Goal: Transaction & Acquisition: Book appointment/travel/reservation

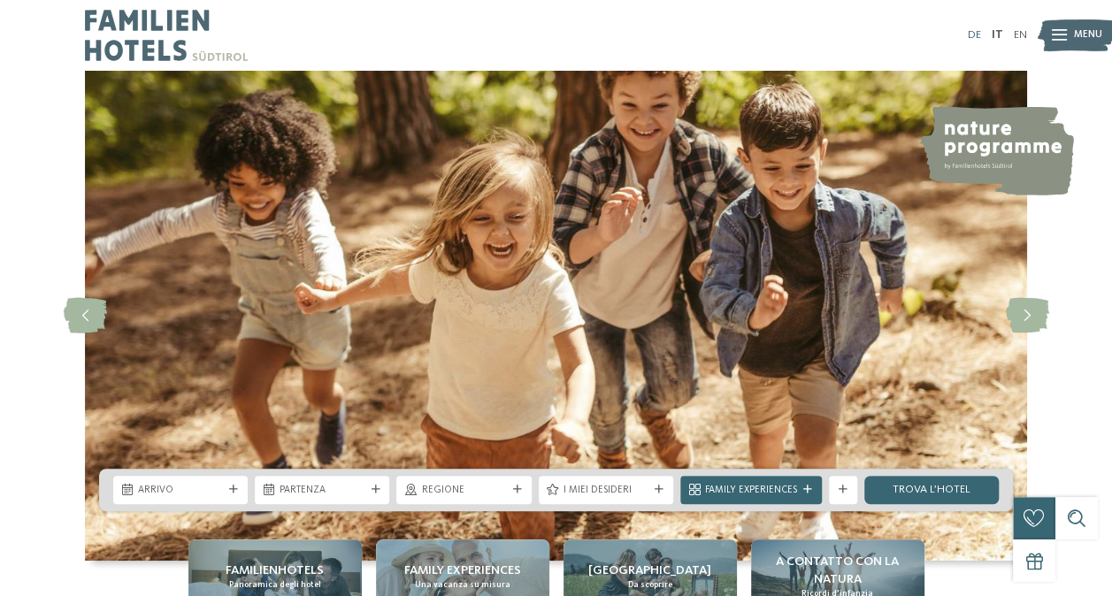
click at [977, 30] on link "DE" at bounding box center [974, 34] width 13 height 11
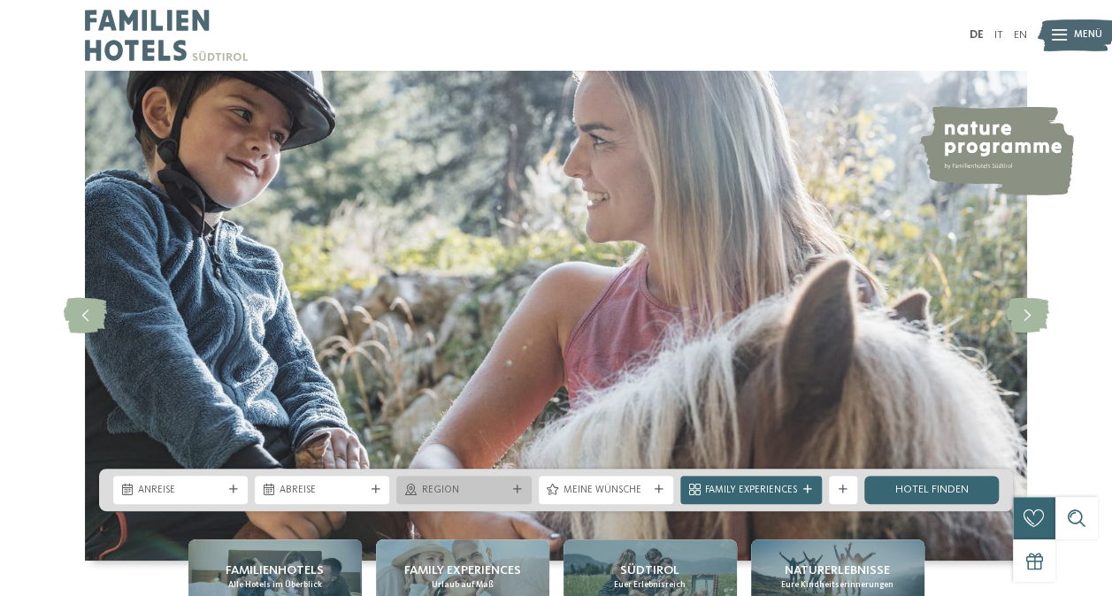
click at [501, 490] on span "Region" at bounding box center [463, 491] width 85 height 14
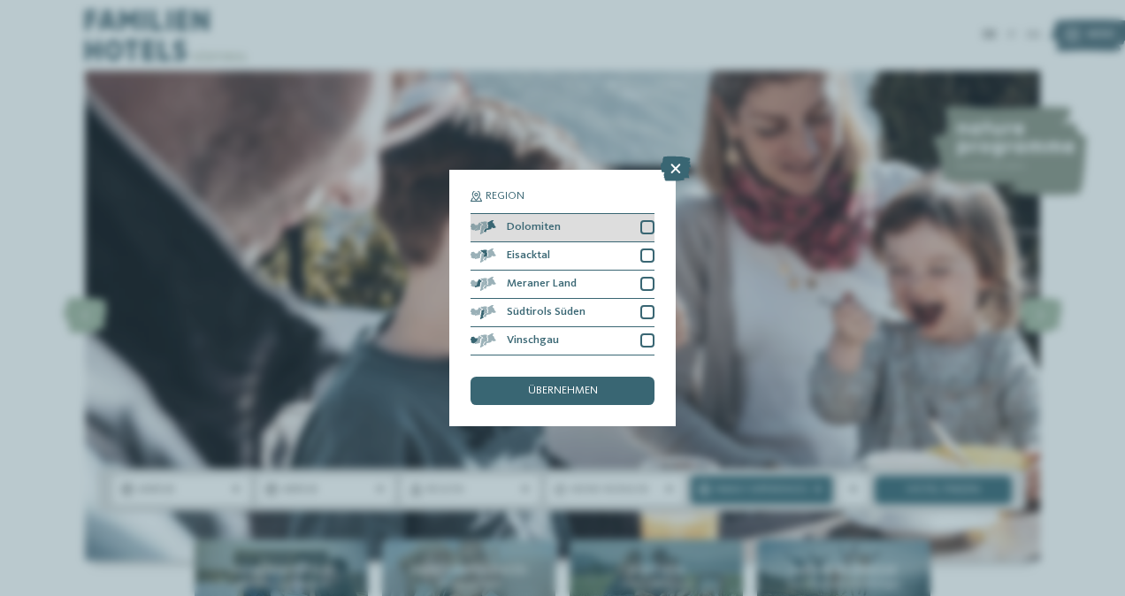
click at [646, 226] on div at bounding box center [647, 227] width 14 height 14
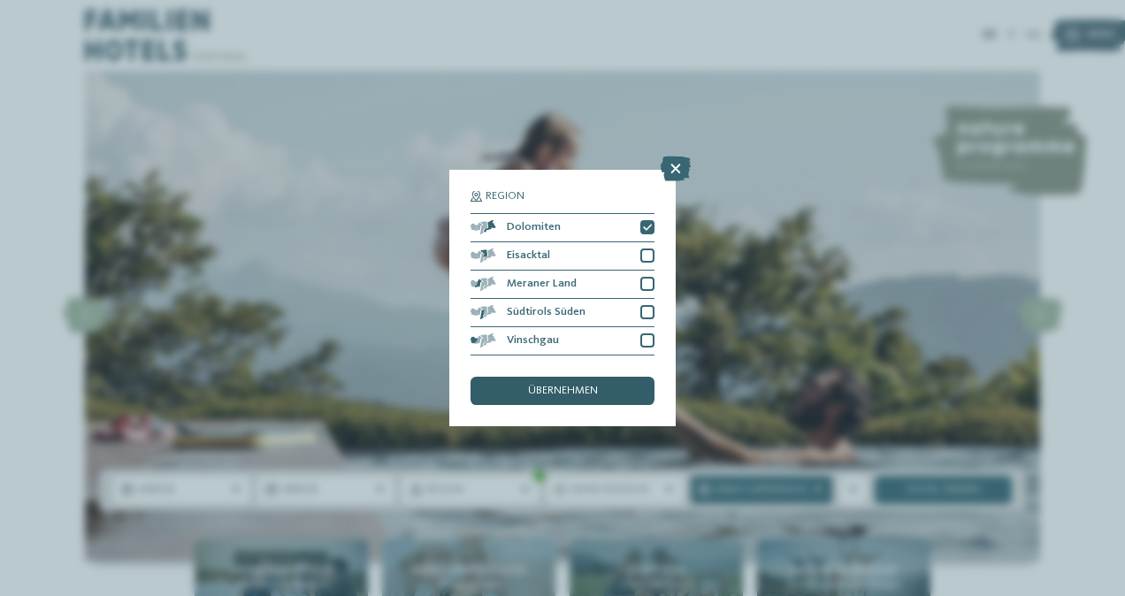
click at [551, 391] on span "übernehmen" at bounding box center [563, 391] width 70 height 11
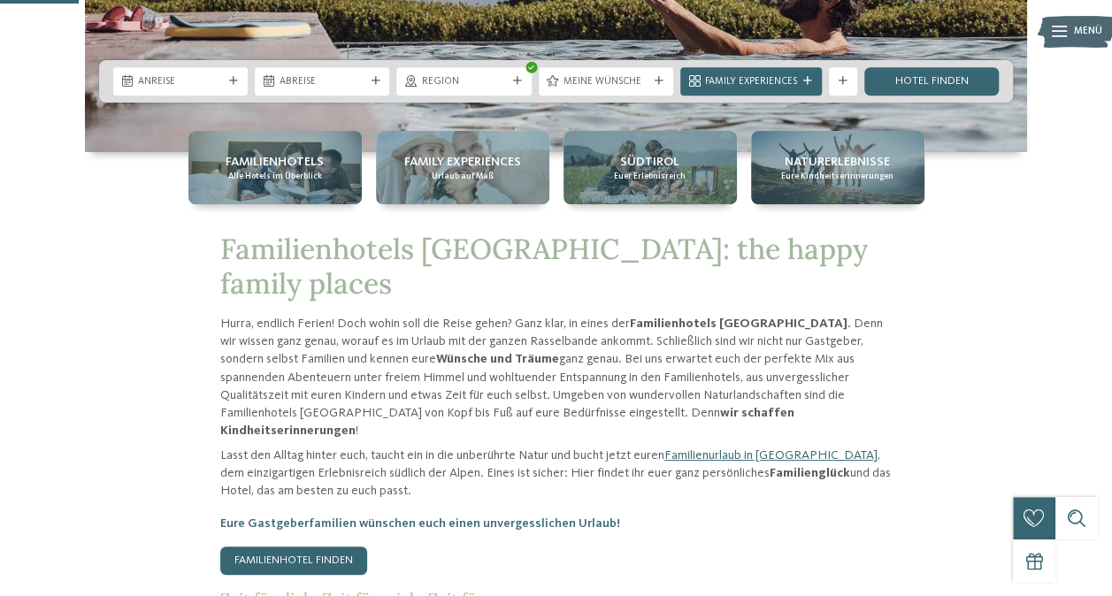
scroll to position [472, 0]
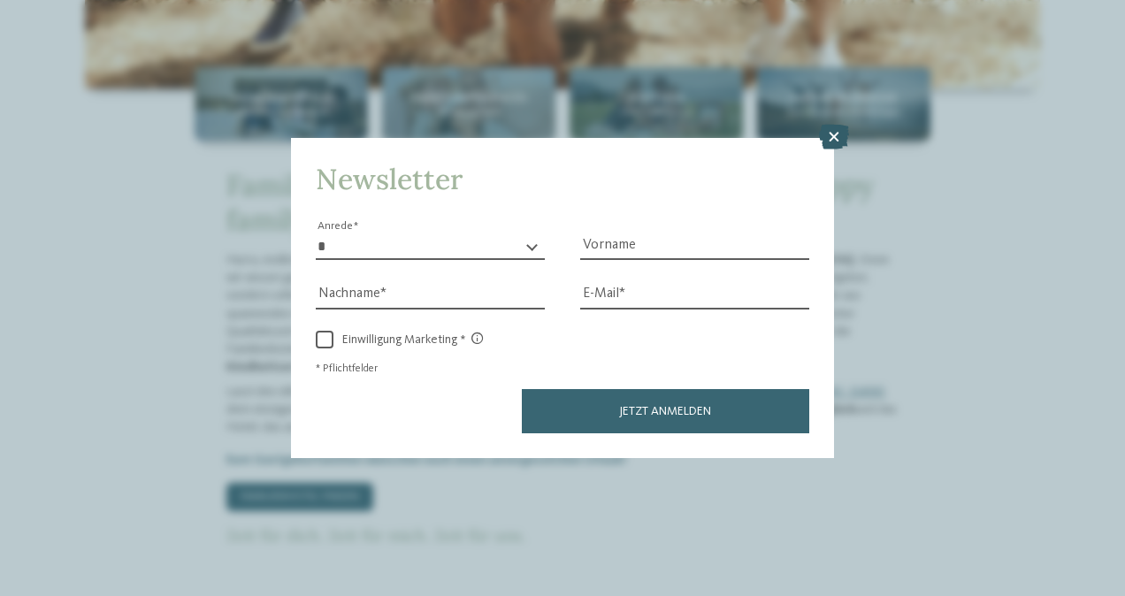
click at [838, 139] on icon at bounding box center [834, 137] width 30 height 25
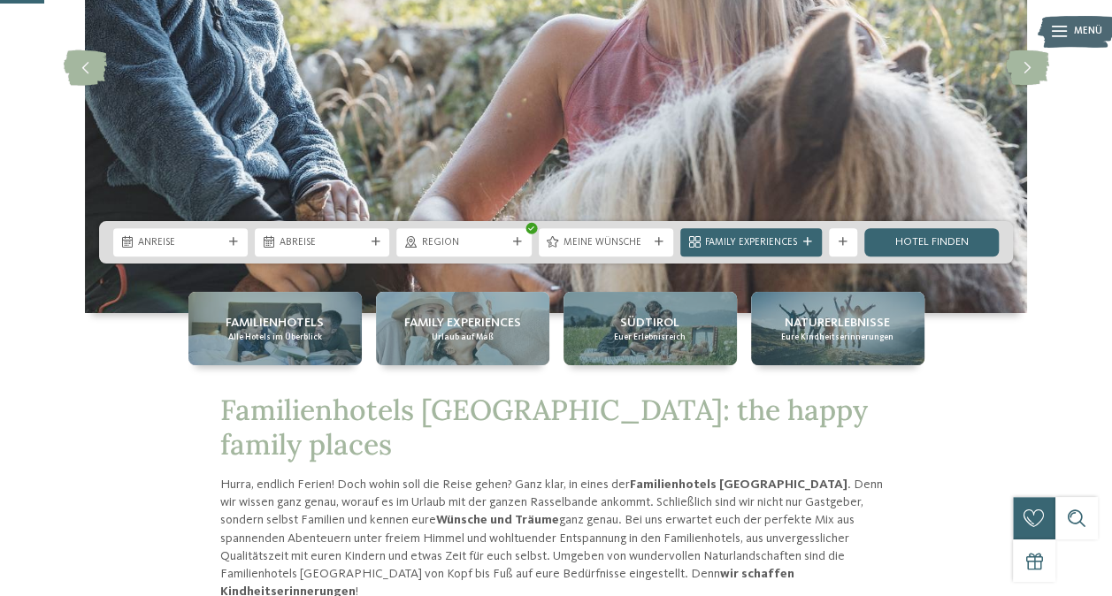
scroll to position [270, 0]
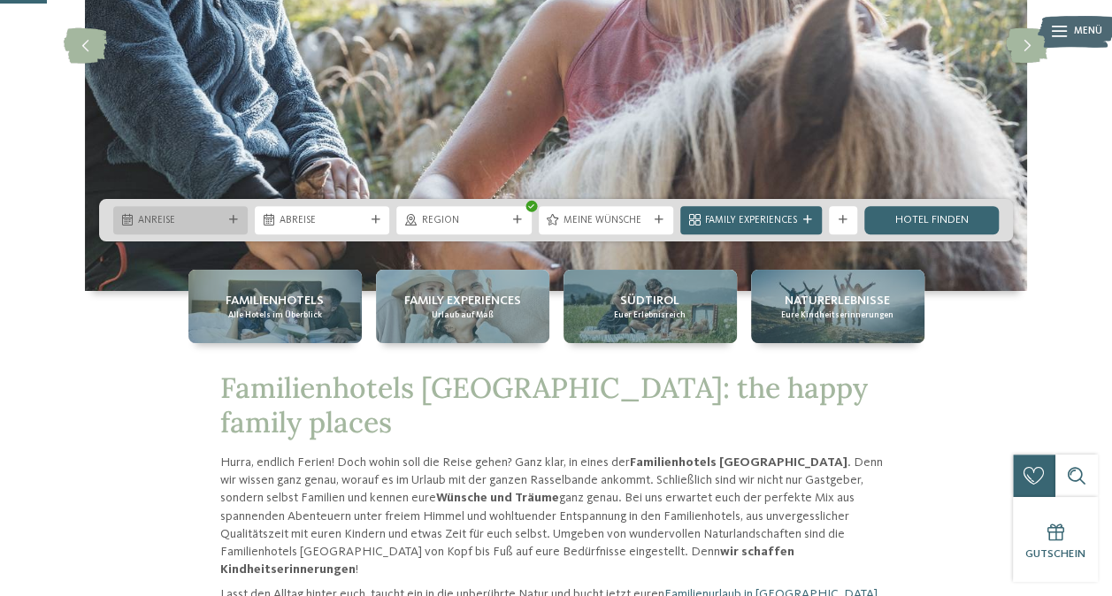
click at [177, 218] on span "Anreise" at bounding box center [180, 221] width 85 height 14
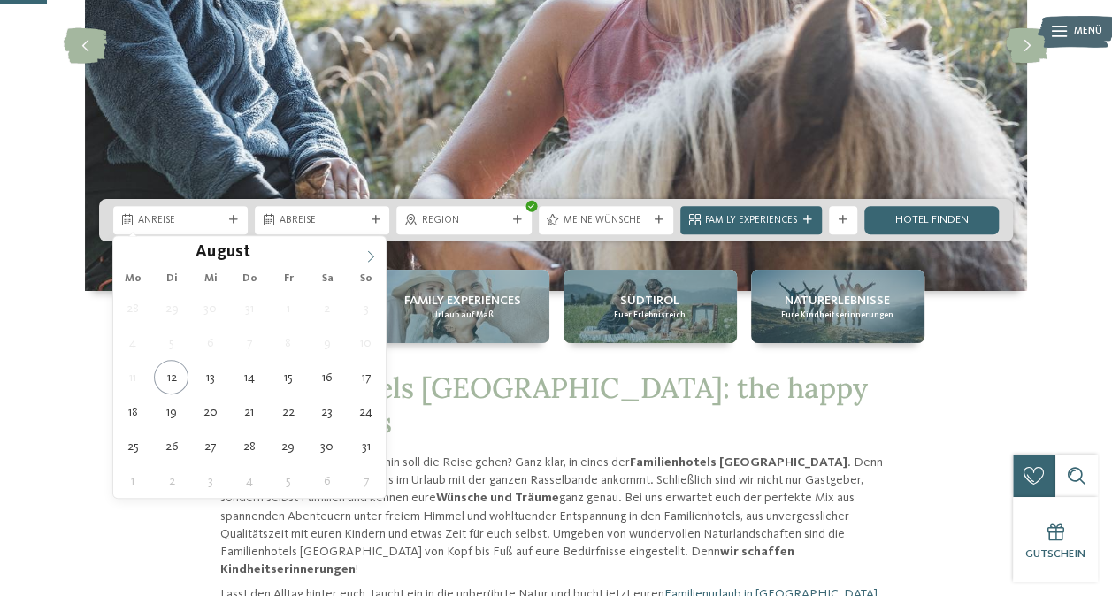
click at [372, 255] on icon at bounding box center [370, 256] width 12 height 12
type input "****"
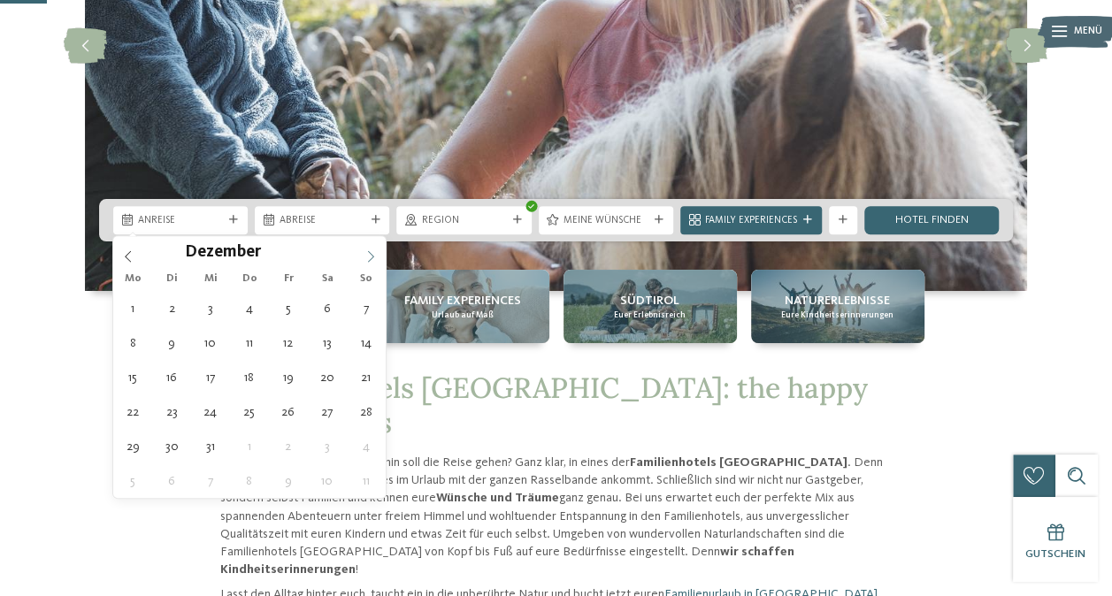
click at [372, 255] on icon at bounding box center [370, 256] width 12 height 12
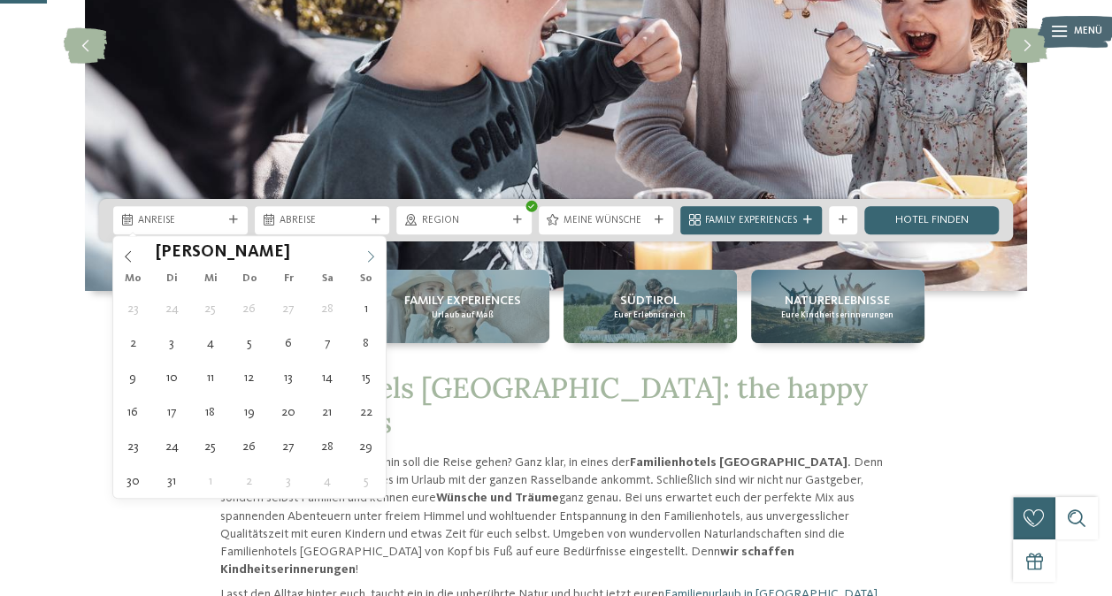
click at [372, 255] on icon at bounding box center [370, 256] width 12 height 12
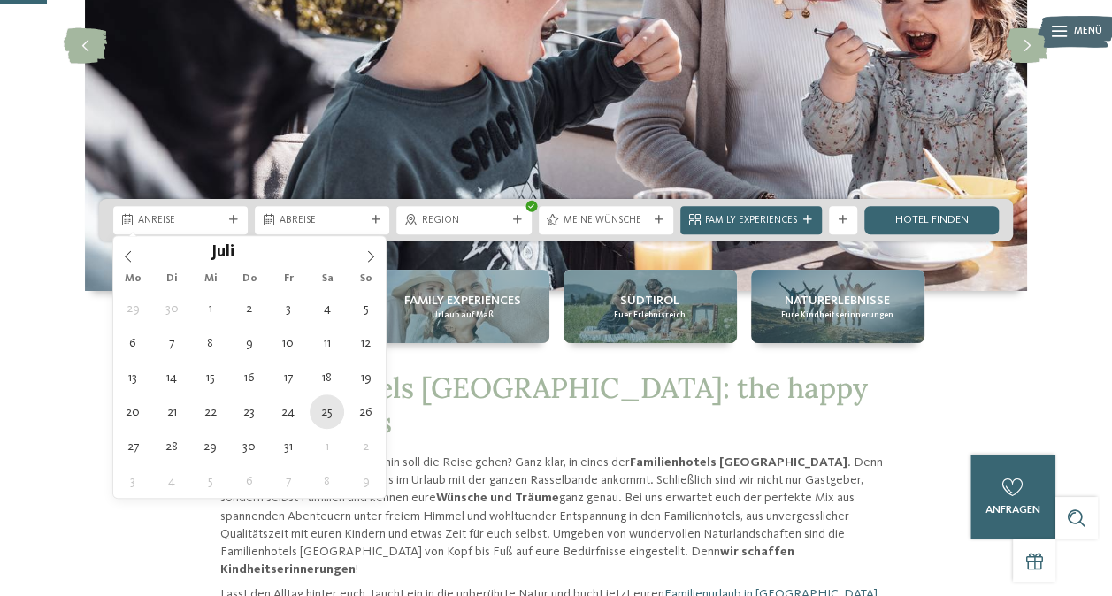
type div "25.07.2026"
type input "****"
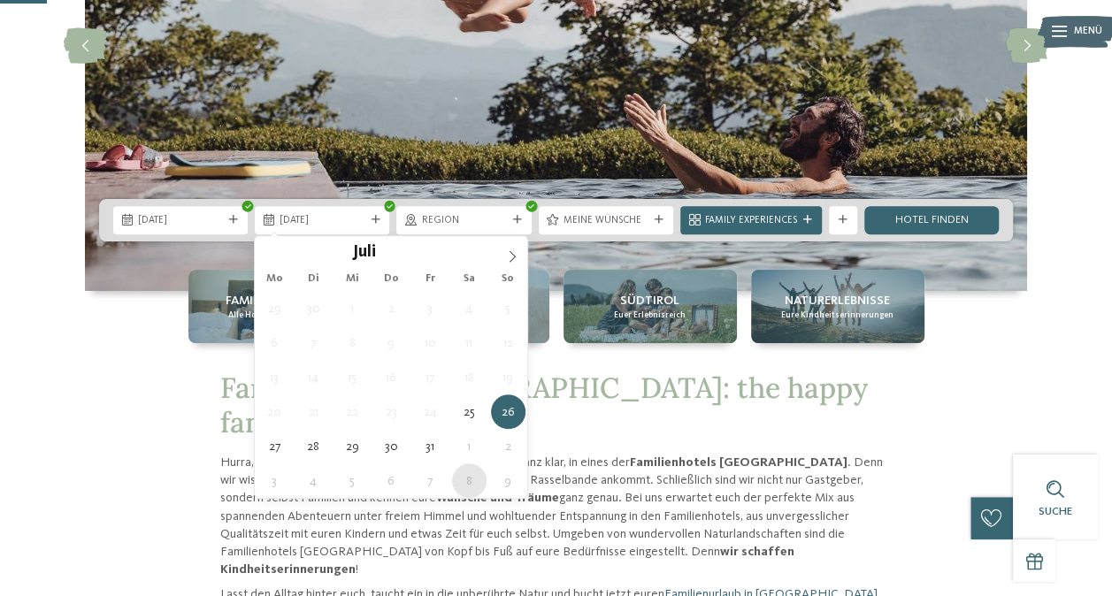
type div "08.08.2026"
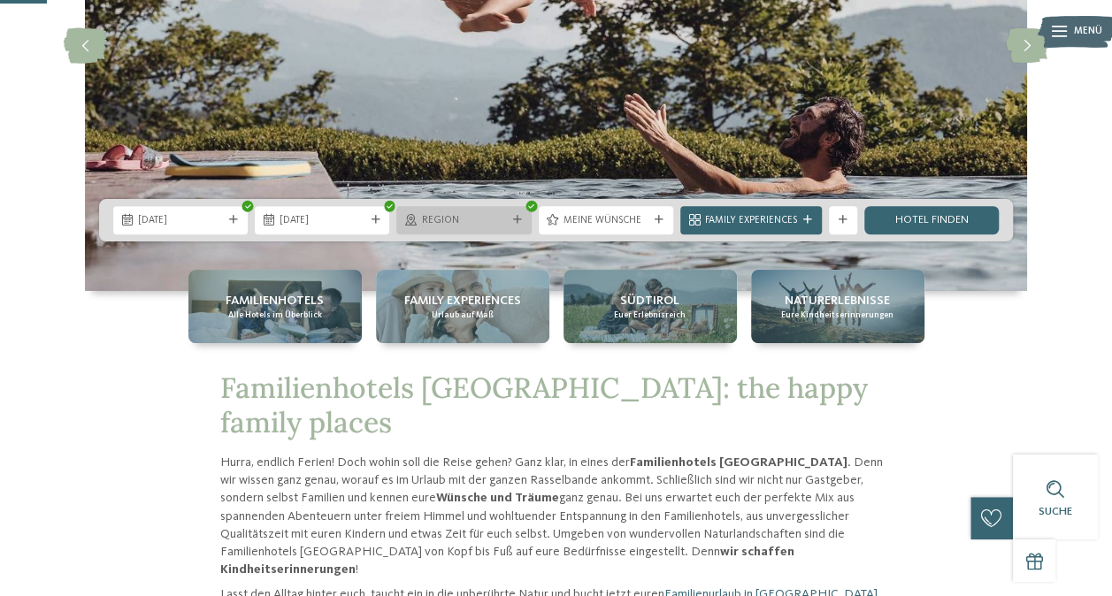
click at [511, 226] on div "Region" at bounding box center [463, 220] width 134 height 28
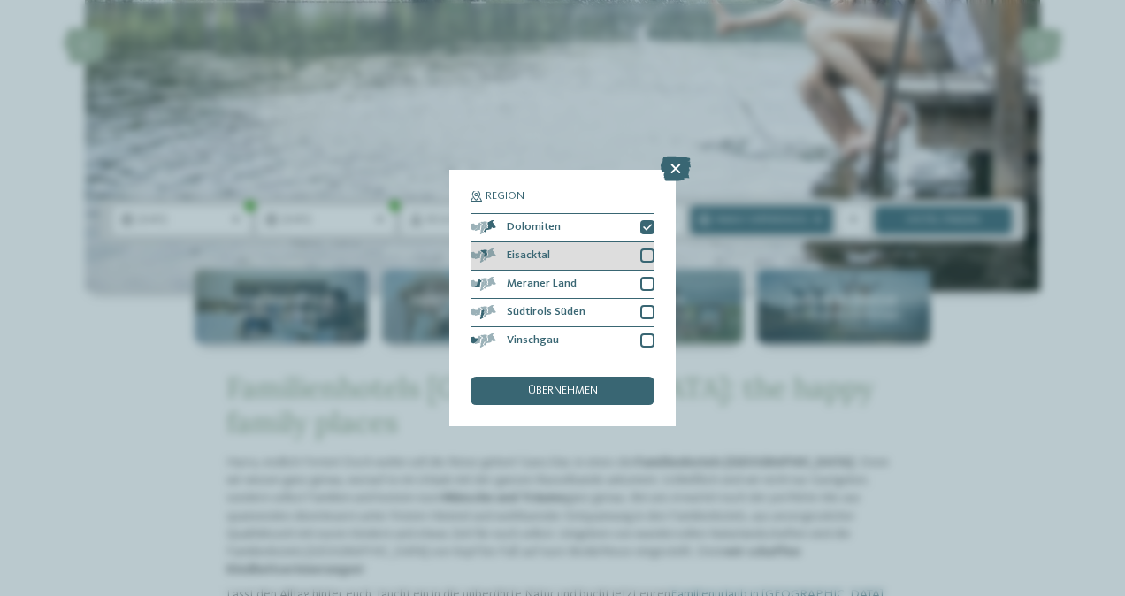
click at [649, 253] on div at bounding box center [647, 256] width 14 height 14
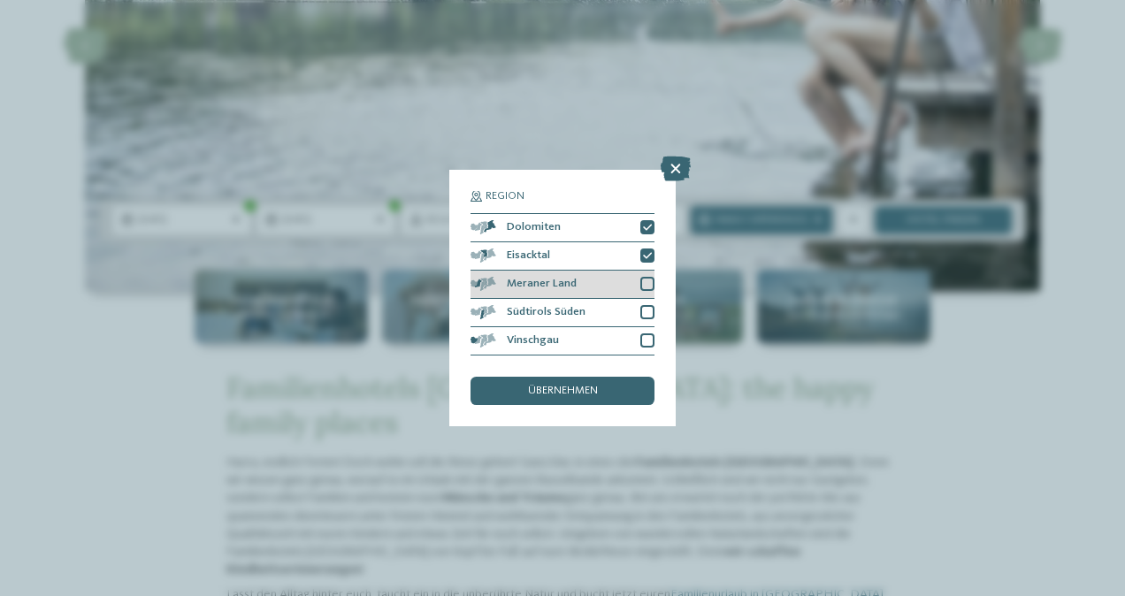
click at [642, 278] on div at bounding box center [647, 284] width 14 height 14
click at [650, 310] on div at bounding box center [647, 312] width 14 height 14
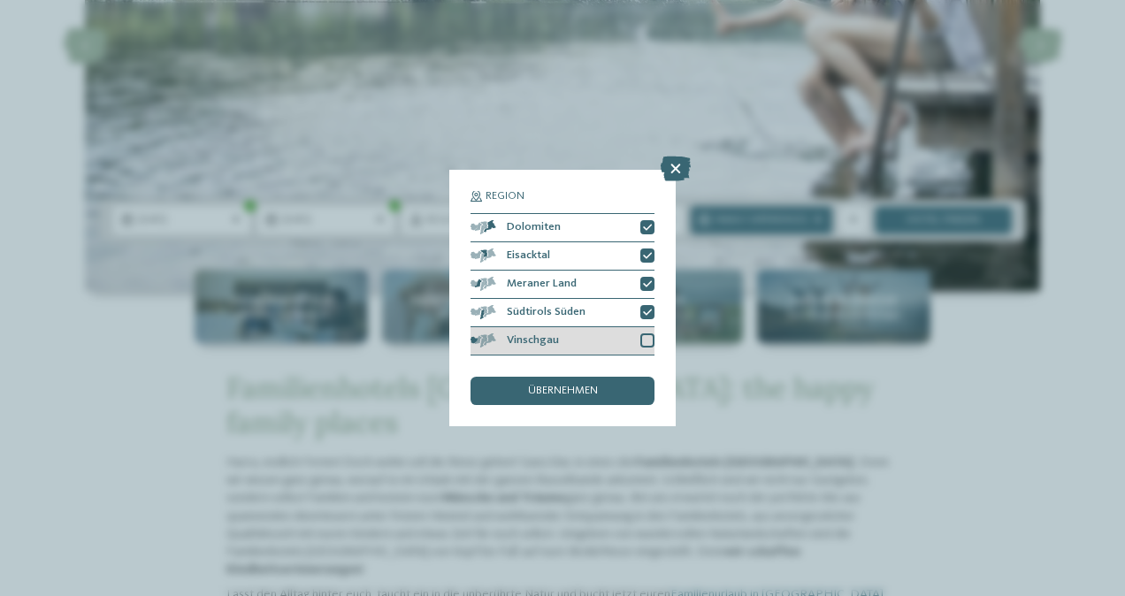
click at [648, 343] on div at bounding box center [647, 340] width 14 height 14
click at [575, 388] on span "übernehmen" at bounding box center [563, 391] width 70 height 11
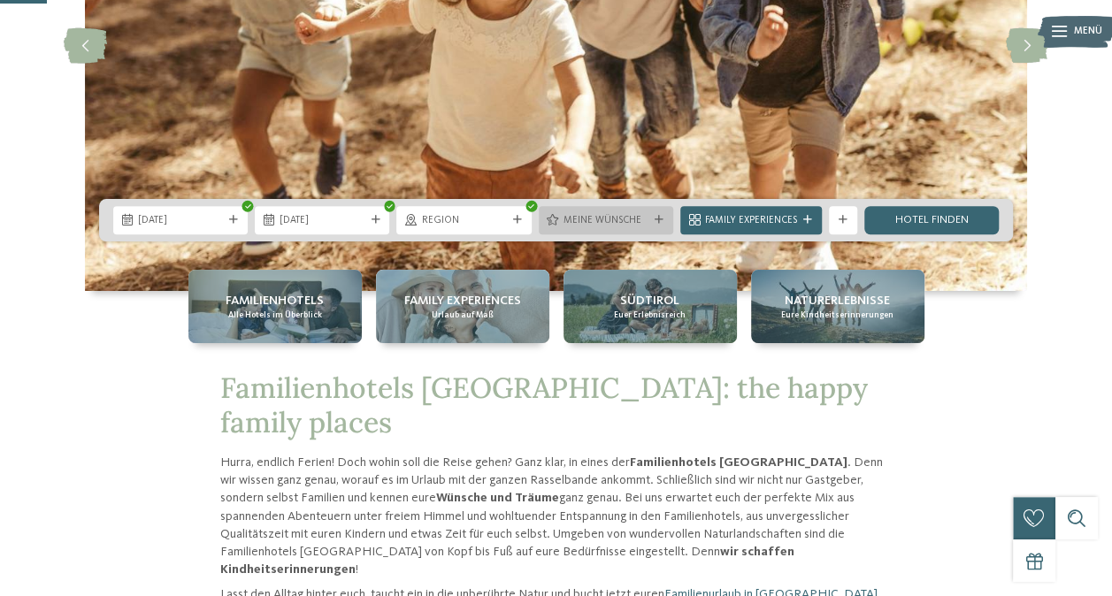
click at [658, 218] on icon at bounding box center [659, 220] width 9 height 9
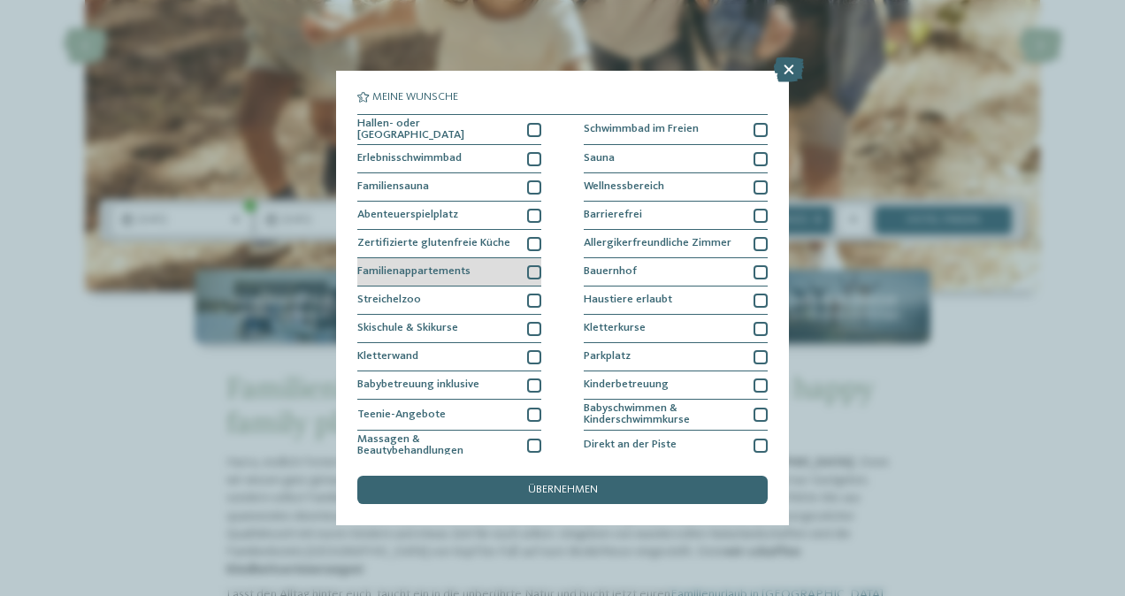
click at [527, 271] on div at bounding box center [534, 272] width 14 height 14
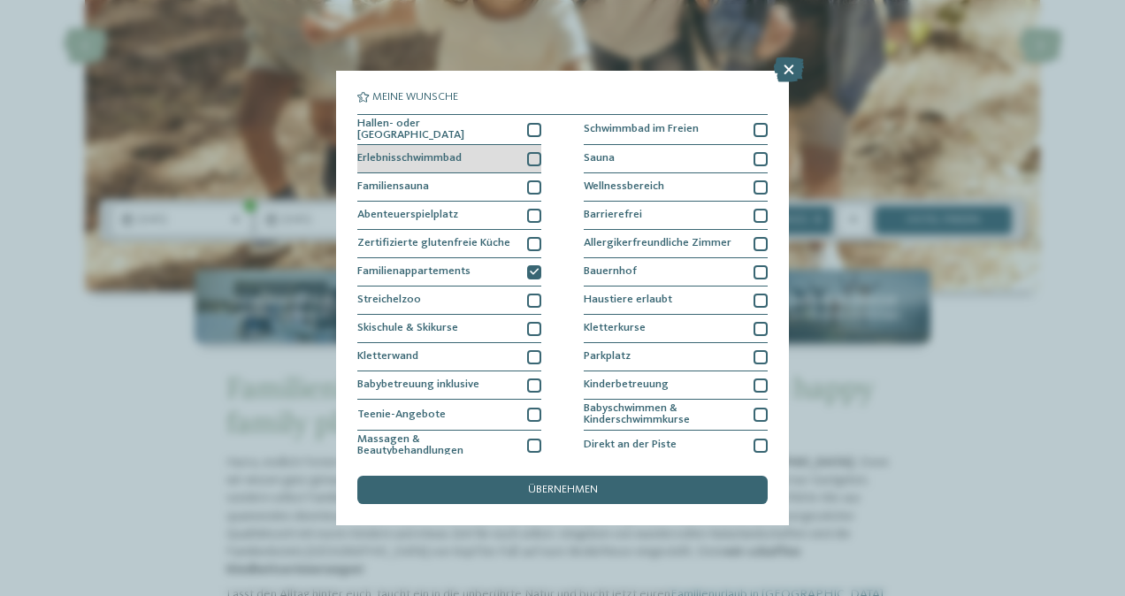
click at [533, 160] on div at bounding box center [534, 159] width 14 height 14
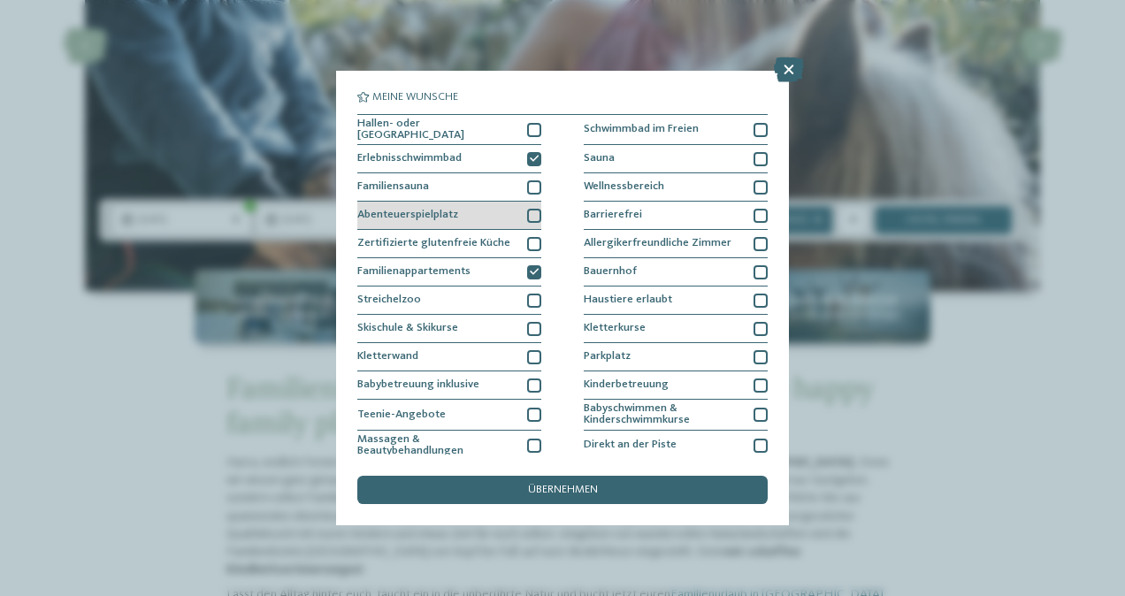
click at [532, 211] on div at bounding box center [534, 216] width 14 height 14
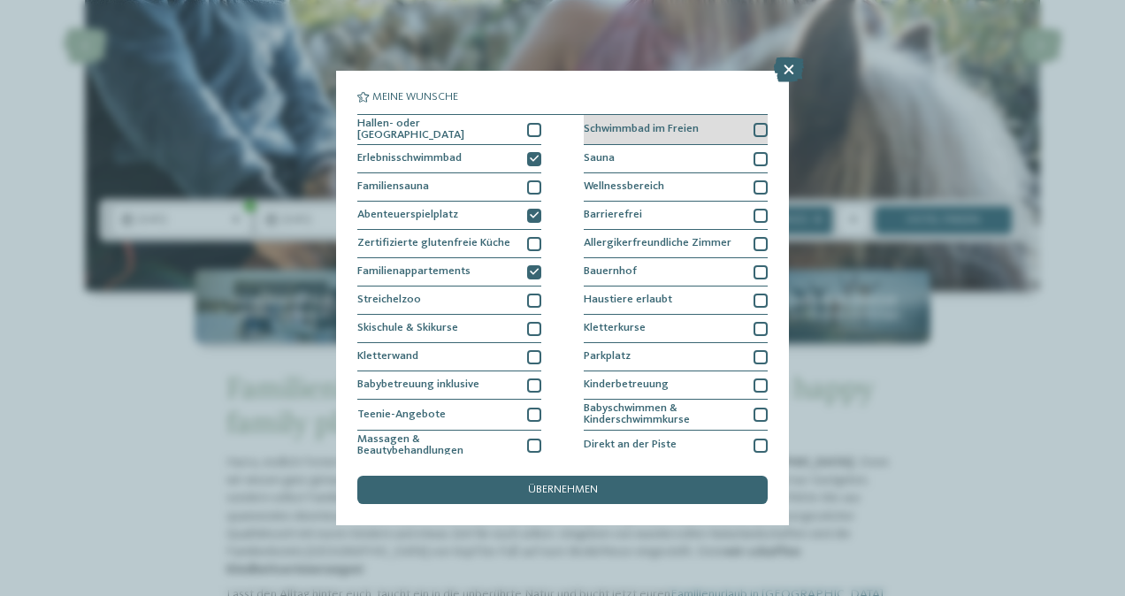
click at [754, 126] on div at bounding box center [761, 130] width 14 height 14
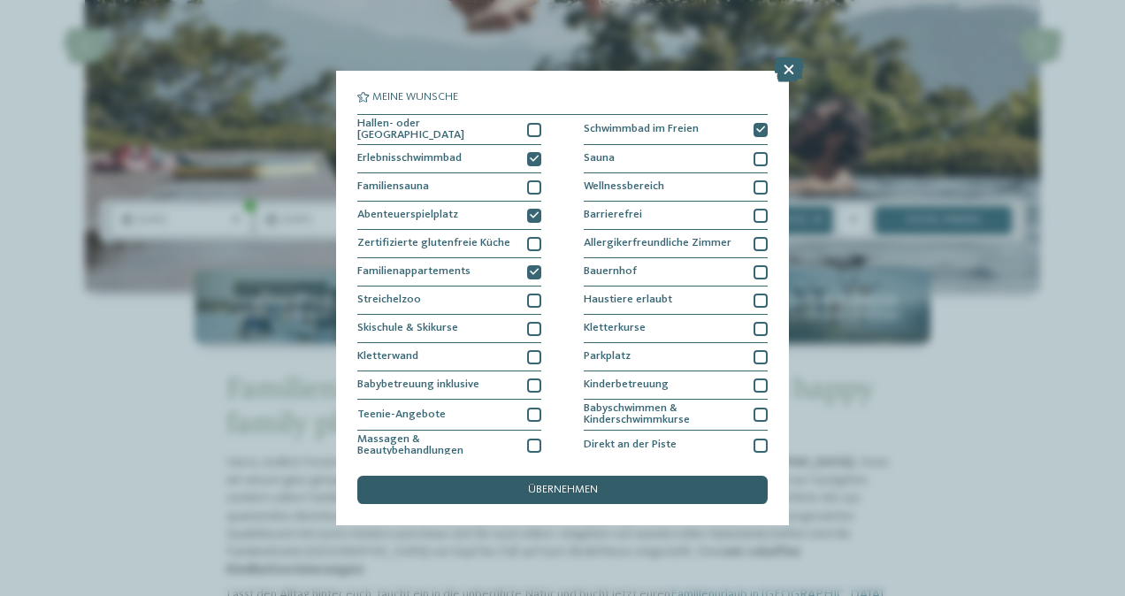
click at [594, 487] on span "übernehmen" at bounding box center [563, 490] width 70 height 11
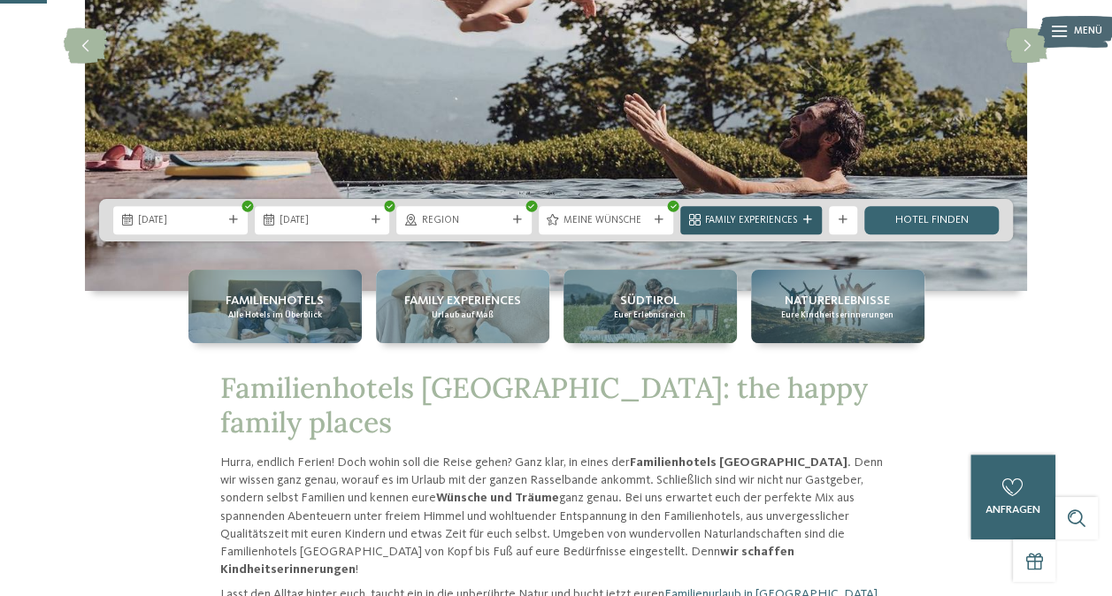
click at [808, 222] on icon at bounding box center [807, 220] width 9 height 9
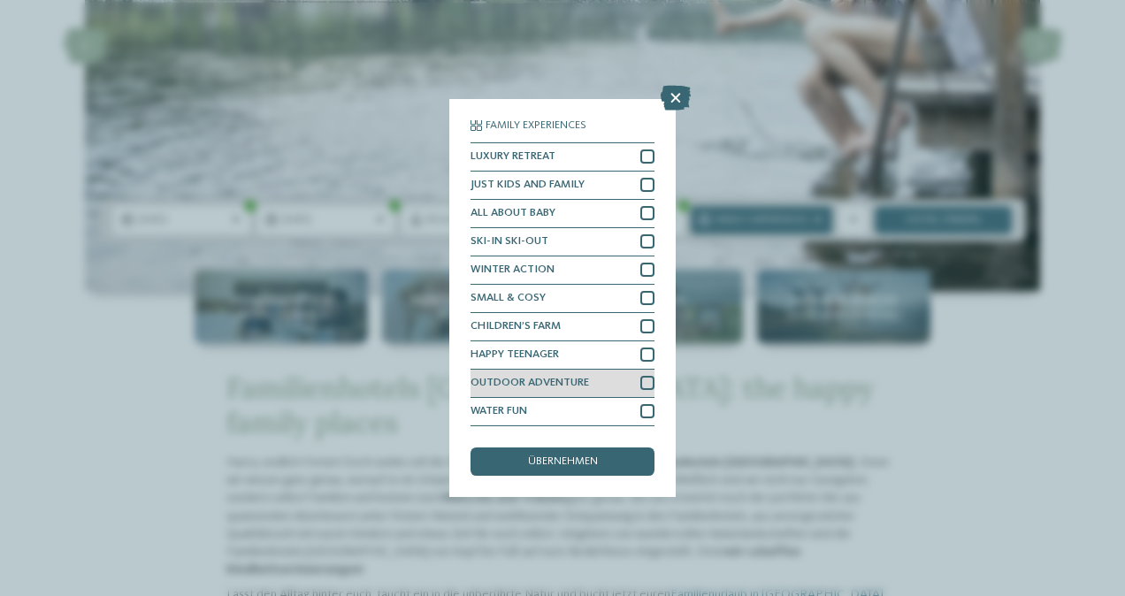
click at [648, 387] on div at bounding box center [647, 383] width 14 height 14
click at [647, 384] on icon at bounding box center [647, 383] width 9 height 9
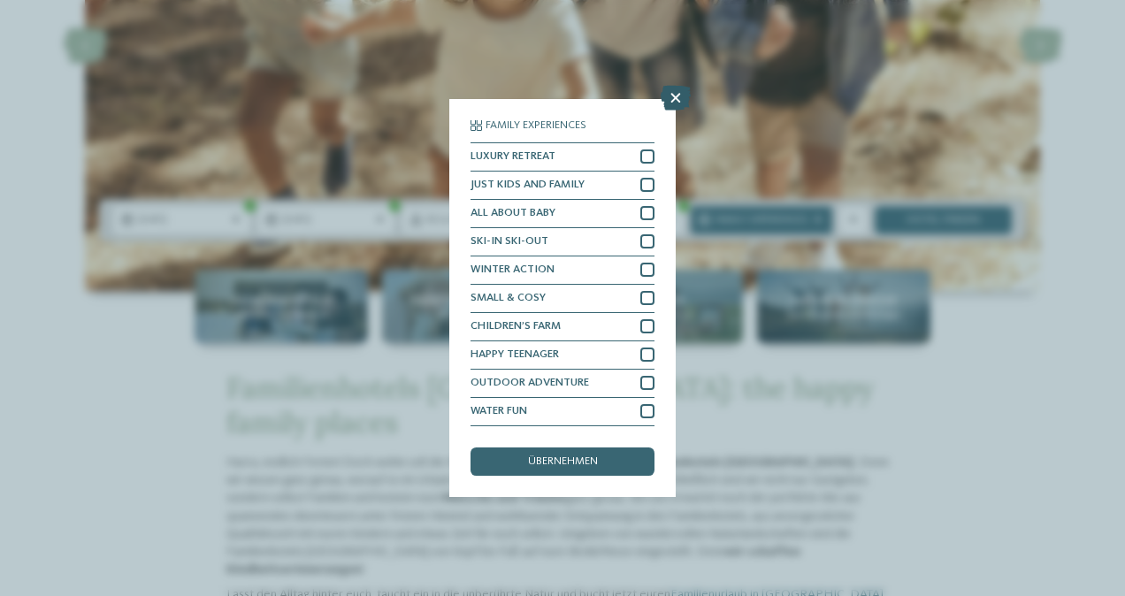
click at [674, 102] on icon at bounding box center [676, 98] width 30 height 25
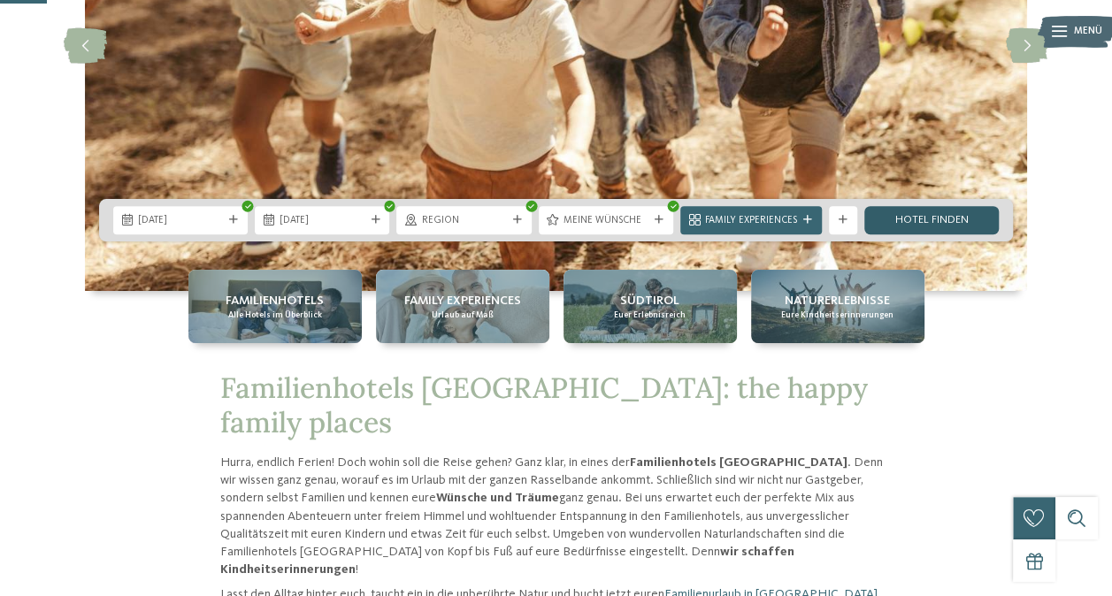
click at [922, 217] on link "Hotel finden" at bounding box center [931, 220] width 134 height 28
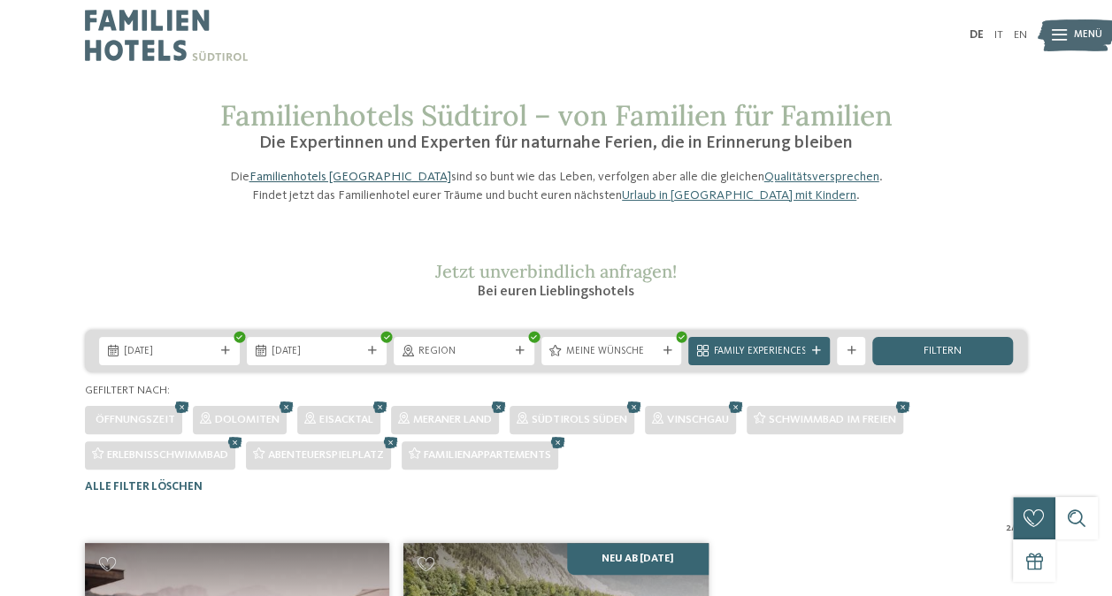
click at [310, 183] on link "Familienhotels Südtirol" at bounding box center [350, 177] width 202 height 12
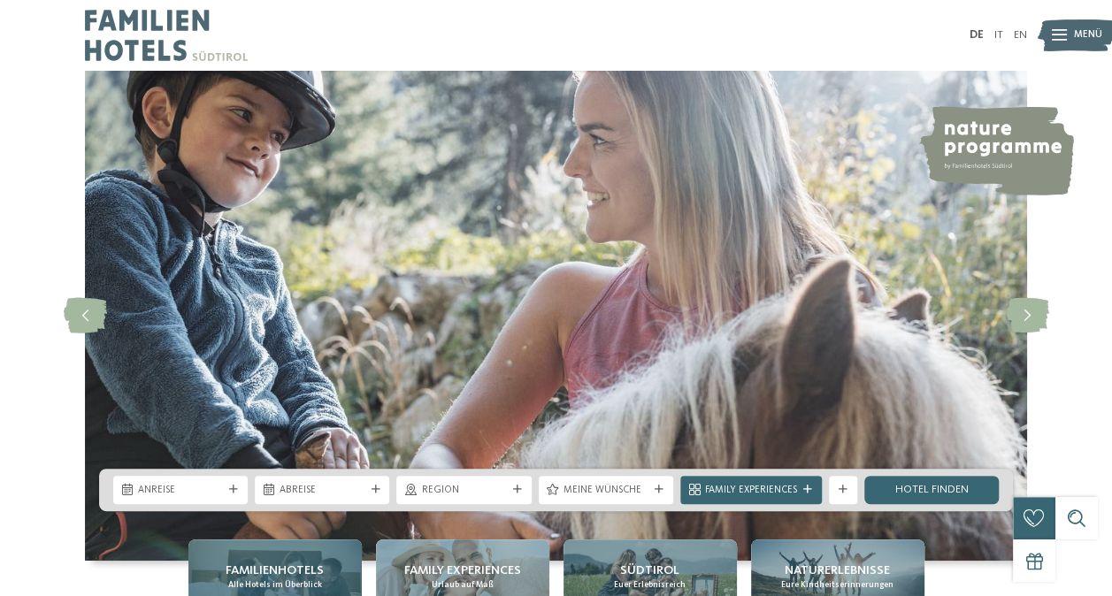
click at [280, 569] on span "Familienhotels" at bounding box center [275, 571] width 98 height 18
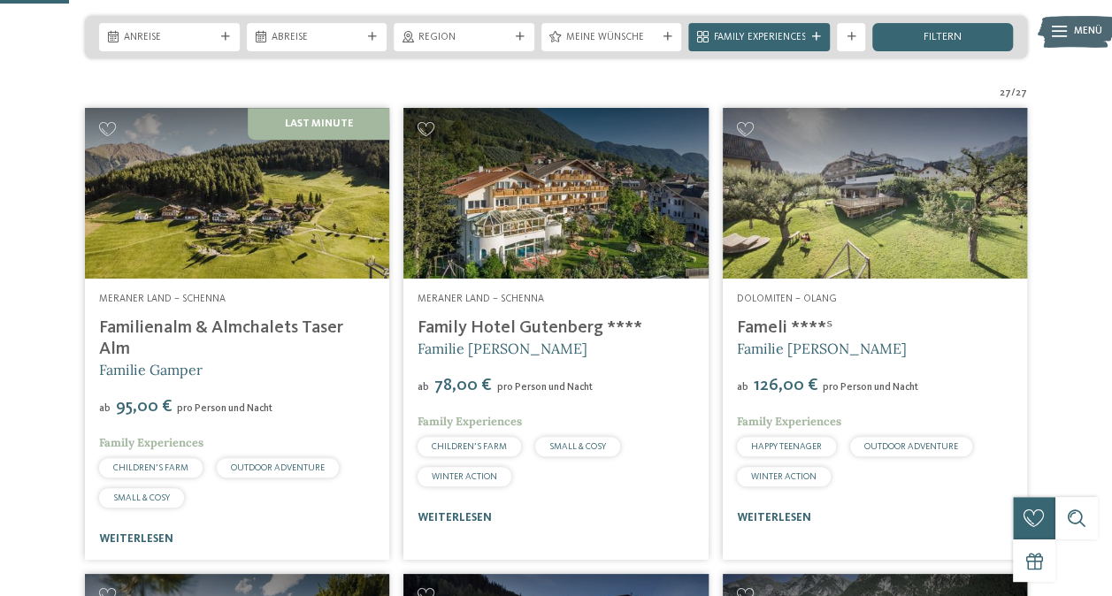
scroll to position [308, 0]
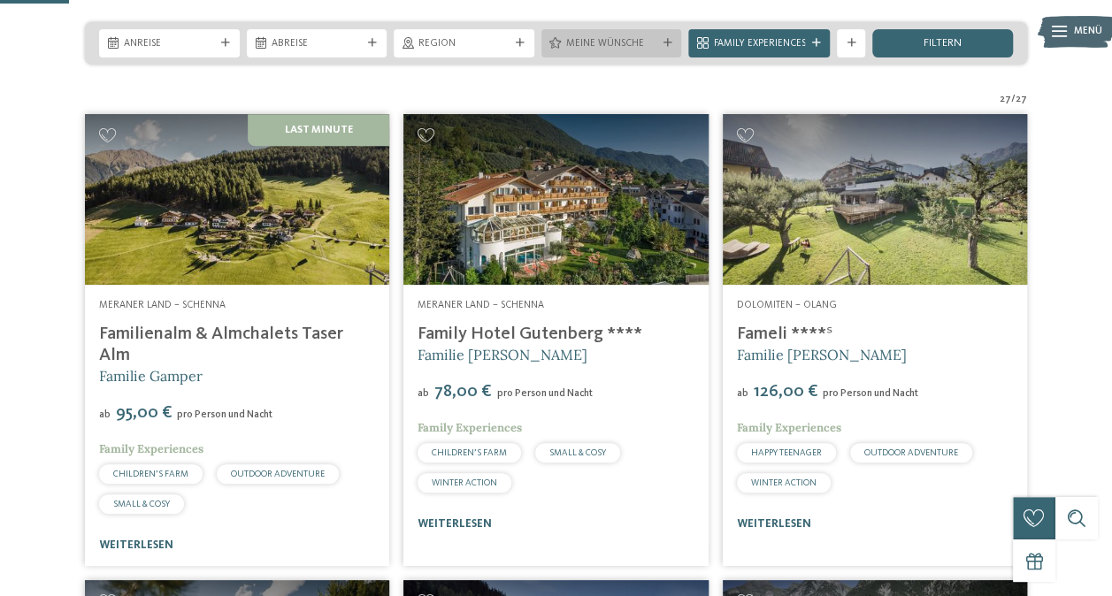
click at [670, 57] on div "Meine Wünsche" at bounding box center [611, 43] width 141 height 28
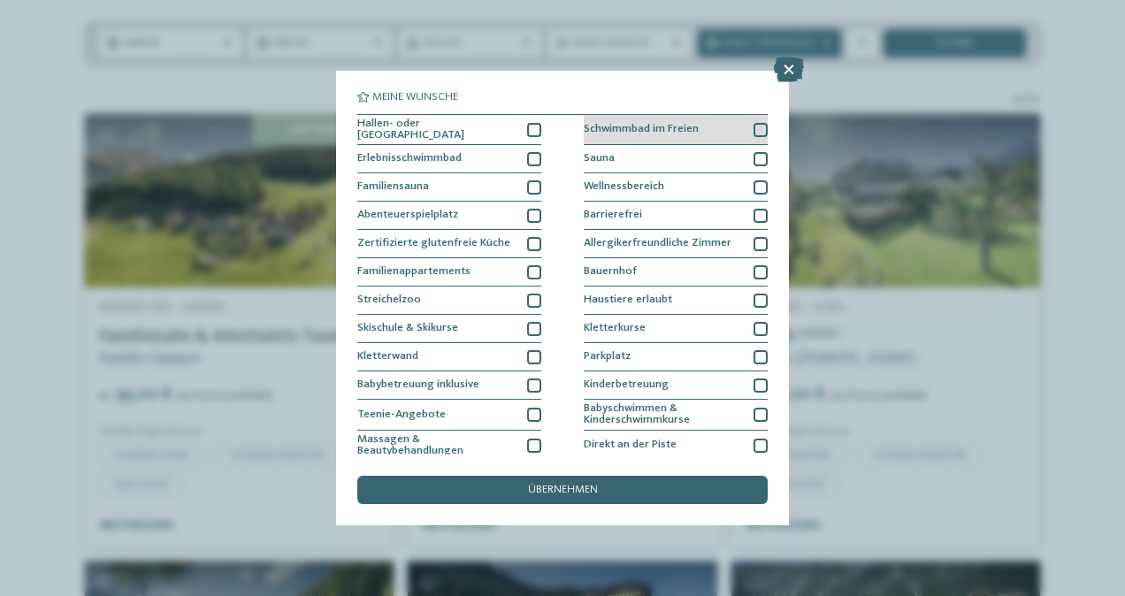
click at [754, 128] on div at bounding box center [761, 130] width 14 height 14
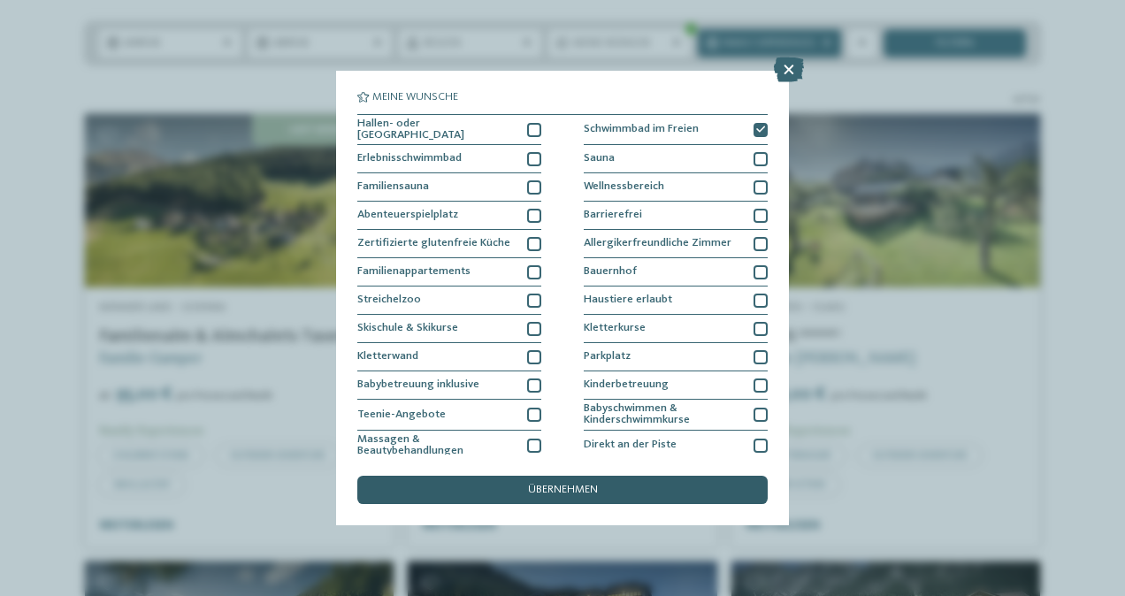
click at [578, 492] on span "übernehmen" at bounding box center [563, 490] width 70 height 11
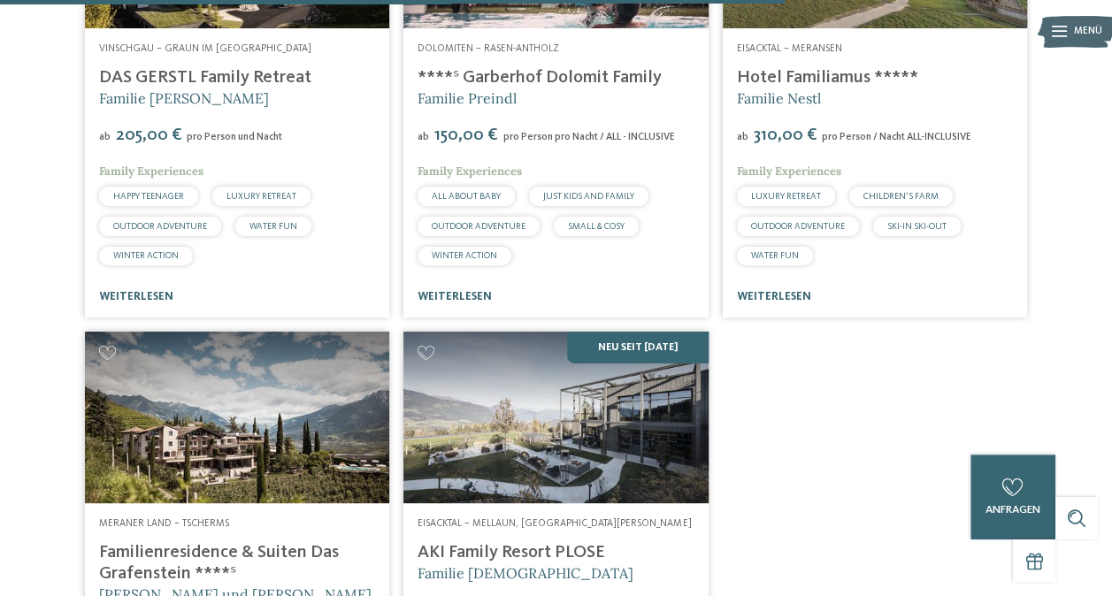
scroll to position [2755, 0]
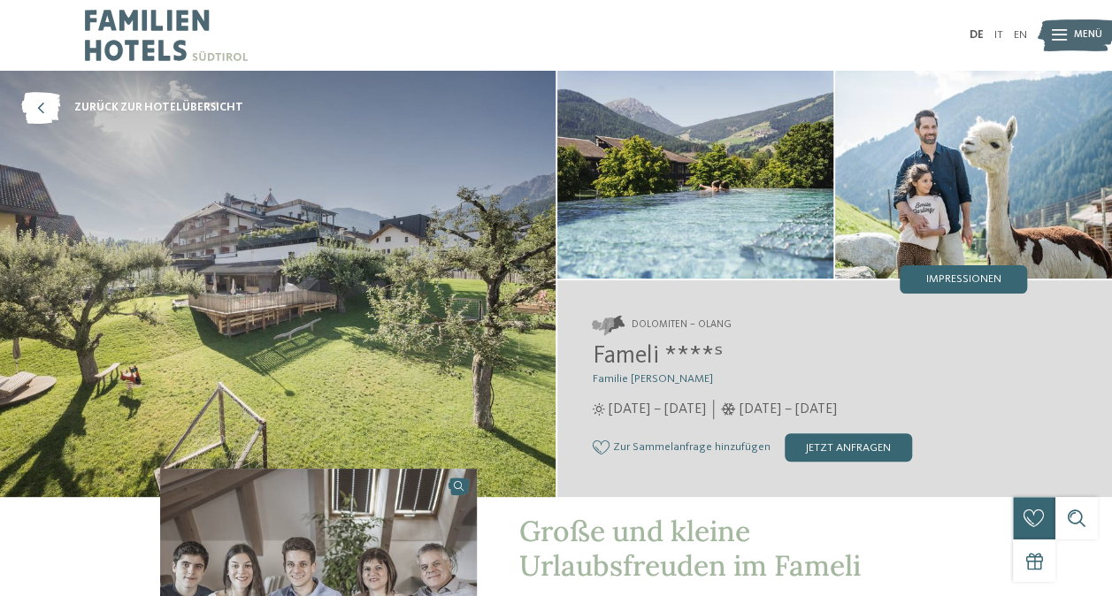
click at [369, 298] on img at bounding box center [278, 284] width 556 height 426
click at [959, 279] on span "Impressionen" at bounding box center [963, 279] width 75 height 11
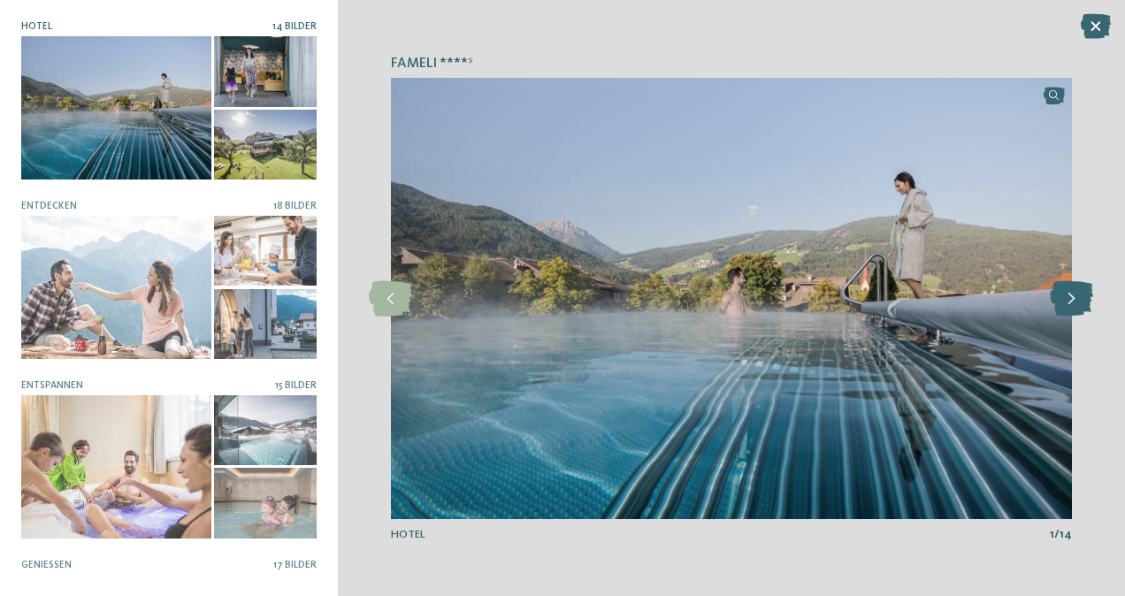
click at [1075, 304] on icon at bounding box center [1071, 298] width 43 height 35
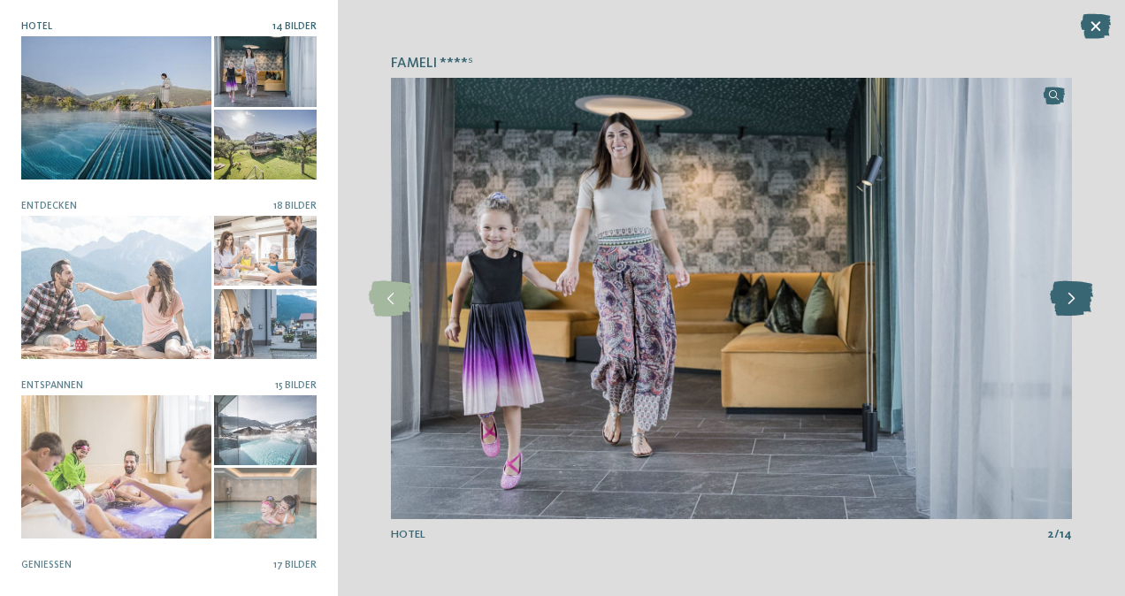
click at [1075, 304] on icon at bounding box center [1071, 298] width 43 height 35
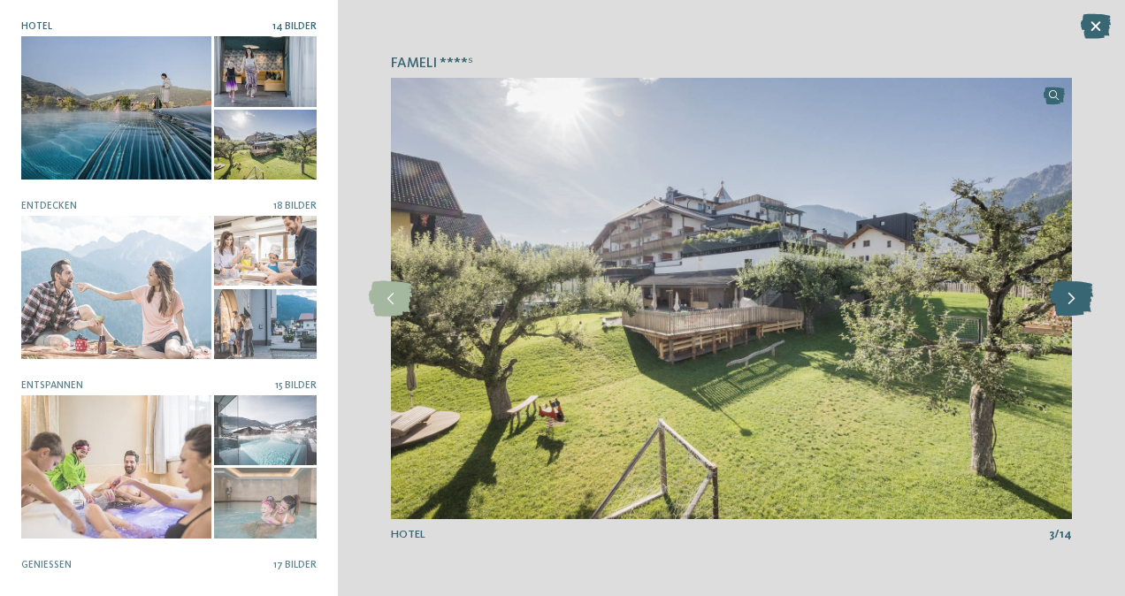
click at [1074, 301] on icon at bounding box center [1071, 298] width 43 height 35
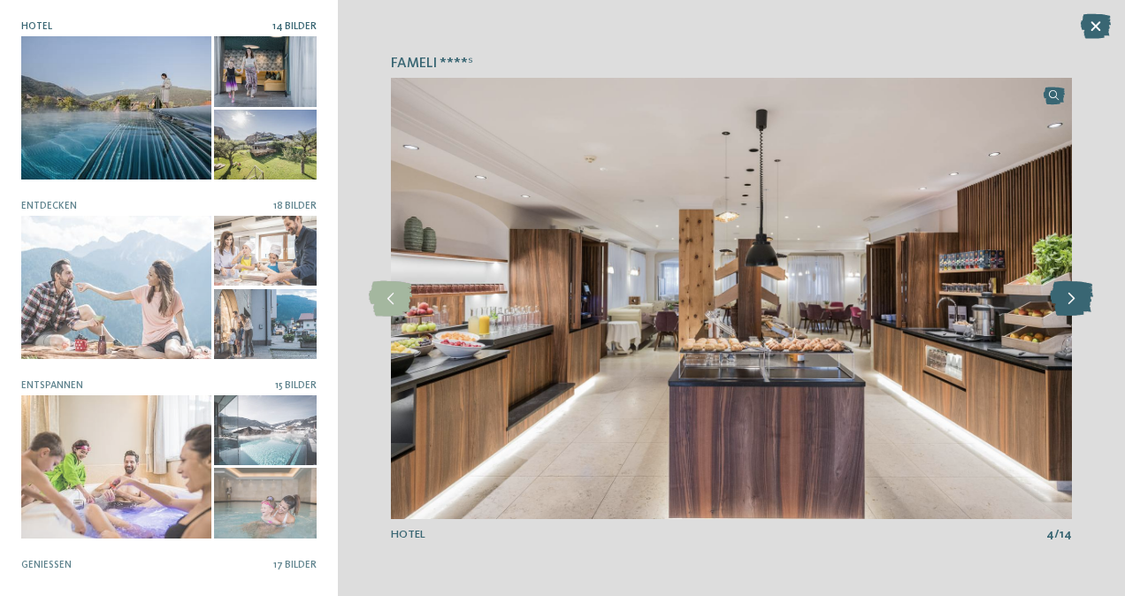
click at [1074, 301] on icon at bounding box center [1071, 298] width 43 height 35
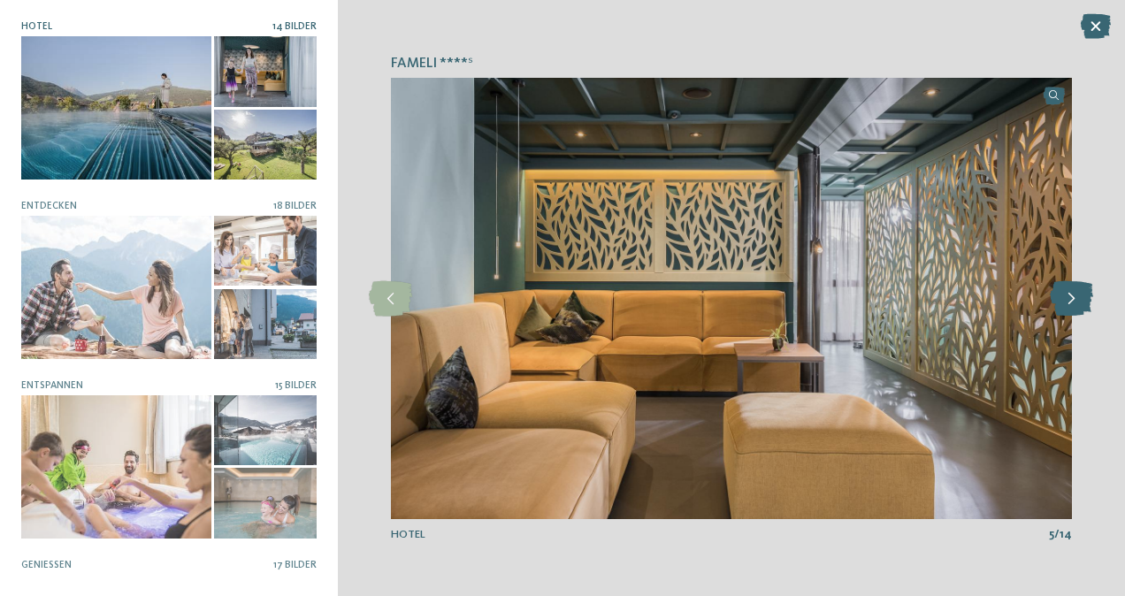
click at [1074, 301] on icon at bounding box center [1071, 298] width 43 height 35
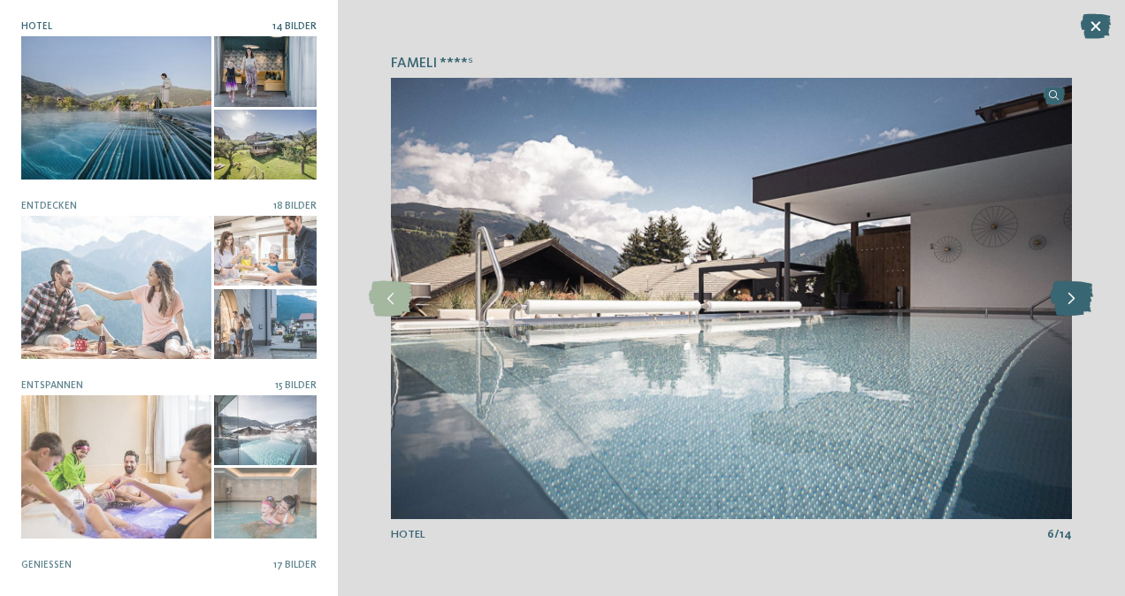
click at [1074, 301] on icon at bounding box center [1071, 298] width 43 height 35
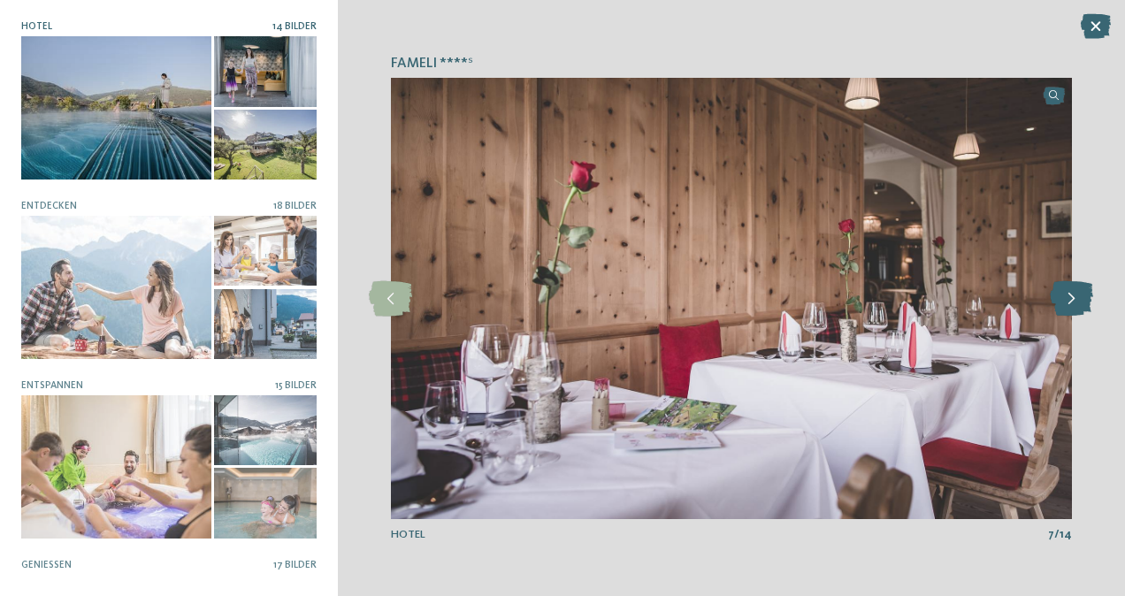
click at [1074, 301] on icon at bounding box center [1071, 298] width 43 height 35
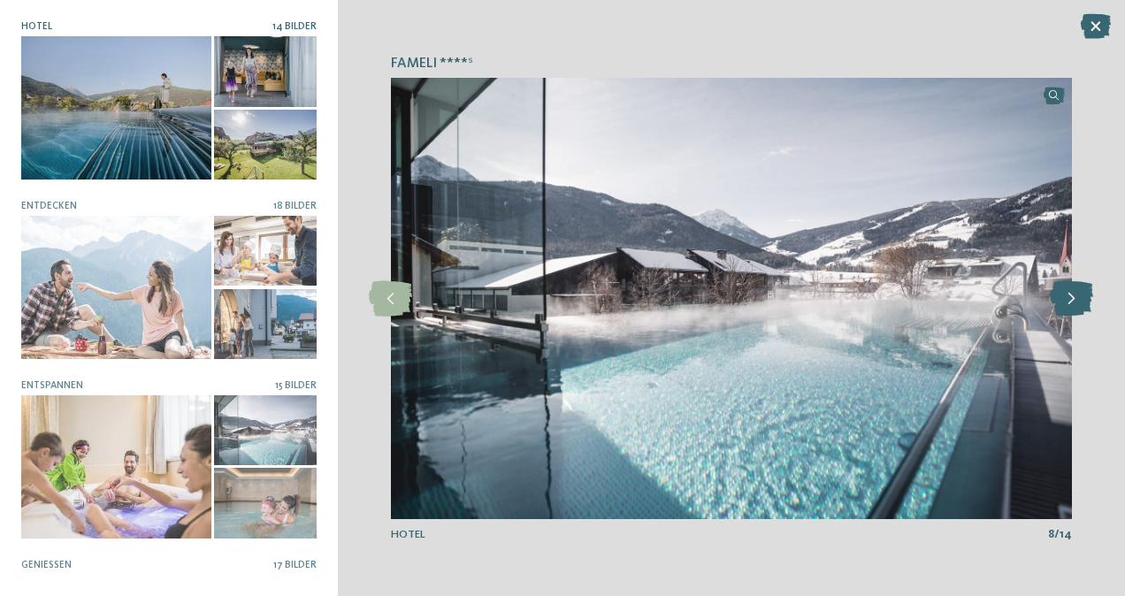
click at [1074, 301] on icon at bounding box center [1071, 298] width 43 height 35
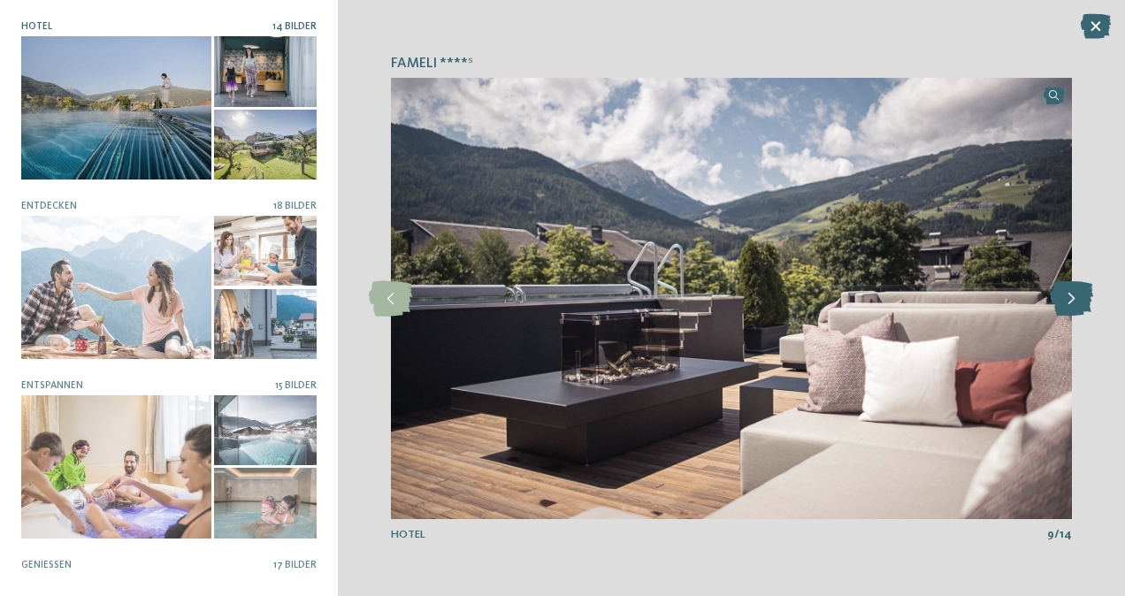
click at [1074, 301] on icon at bounding box center [1071, 298] width 43 height 35
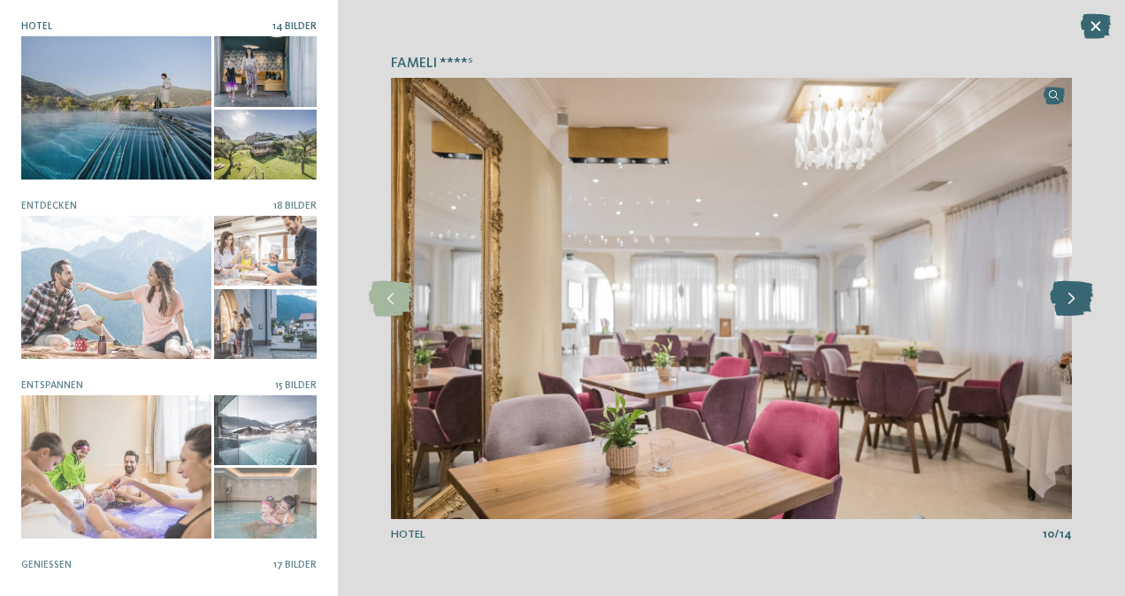
click at [1074, 301] on icon at bounding box center [1071, 298] width 43 height 35
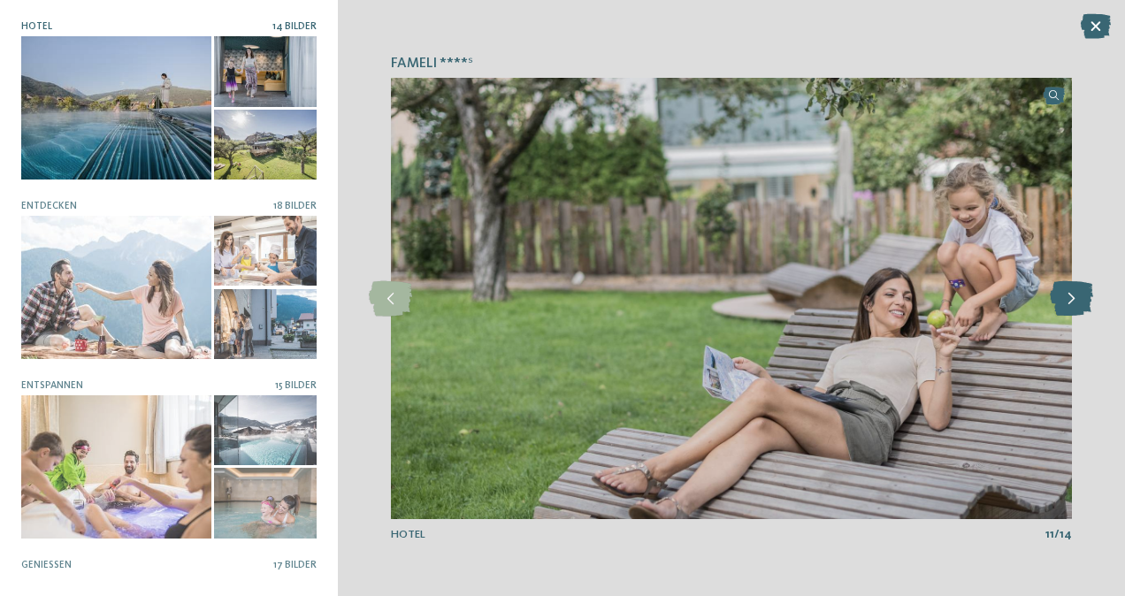
click at [1074, 301] on icon at bounding box center [1071, 298] width 43 height 35
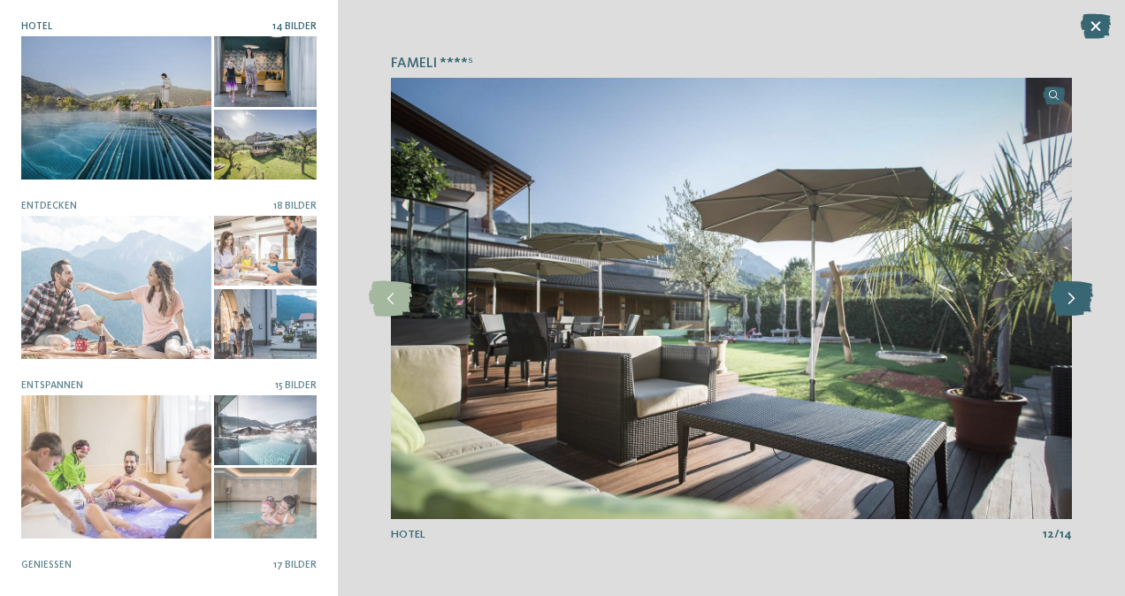
click at [1074, 301] on icon at bounding box center [1071, 298] width 43 height 35
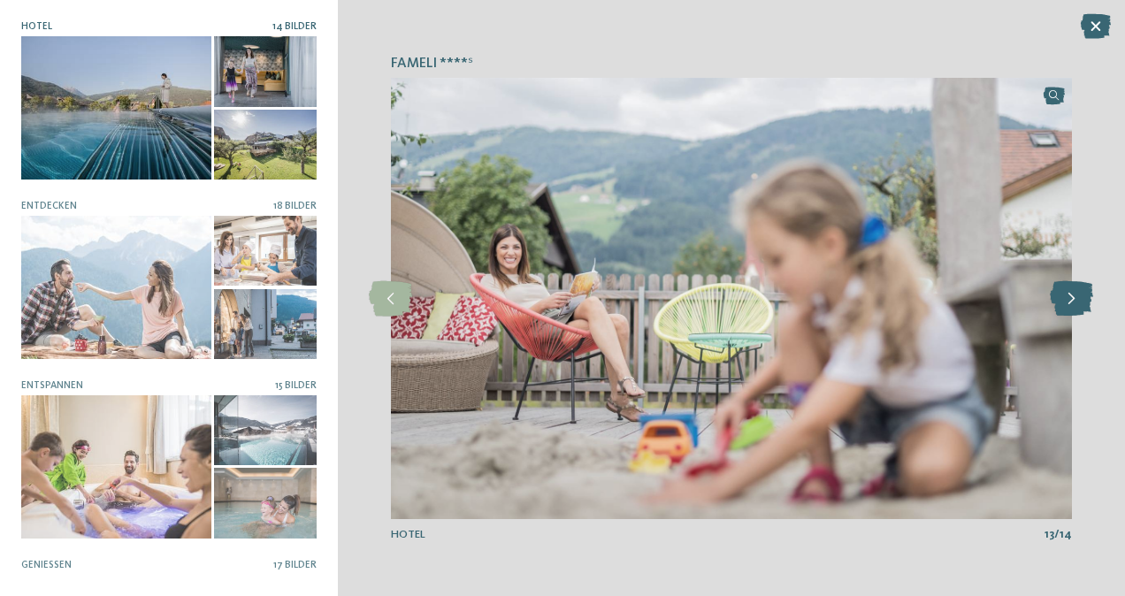
click at [1074, 301] on icon at bounding box center [1071, 298] width 43 height 35
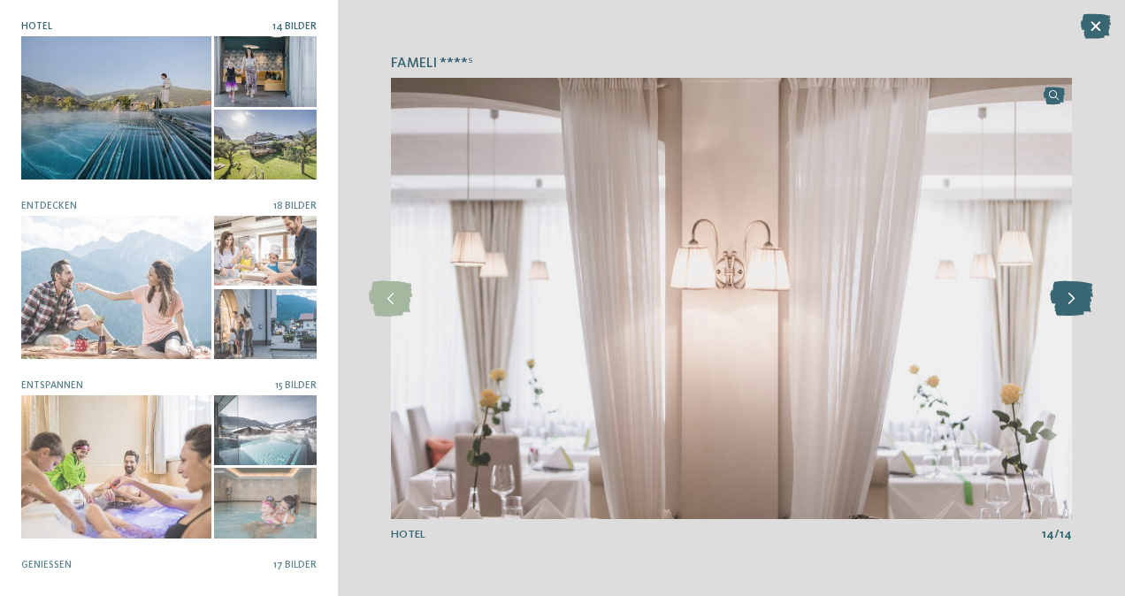
click at [1074, 301] on icon at bounding box center [1071, 298] width 43 height 35
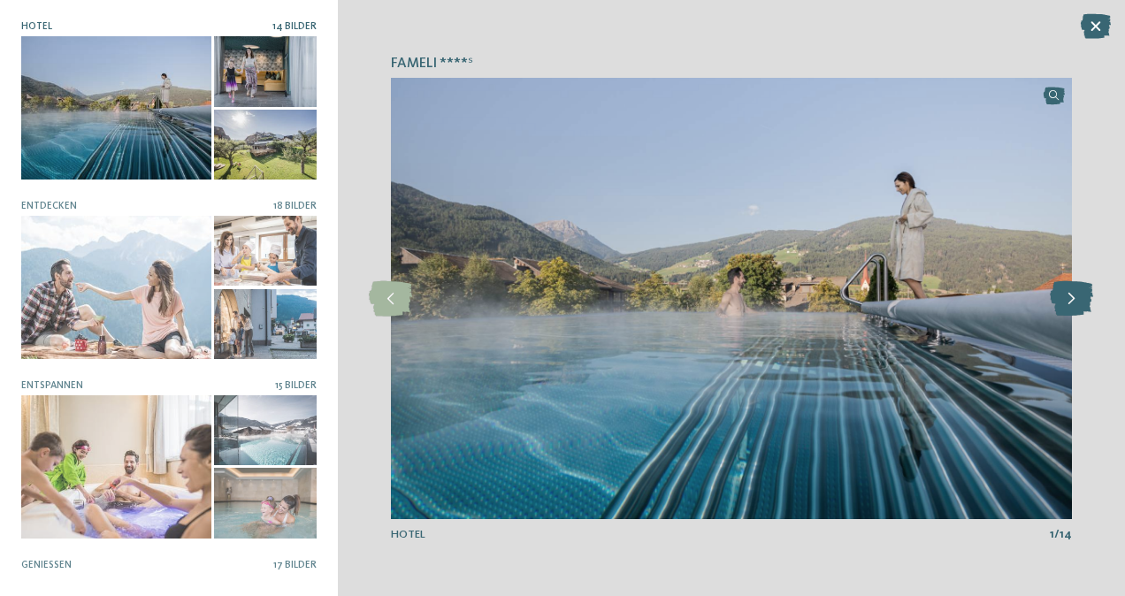
click at [1074, 301] on icon at bounding box center [1071, 298] width 43 height 35
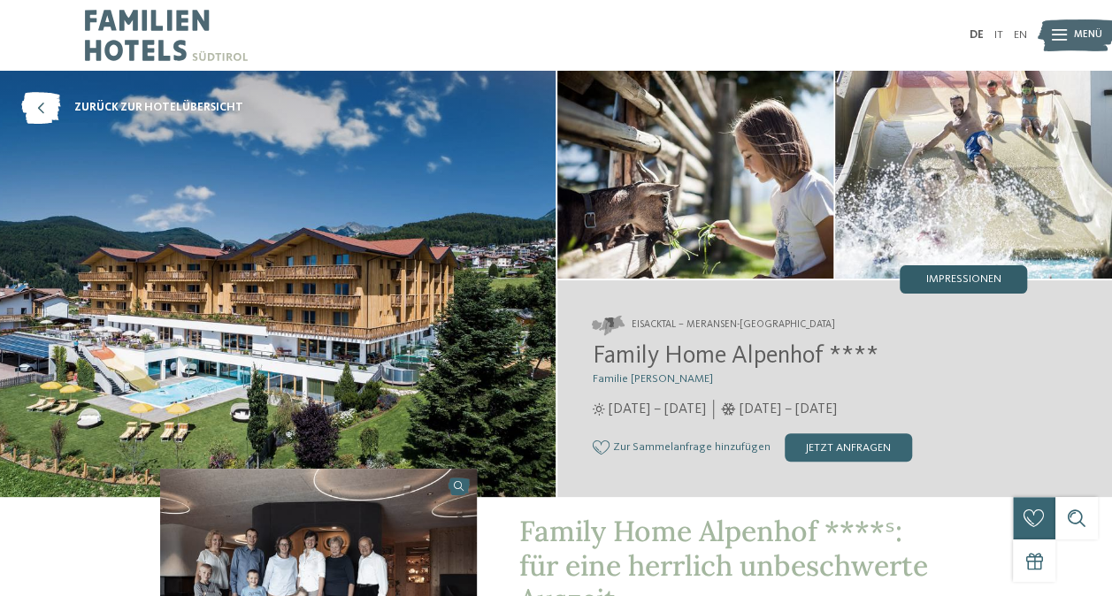
click at [980, 274] on span "Impressionen" at bounding box center [963, 279] width 75 height 11
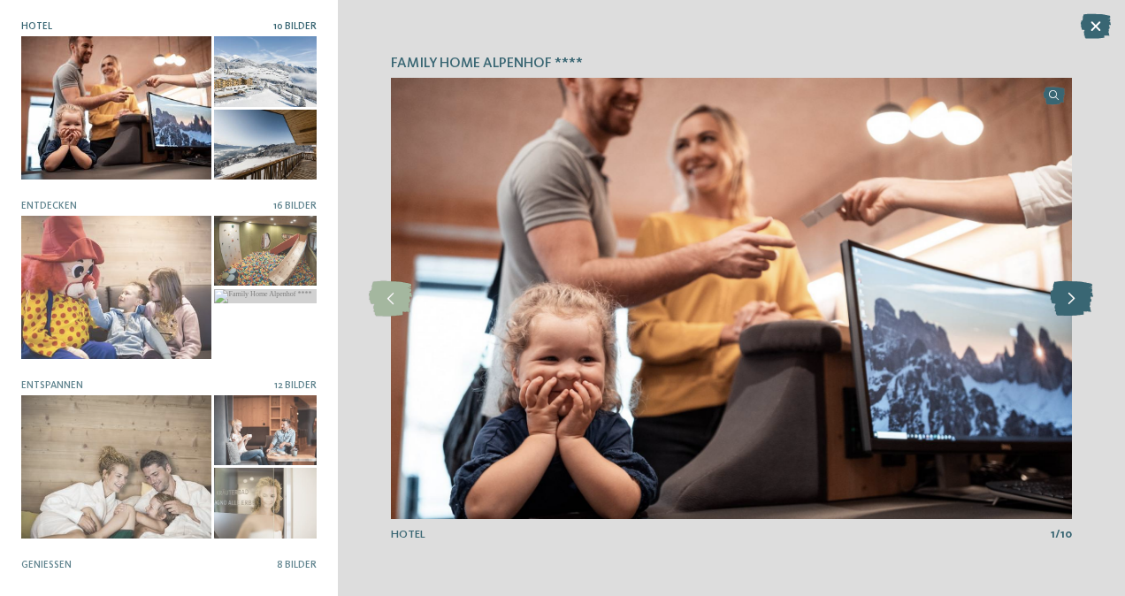
click at [1069, 303] on icon at bounding box center [1071, 298] width 43 height 35
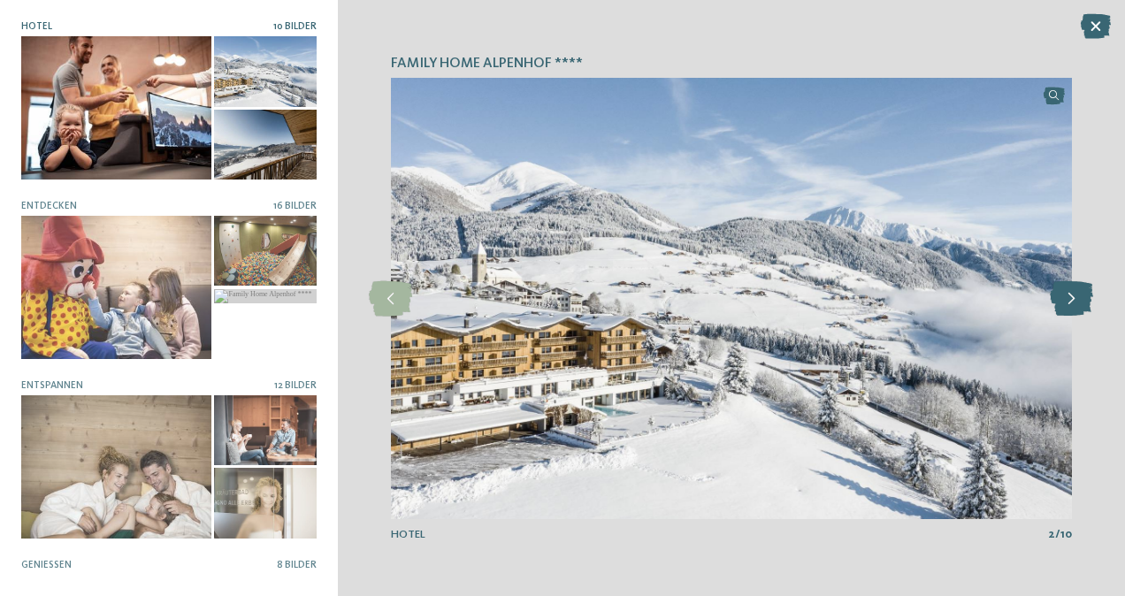
click at [1069, 303] on icon at bounding box center [1071, 298] width 43 height 35
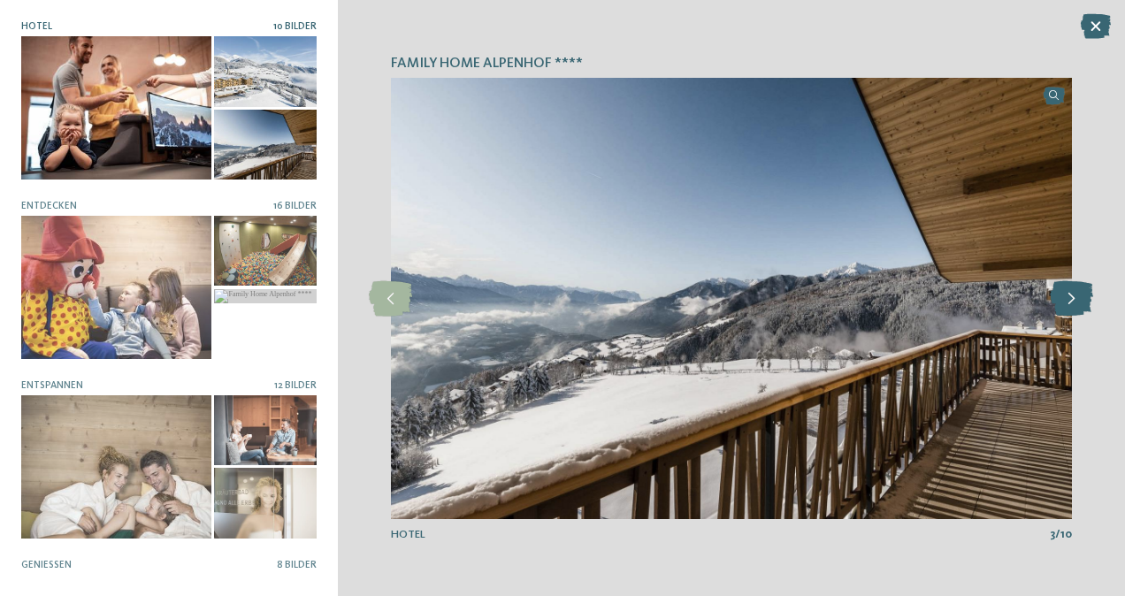
click at [1069, 303] on icon at bounding box center [1071, 298] width 43 height 35
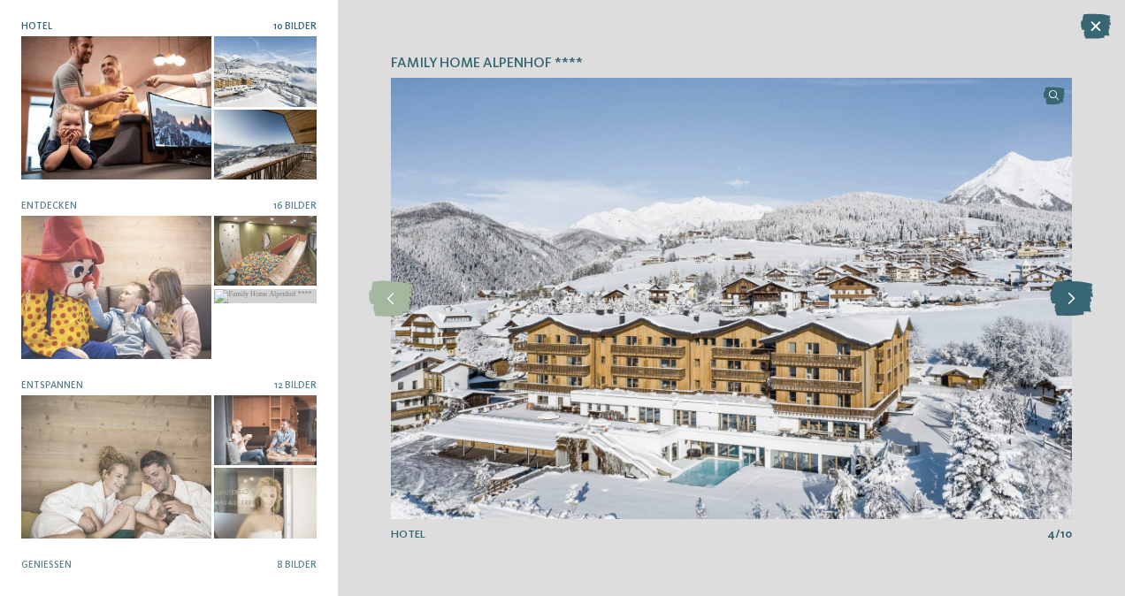
click at [1069, 303] on icon at bounding box center [1071, 298] width 43 height 35
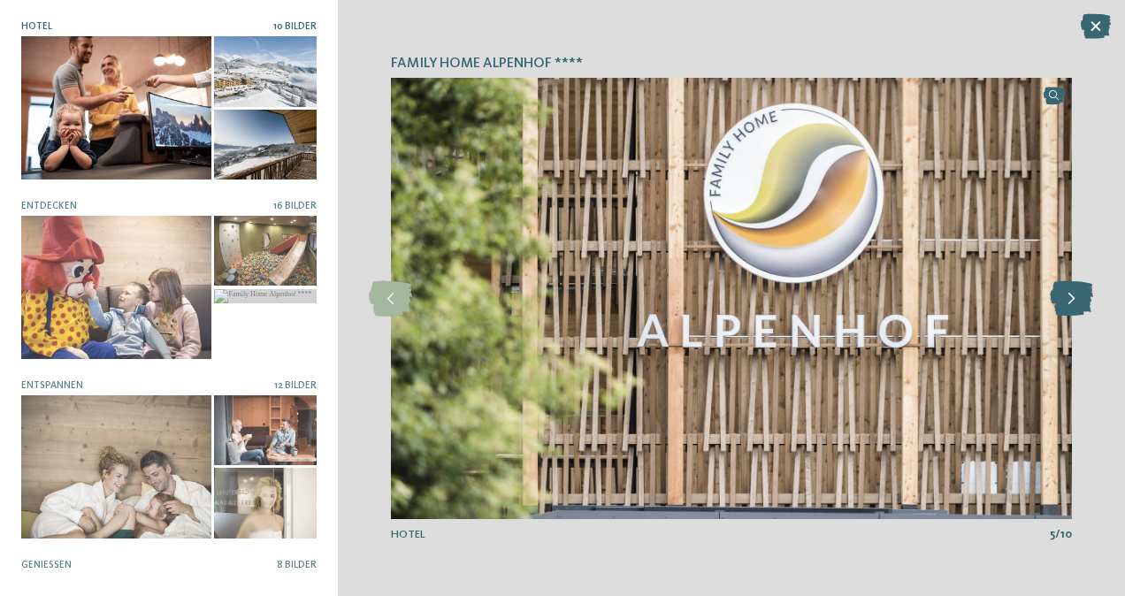
click at [1069, 303] on icon at bounding box center [1071, 298] width 43 height 35
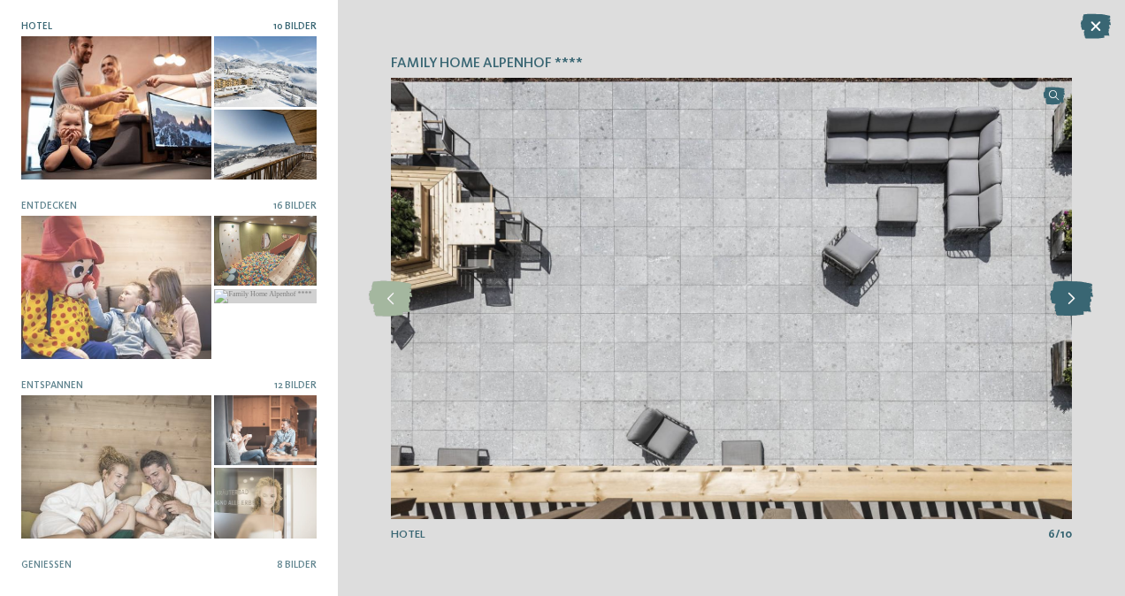
click at [1069, 303] on icon at bounding box center [1071, 298] width 43 height 35
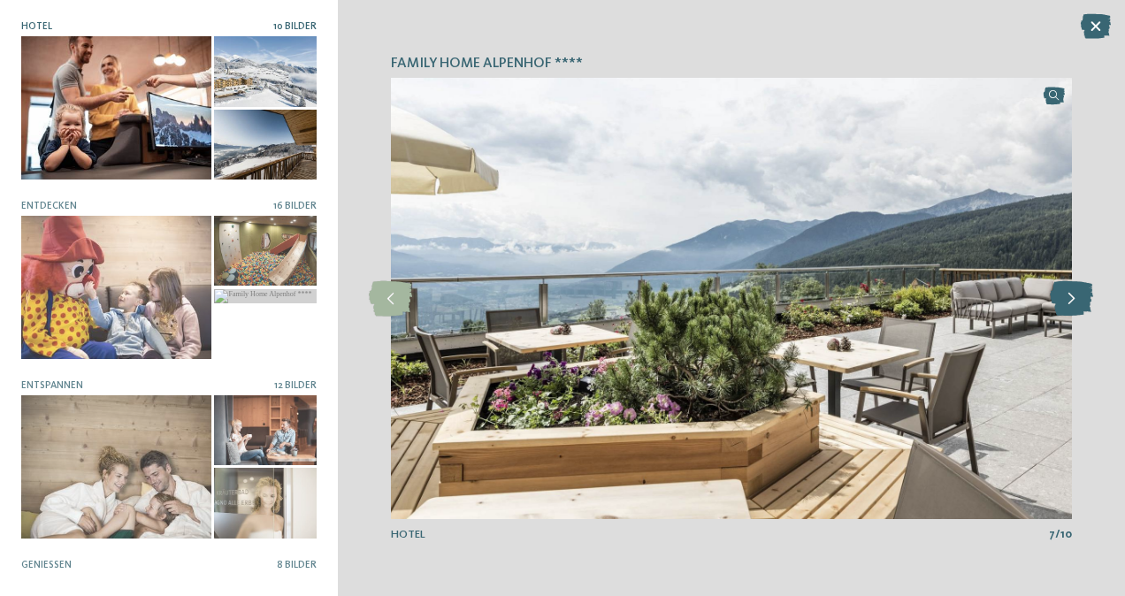
click at [1069, 303] on icon at bounding box center [1071, 298] width 43 height 35
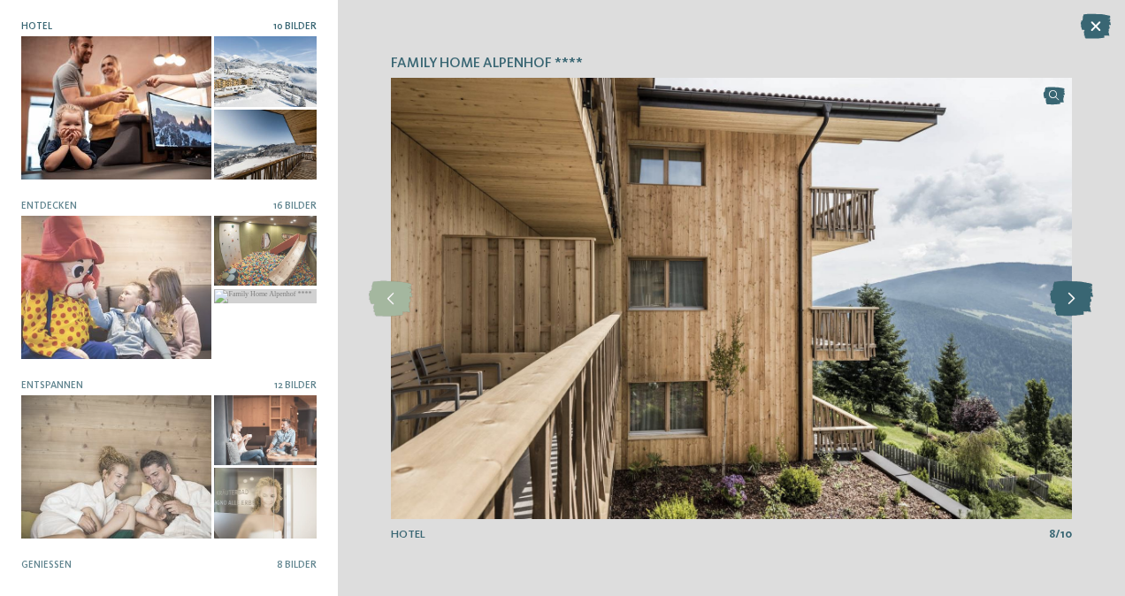
click at [1069, 303] on icon at bounding box center [1071, 298] width 43 height 35
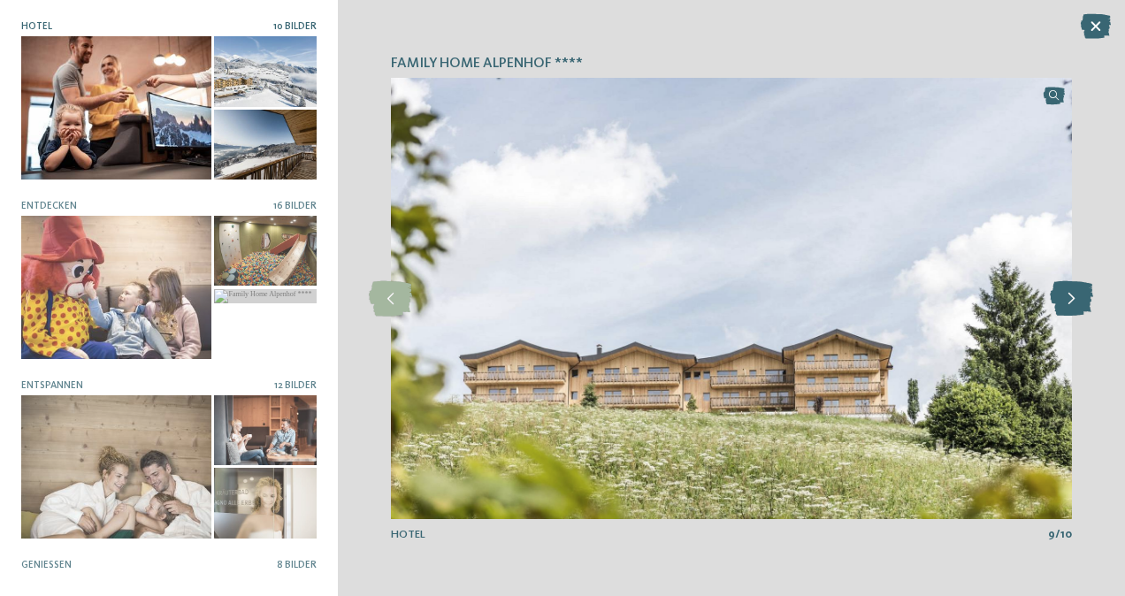
click at [1069, 303] on icon at bounding box center [1071, 298] width 43 height 35
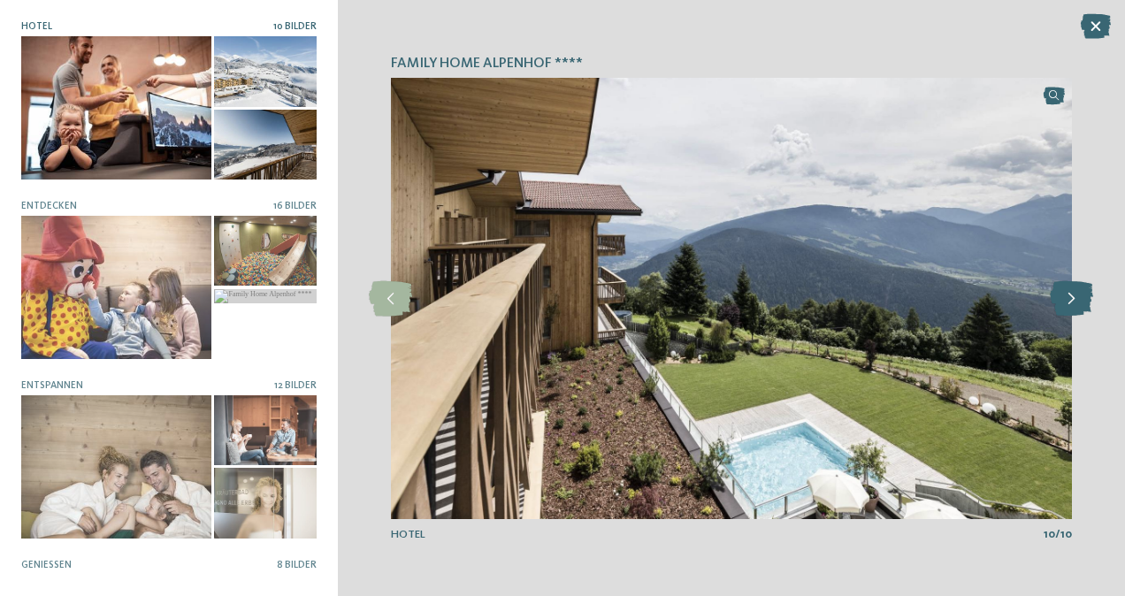
click at [1069, 303] on icon at bounding box center [1071, 298] width 43 height 35
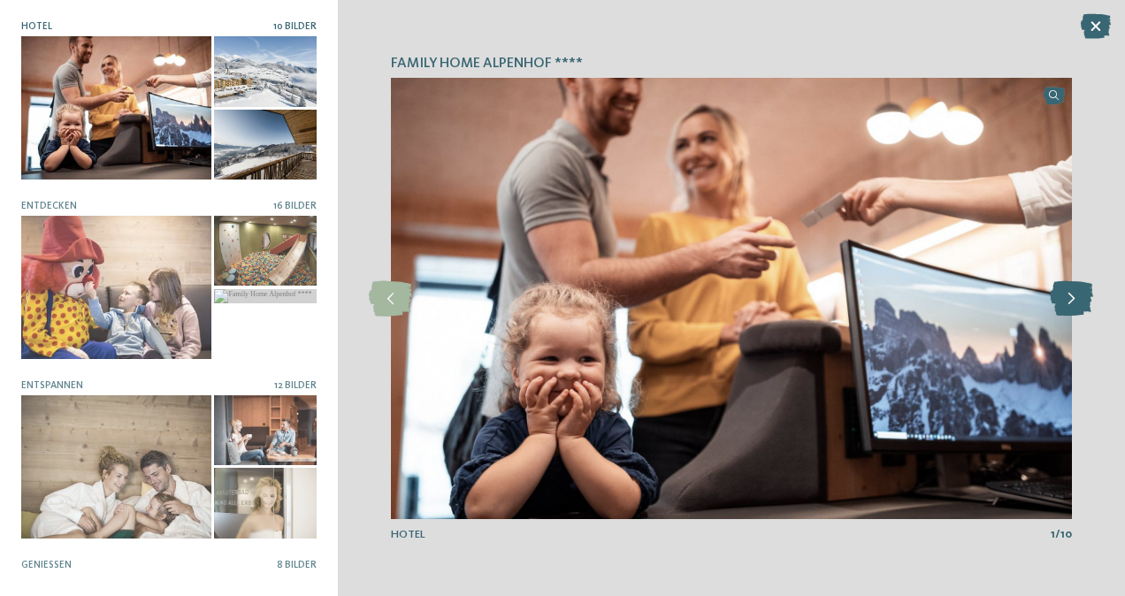
click at [1069, 303] on icon at bounding box center [1071, 298] width 43 height 35
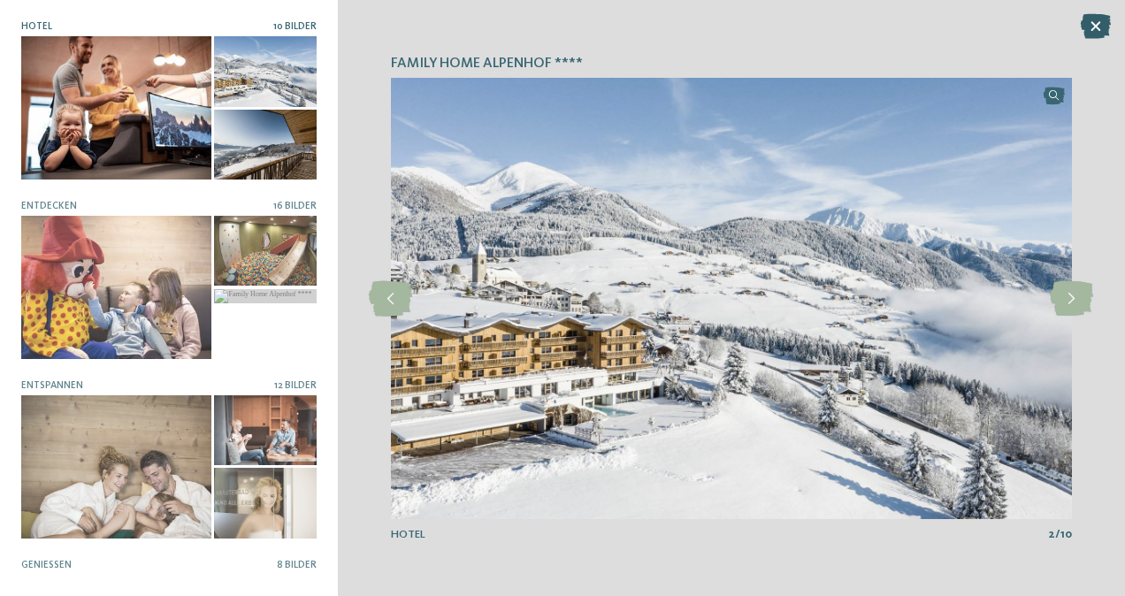
click at [1108, 27] on icon at bounding box center [1096, 26] width 30 height 25
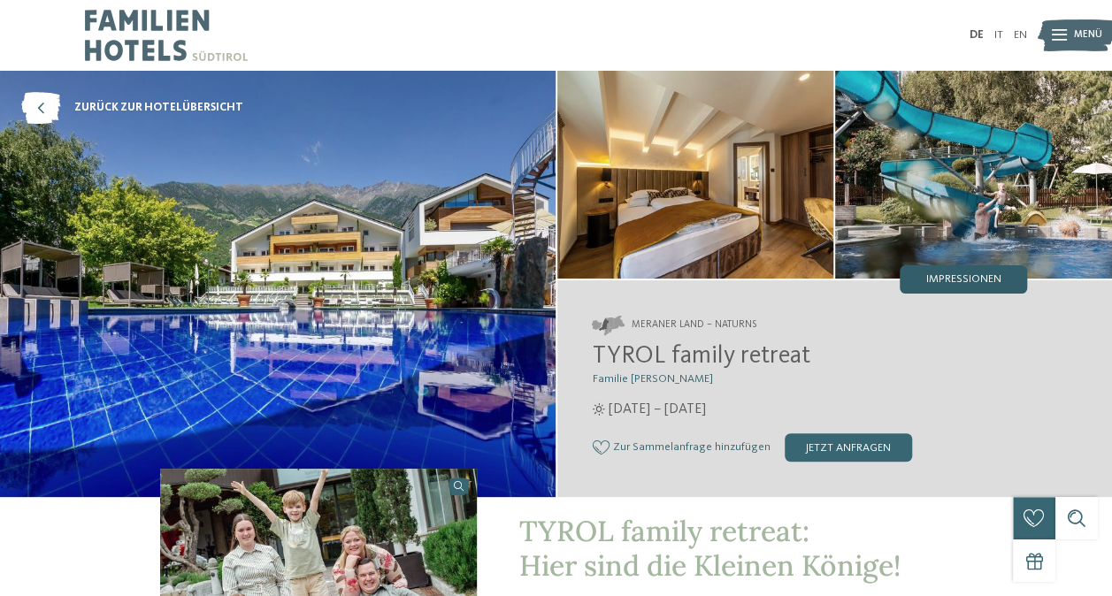
click at [966, 281] on span "Impressionen" at bounding box center [963, 279] width 75 height 11
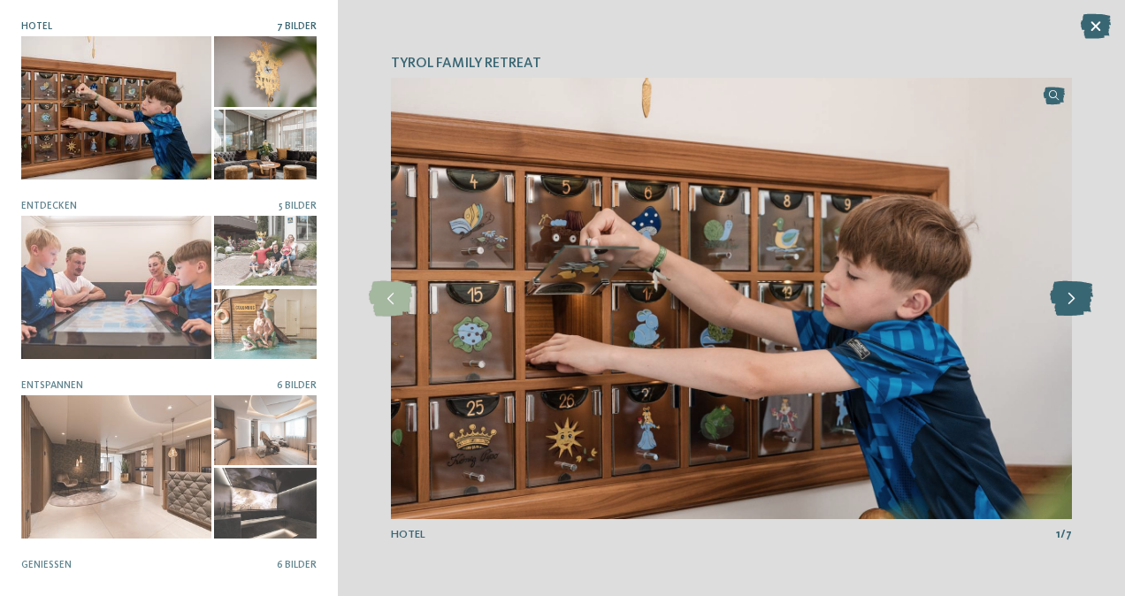
click at [1069, 297] on icon at bounding box center [1071, 298] width 43 height 35
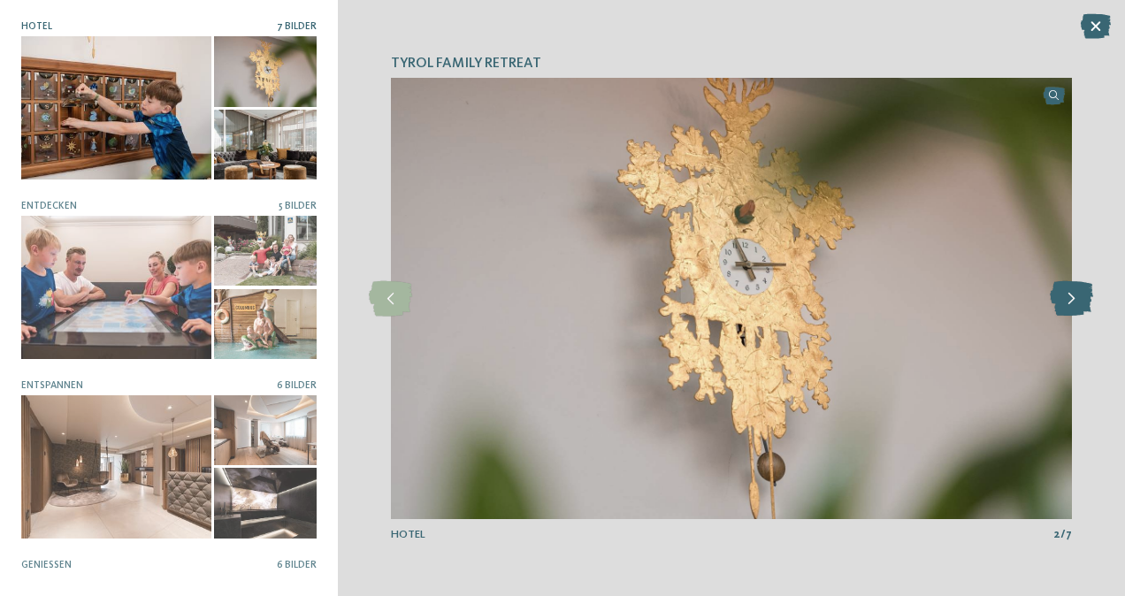
click at [1069, 297] on icon at bounding box center [1071, 298] width 43 height 35
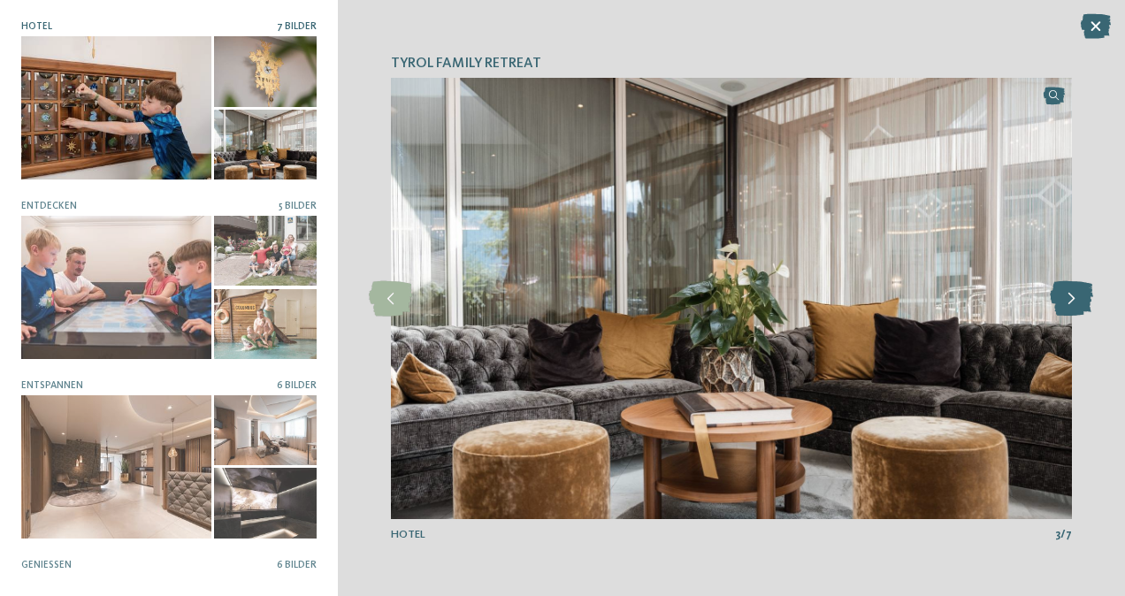
click at [1069, 297] on icon at bounding box center [1071, 298] width 43 height 35
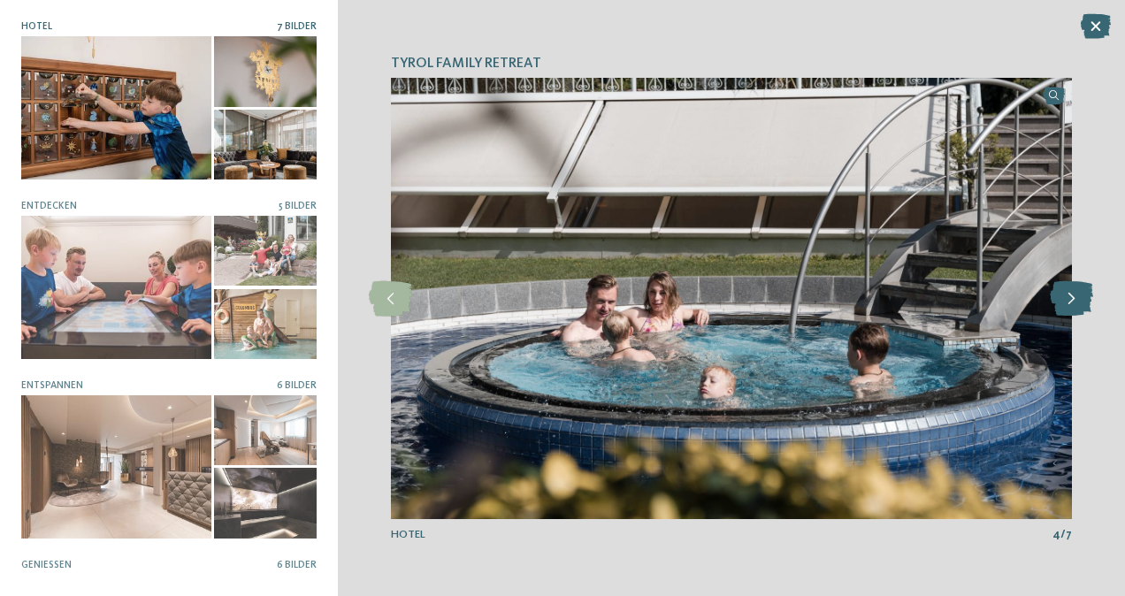
click at [1069, 297] on icon at bounding box center [1071, 298] width 43 height 35
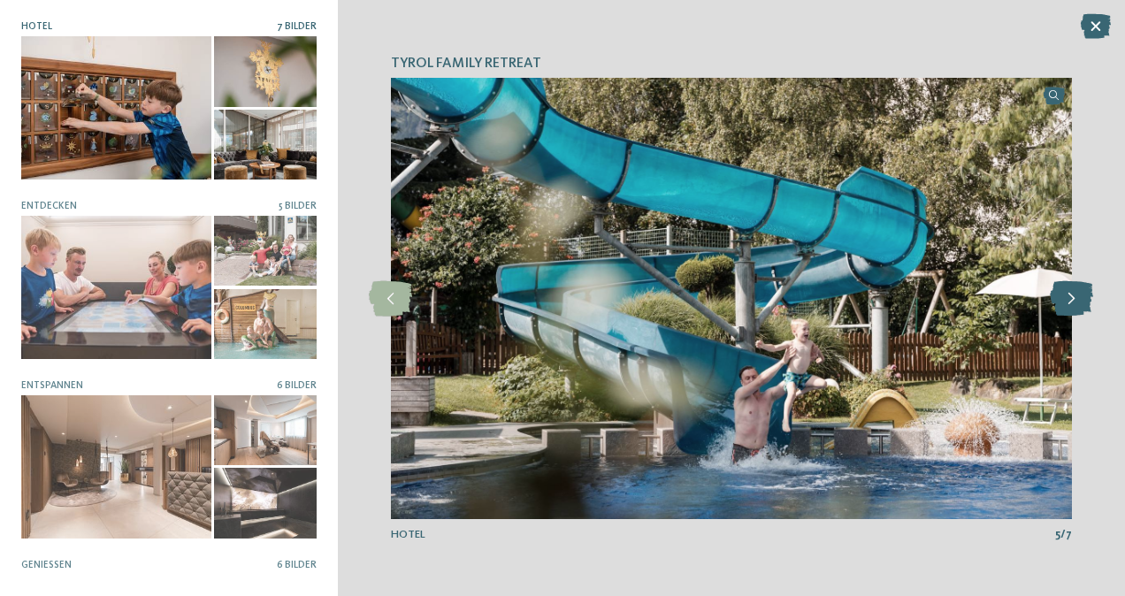
click at [1069, 297] on icon at bounding box center [1071, 298] width 43 height 35
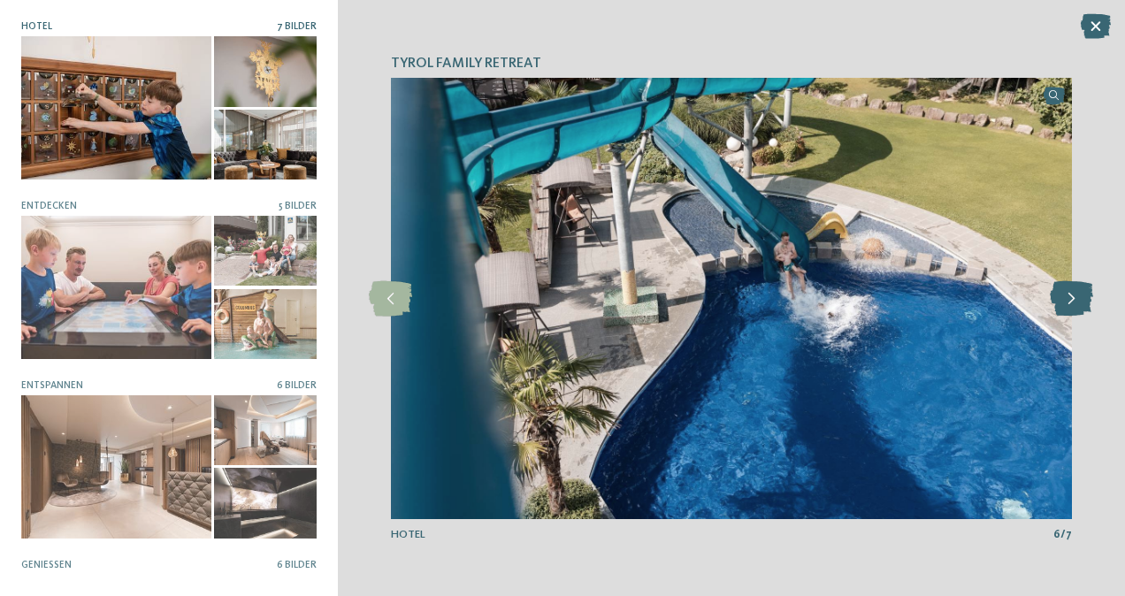
click at [1069, 297] on icon at bounding box center [1071, 298] width 43 height 35
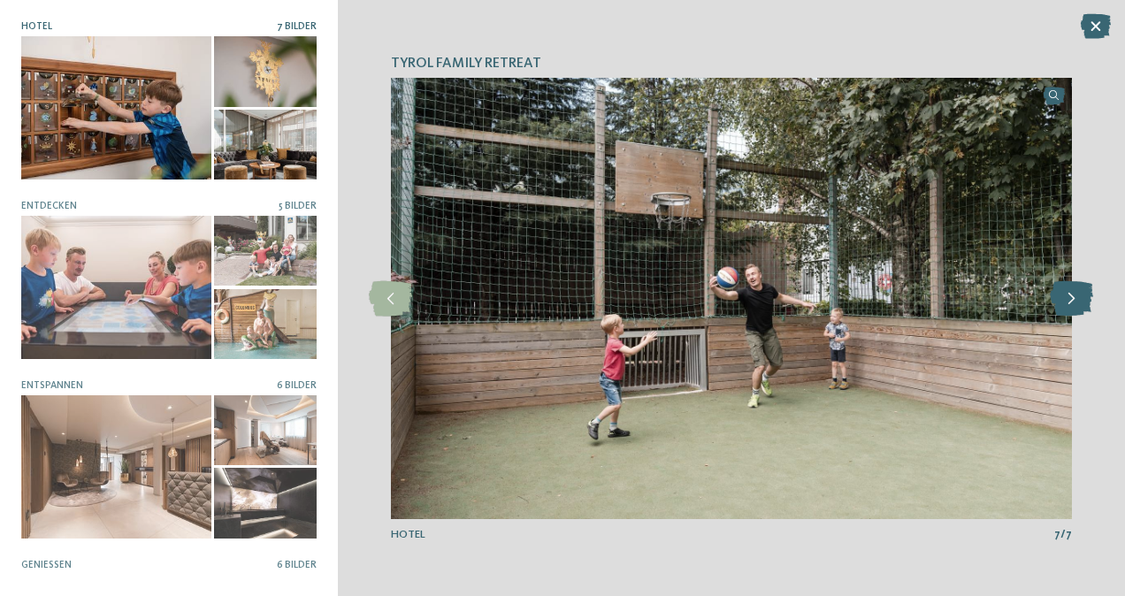
click at [1069, 297] on icon at bounding box center [1071, 298] width 43 height 35
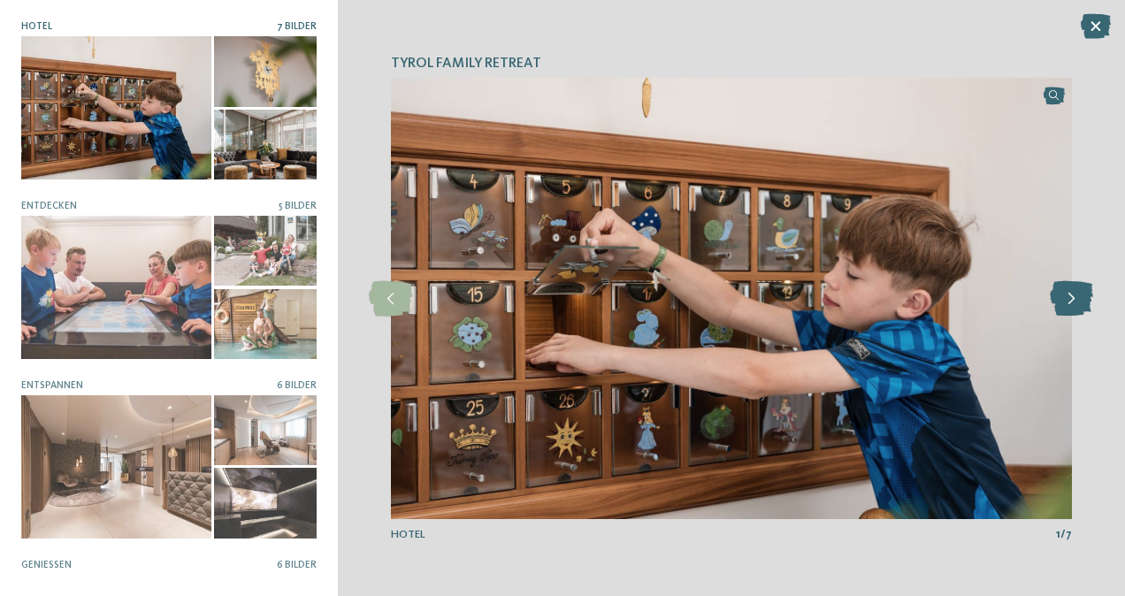
click at [1069, 297] on icon at bounding box center [1071, 298] width 43 height 35
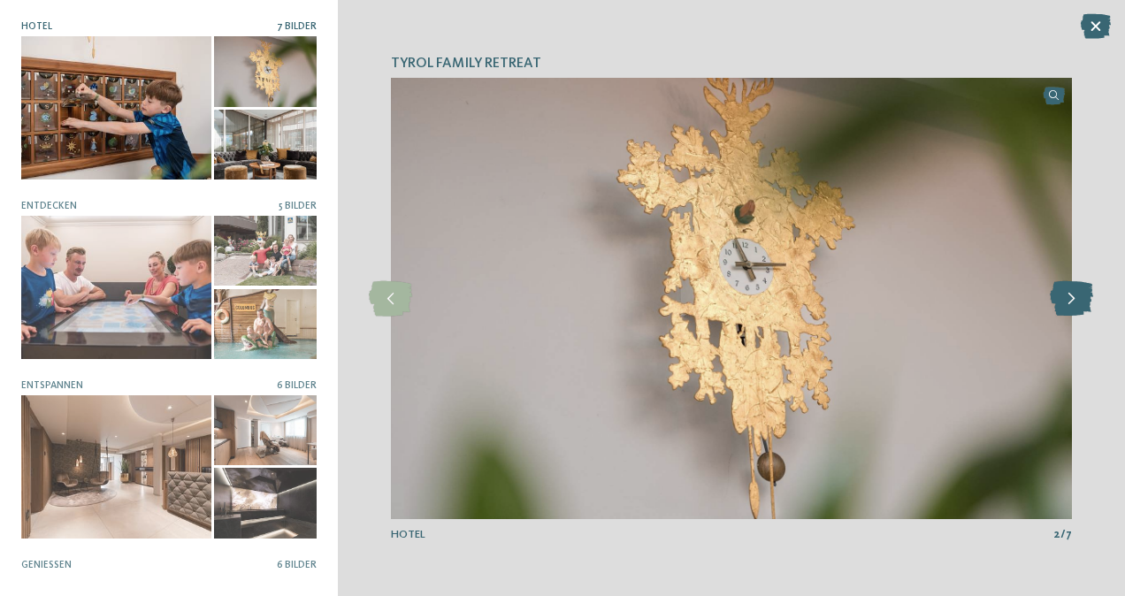
click at [1069, 297] on icon at bounding box center [1071, 298] width 43 height 35
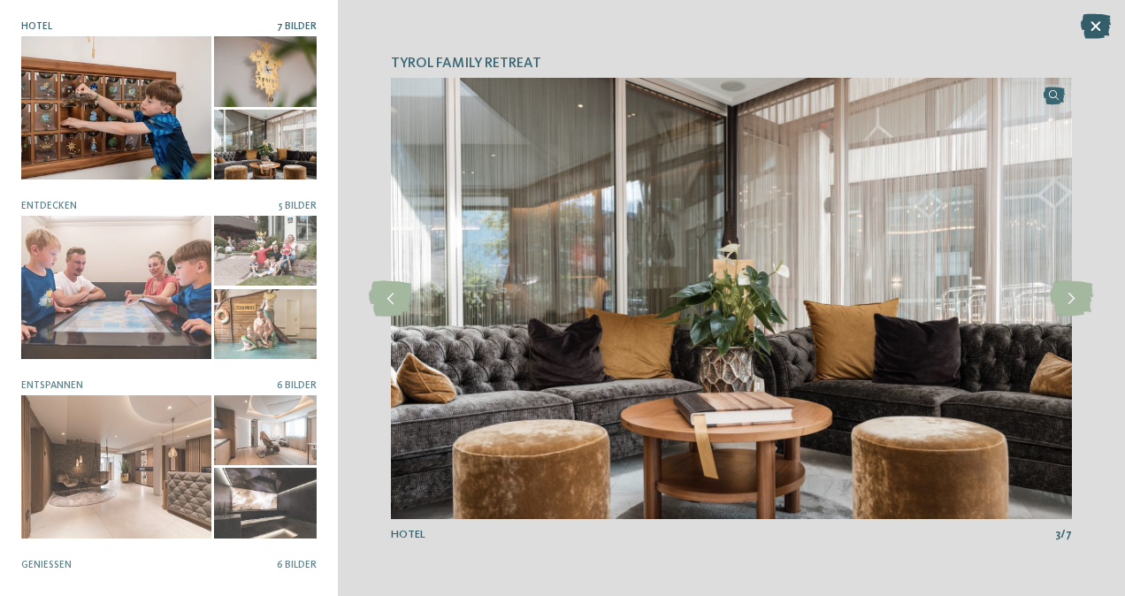
click at [1102, 24] on icon at bounding box center [1096, 26] width 30 height 25
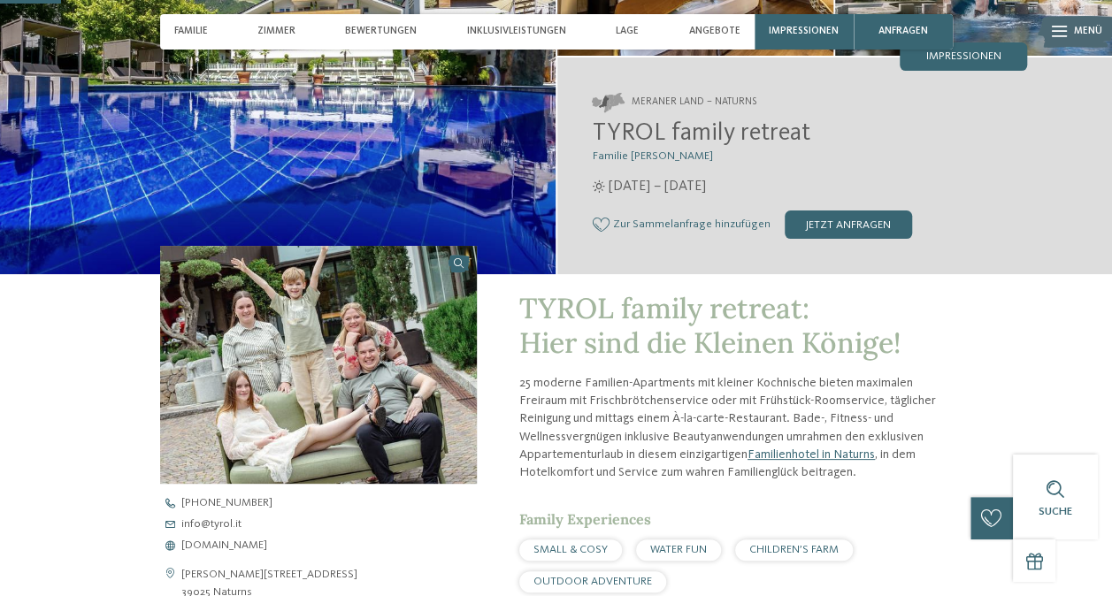
scroll to position [380, 0]
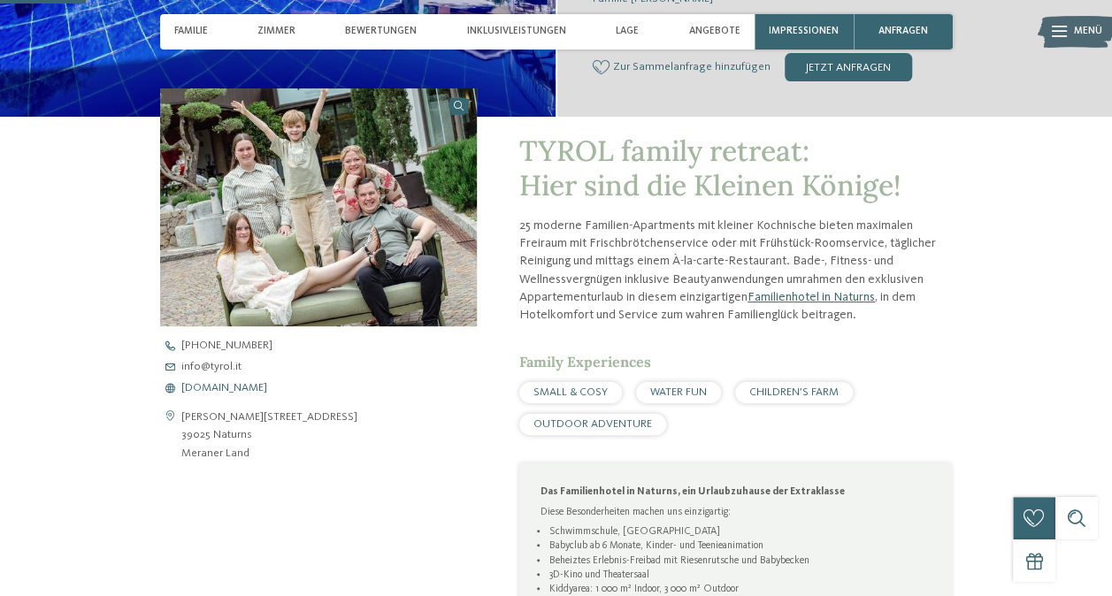
click at [221, 387] on span "www.tyrol.it" at bounding box center [224, 388] width 86 height 11
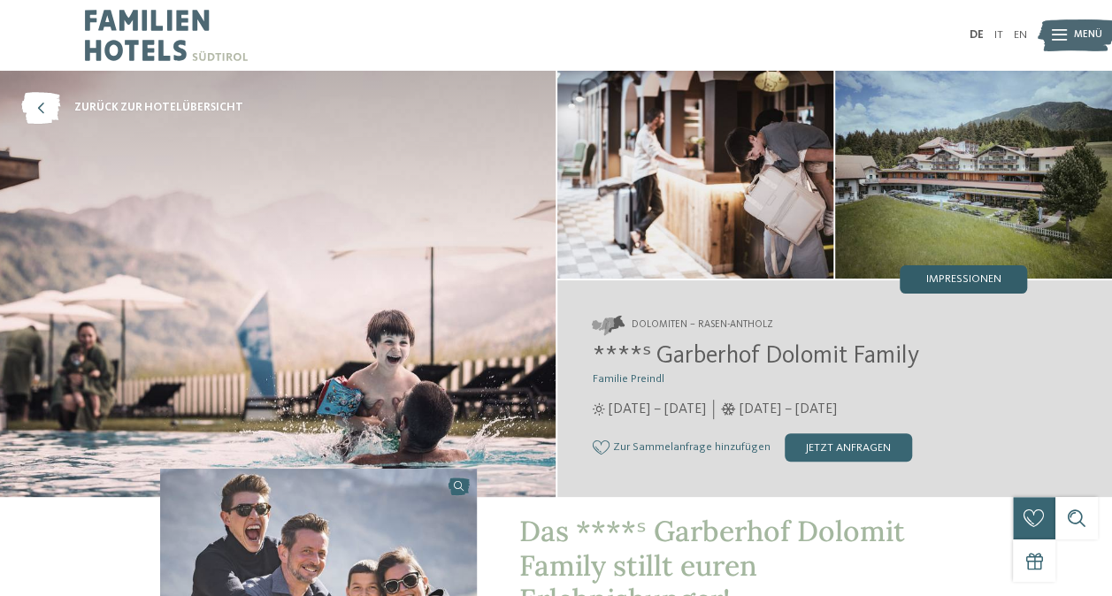
click at [970, 274] on span "Impressionen" at bounding box center [963, 279] width 75 height 11
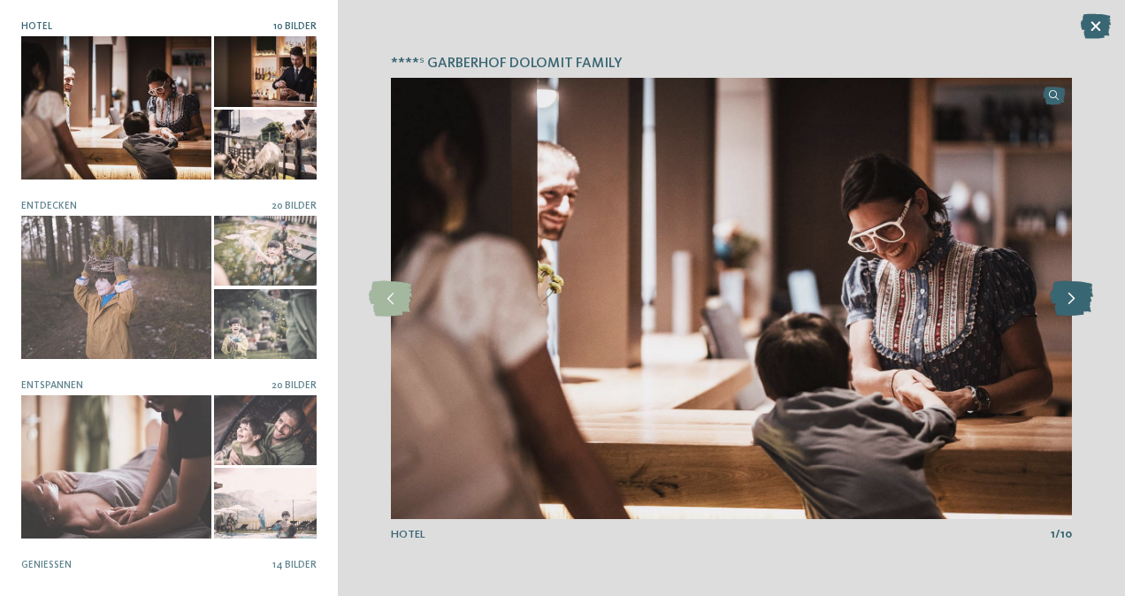
click at [1077, 303] on icon at bounding box center [1071, 298] width 43 height 35
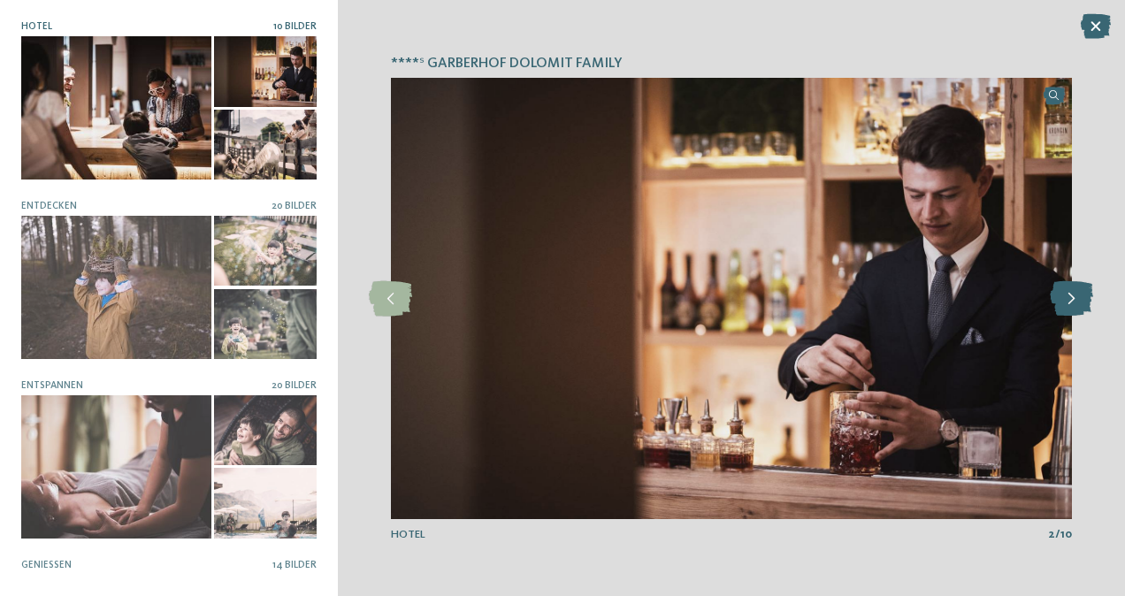
click at [1077, 303] on icon at bounding box center [1071, 298] width 43 height 35
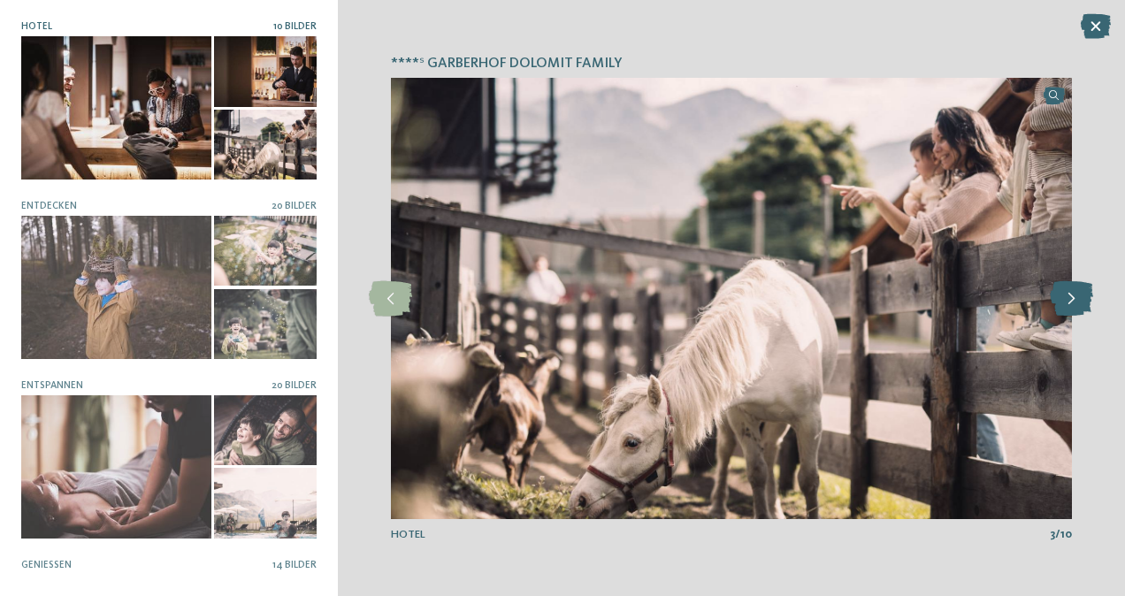
click at [1077, 303] on icon at bounding box center [1071, 298] width 43 height 35
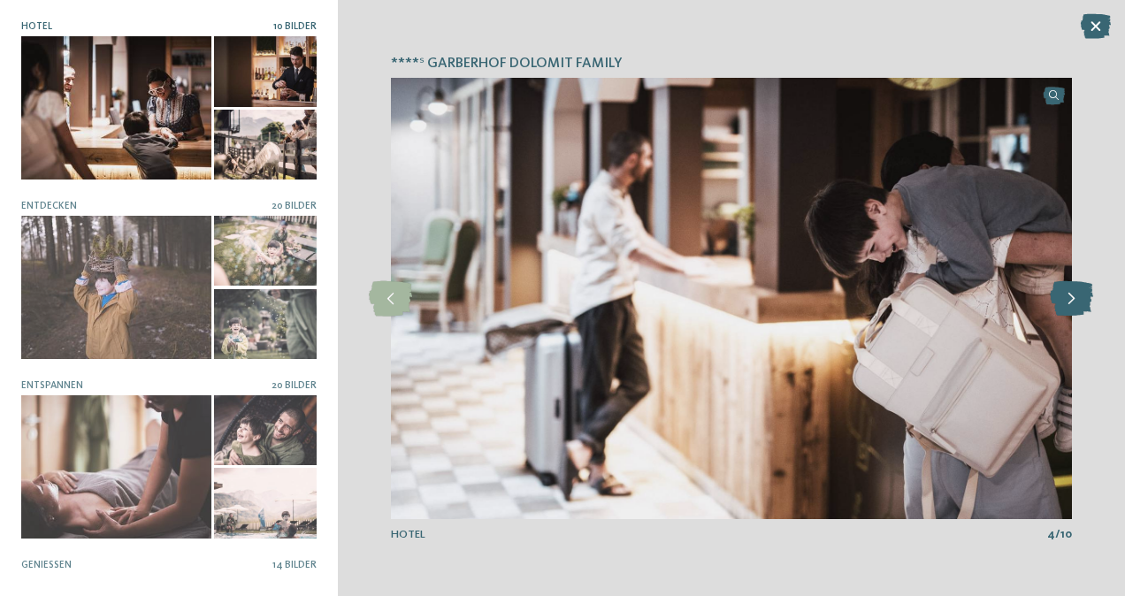
click at [1077, 303] on icon at bounding box center [1071, 298] width 43 height 35
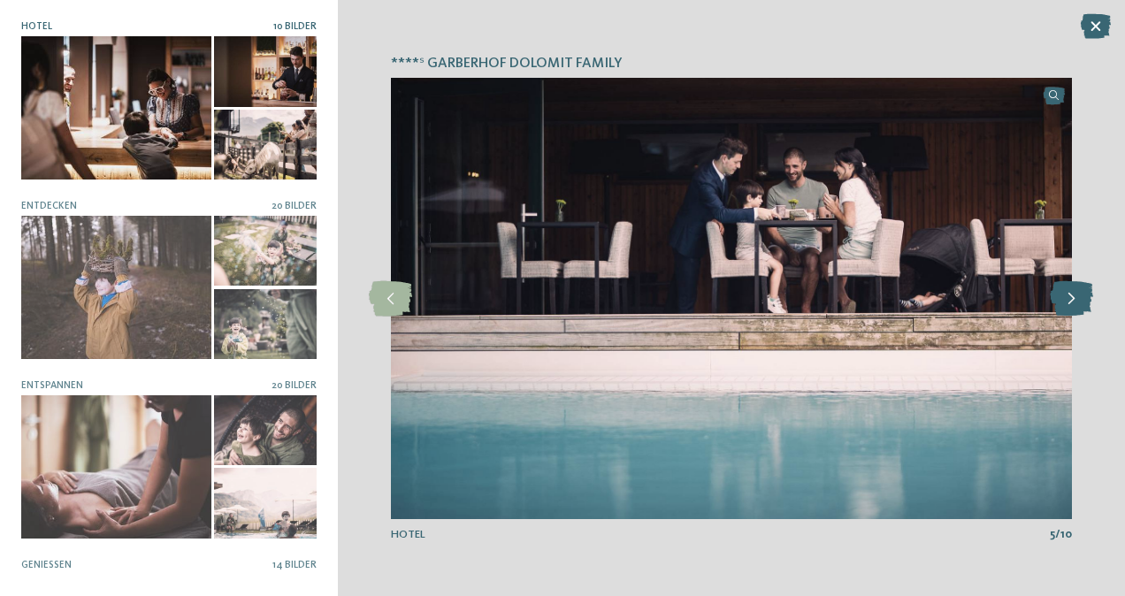
click at [1077, 303] on icon at bounding box center [1071, 298] width 43 height 35
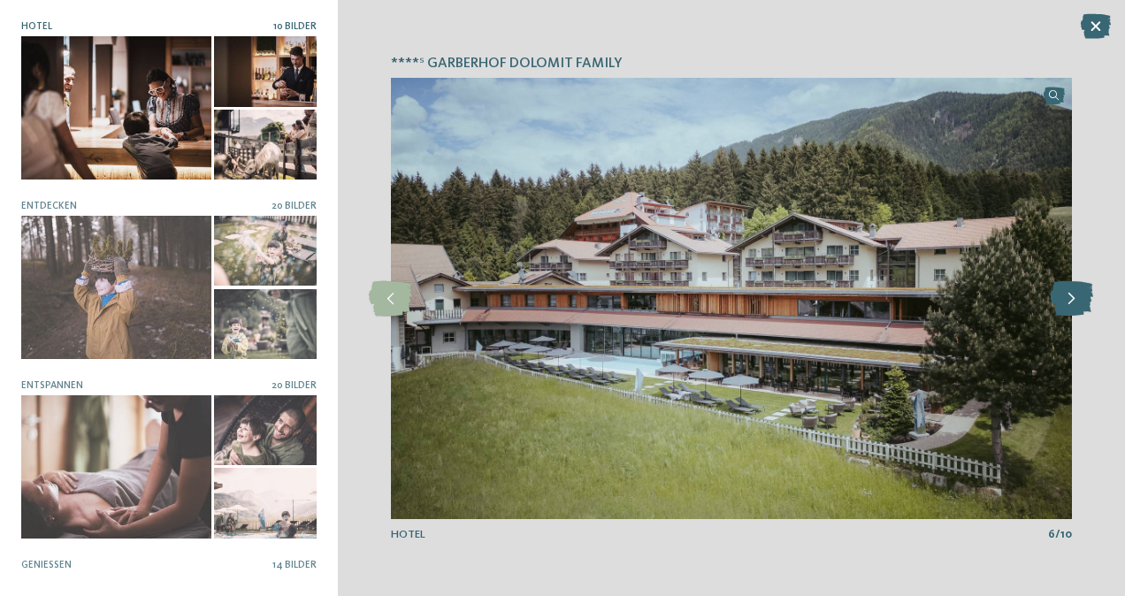
click at [1077, 303] on icon at bounding box center [1071, 298] width 43 height 35
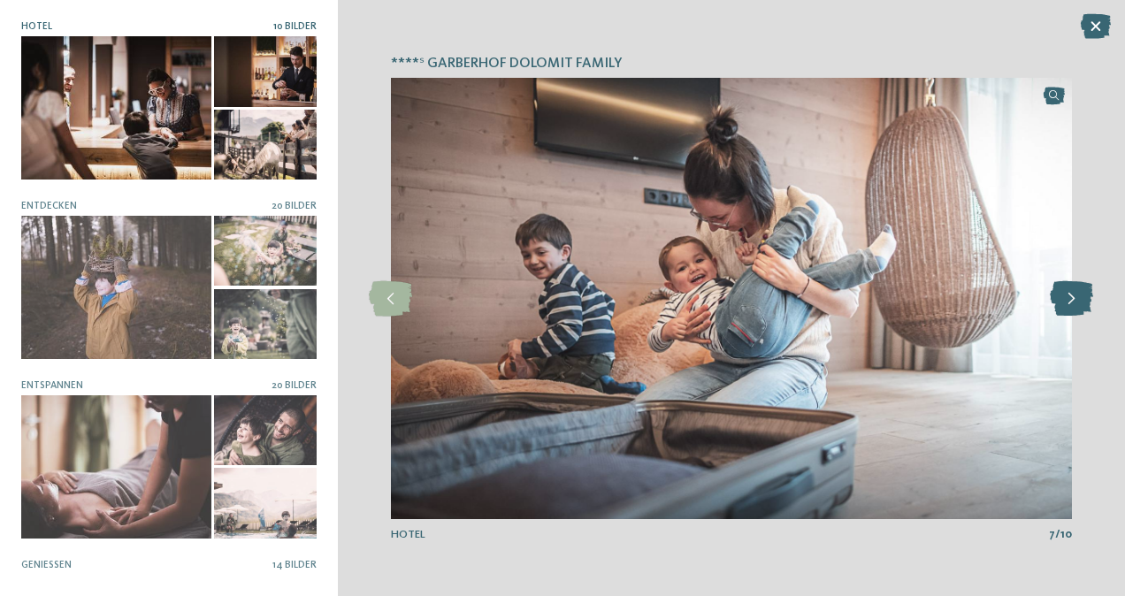
click at [1077, 303] on icon at bounding box center [1071, 298] width 43 height 35
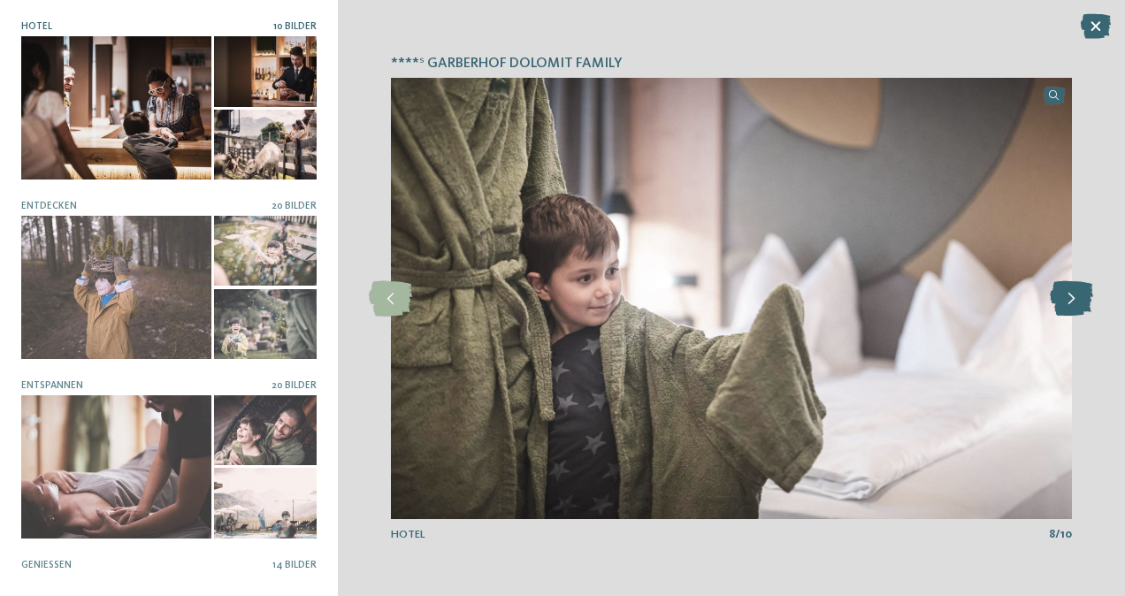
click at [1077, 303] on icon at bounding box center [1071, 298] width 43 height 35
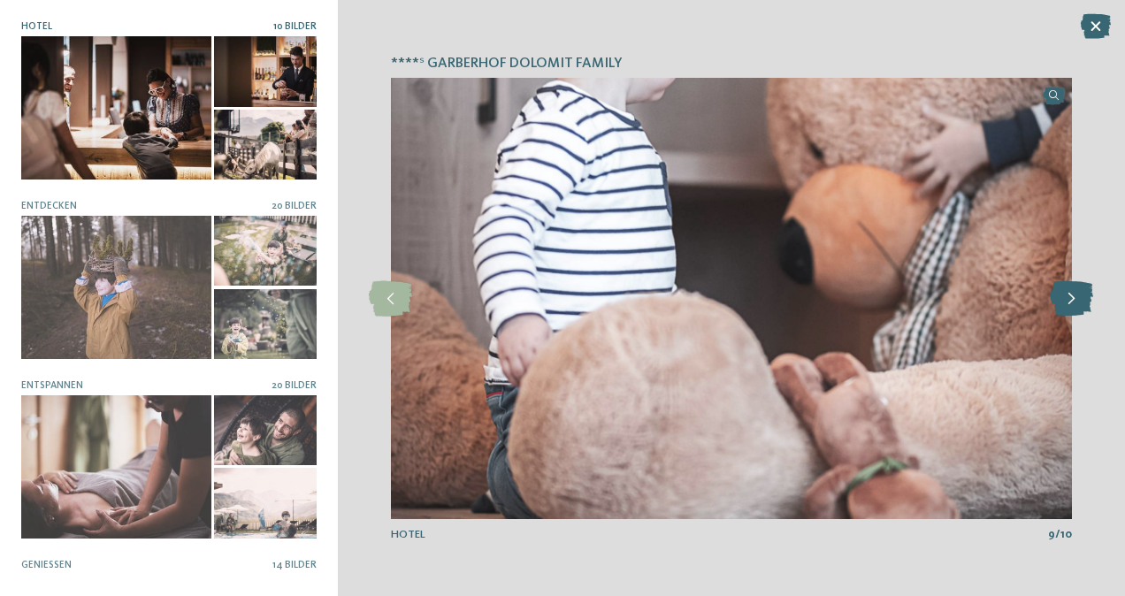
click at [1077, 303] on icon at bounding box center [1071, 298] width 43 height 35
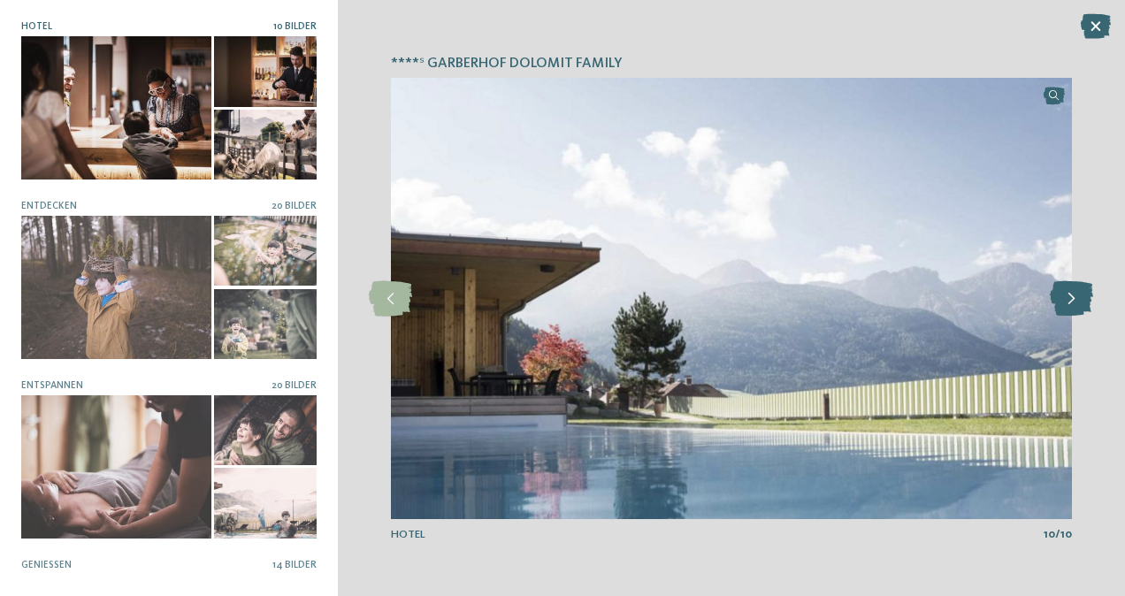
click at [1077, 303] on icon at bounding box center [1071, 298] width 43 height 35
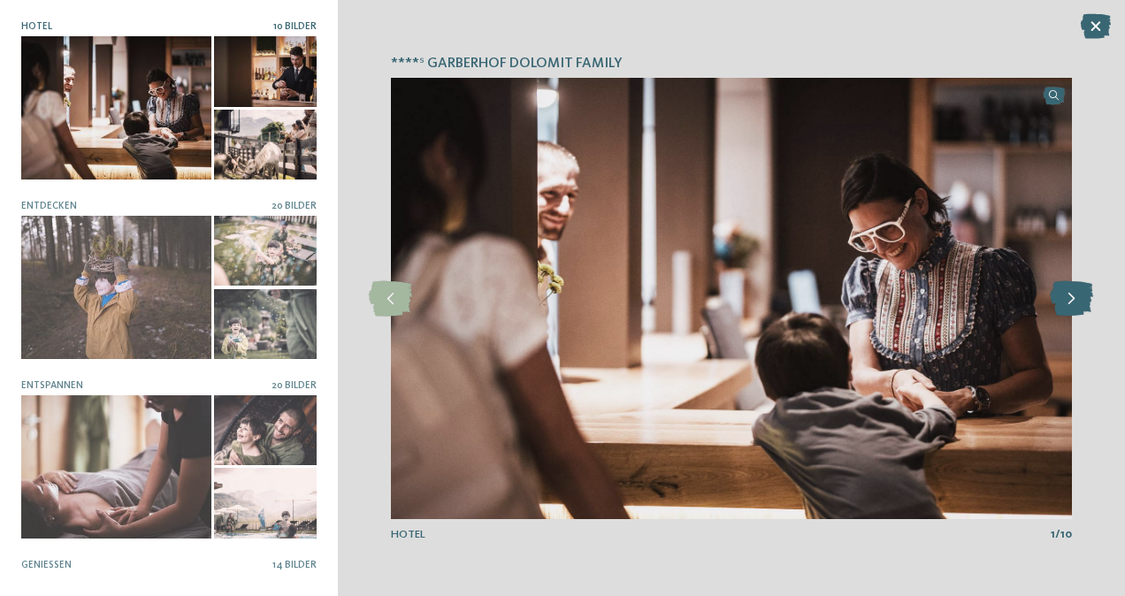
click at [1077, 303] on icon at bounding box center [1071, 298] width 43 height 35
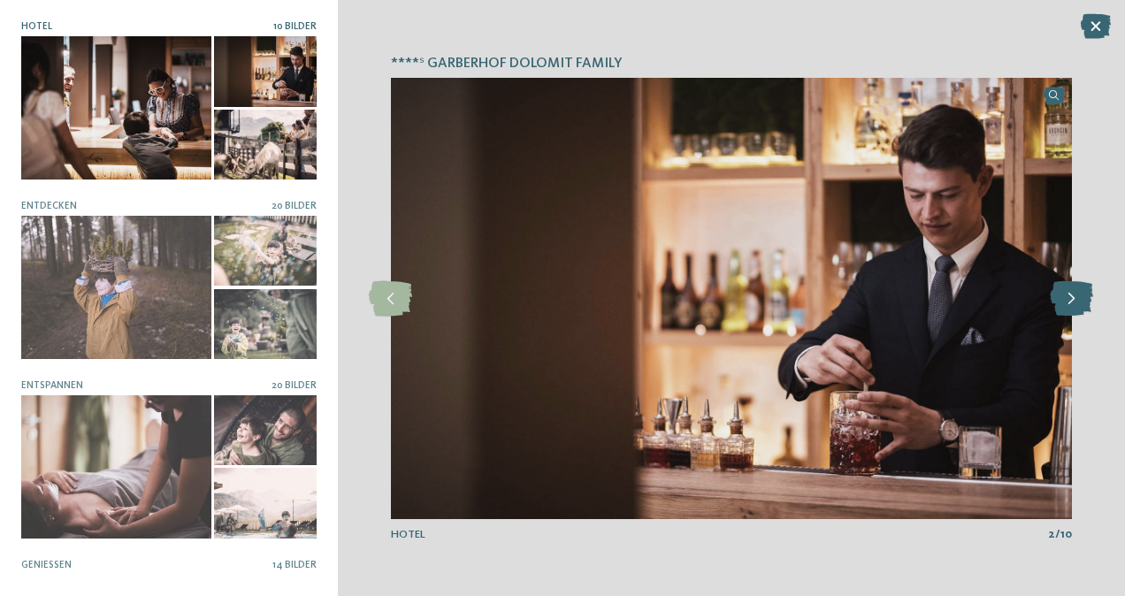
click at [1077, 303] on icon at bounding box center [1071, 298] width 43 height 35
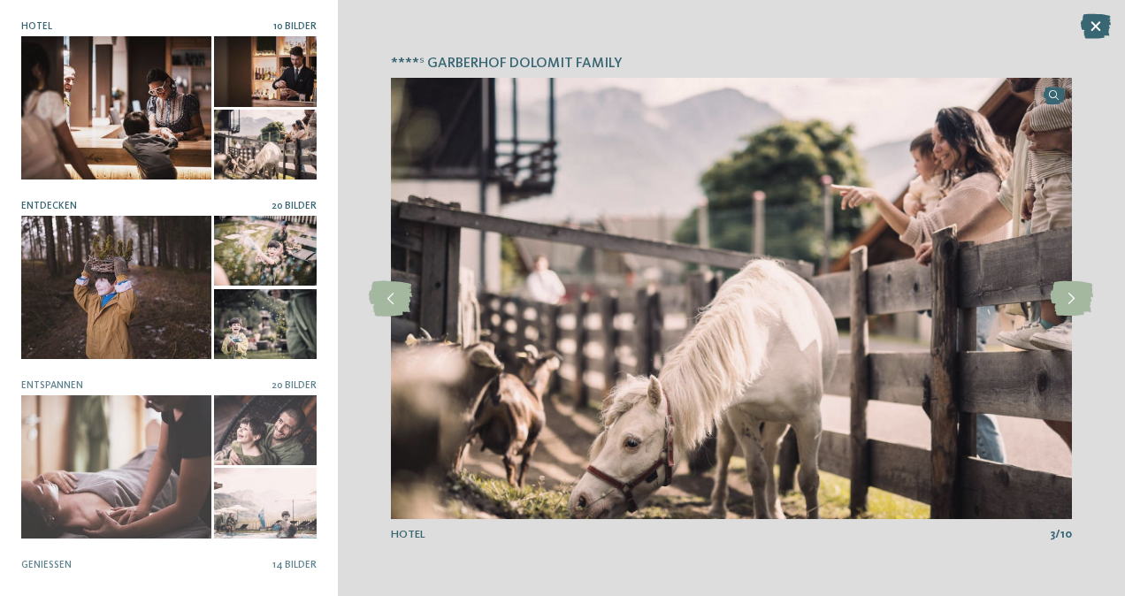
click at [183, 280] on div at bounding box center [116, 287] width 190 height 142
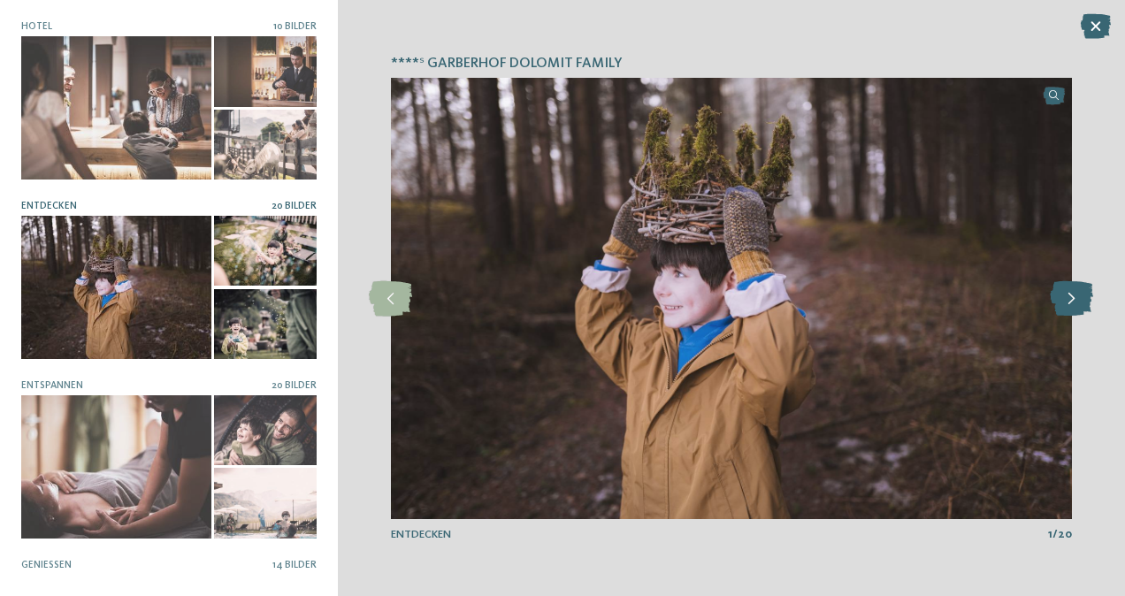
click at [1076, 298] on icon at bounding box center [1071, 298] width 43 height 35
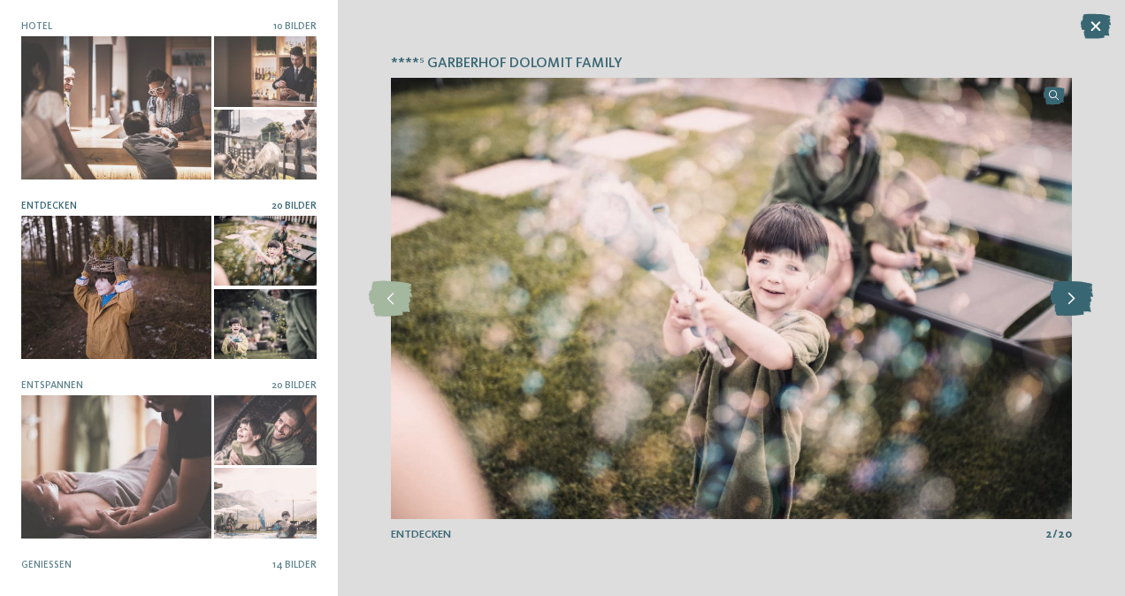
click at [1076, 298] on icon at bounding box center [1071, 298] width 43 height 35
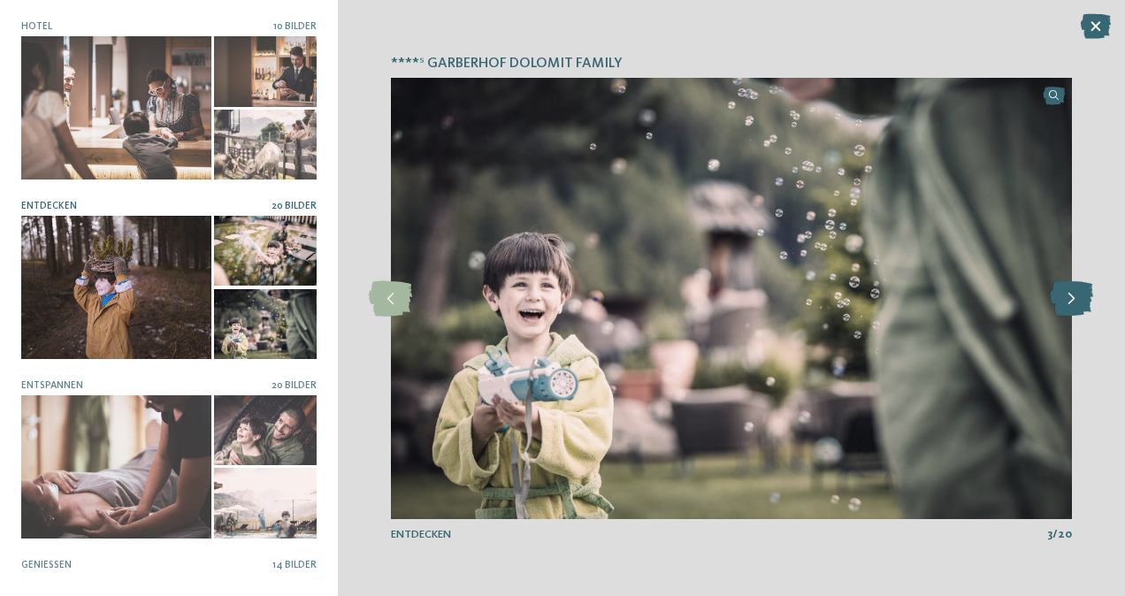
click at [1076, 298] on icon at bounding box center [1071, 298] width 43 height 35
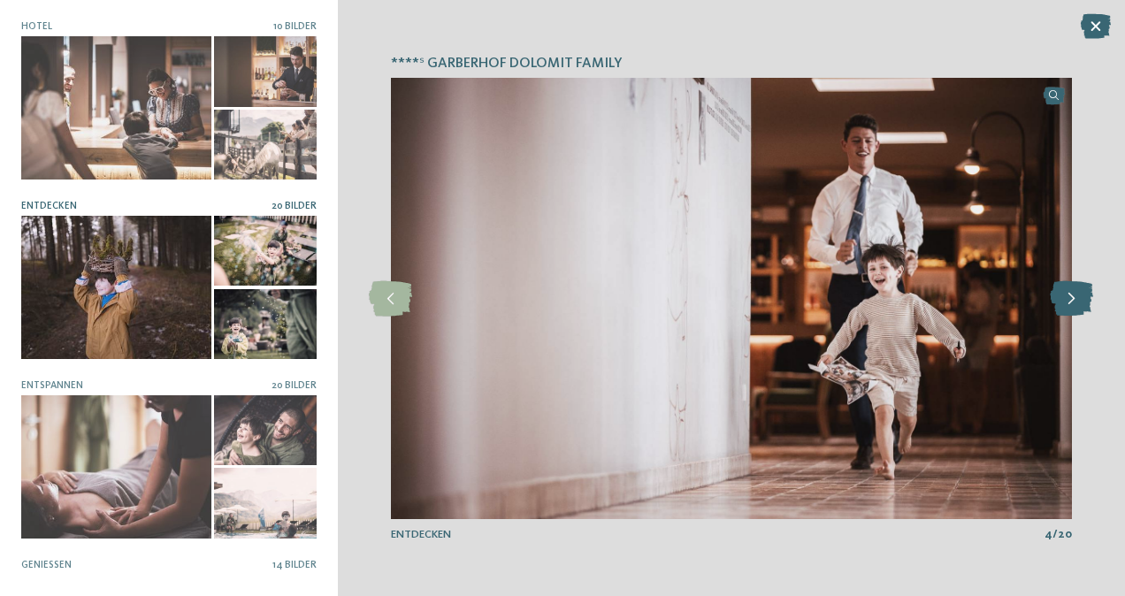
click at [1076, 298] on icon at bounding box center [1071, 298] width 43 height 35
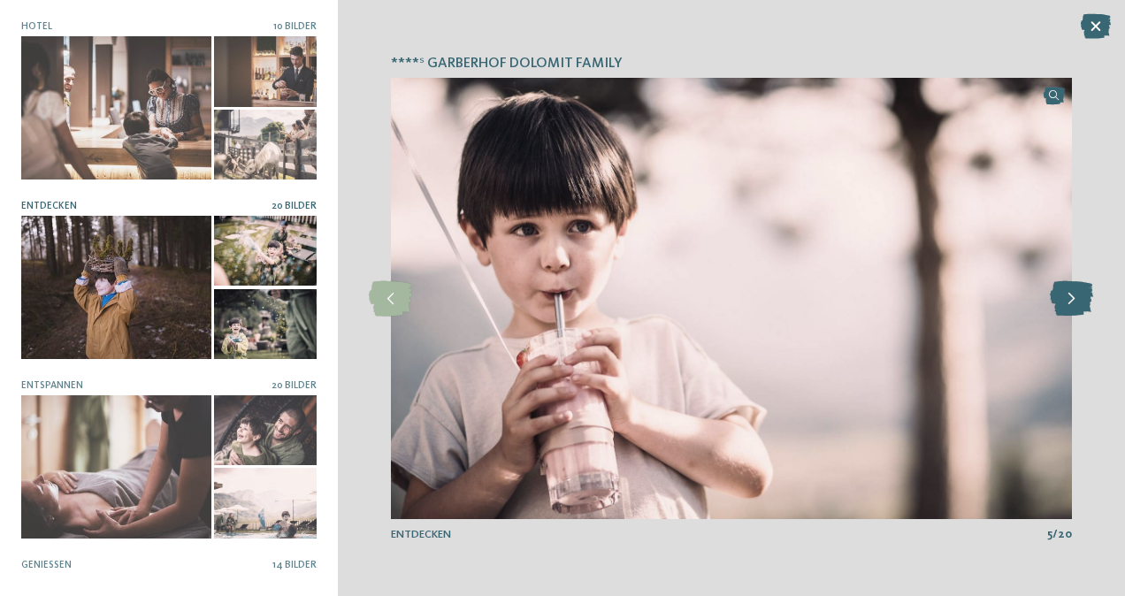
click at [1076, 298] on icon at bounding box center [1071, 298] width 43 height 35
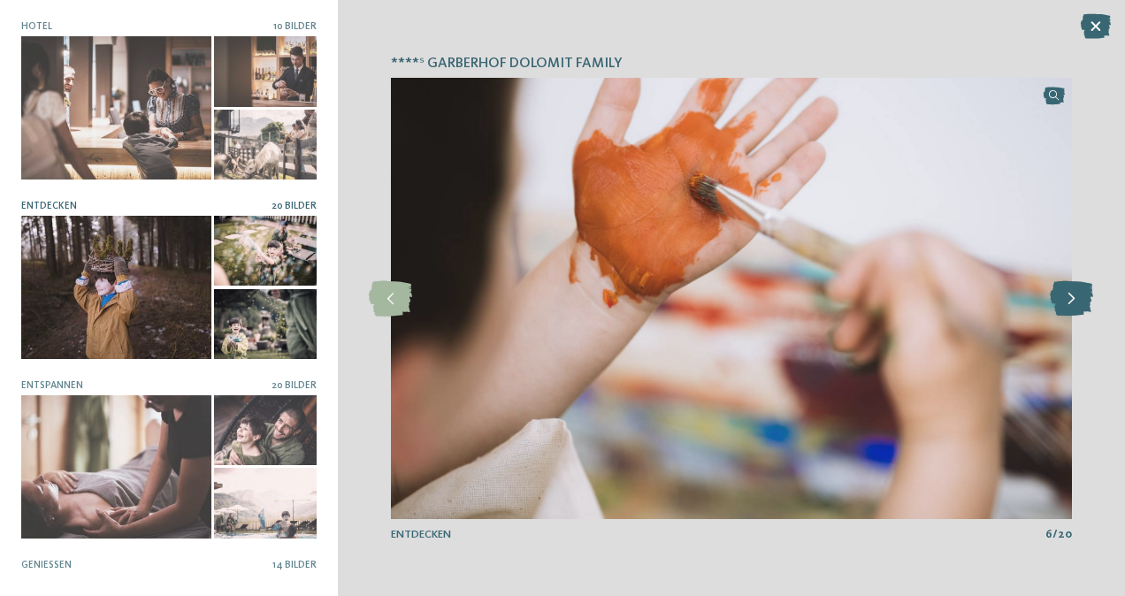
click at [1076, 298] on icon at bounding box center [1071, 298] width 43 height 35
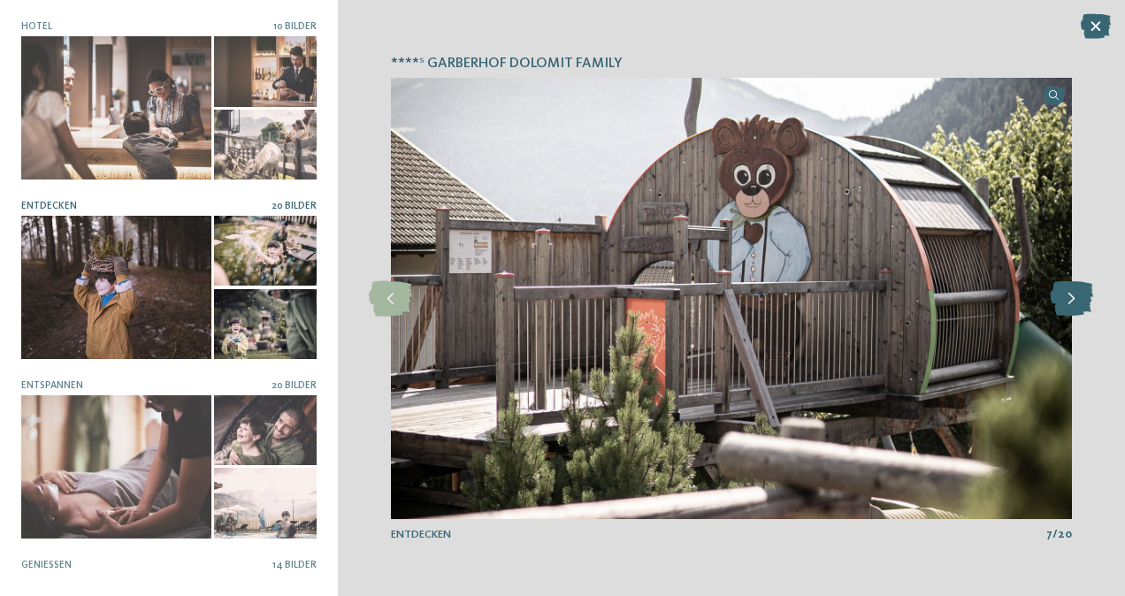
click at [1076, 298] on icon at bounding box center [1071, 298] width 43 height 35
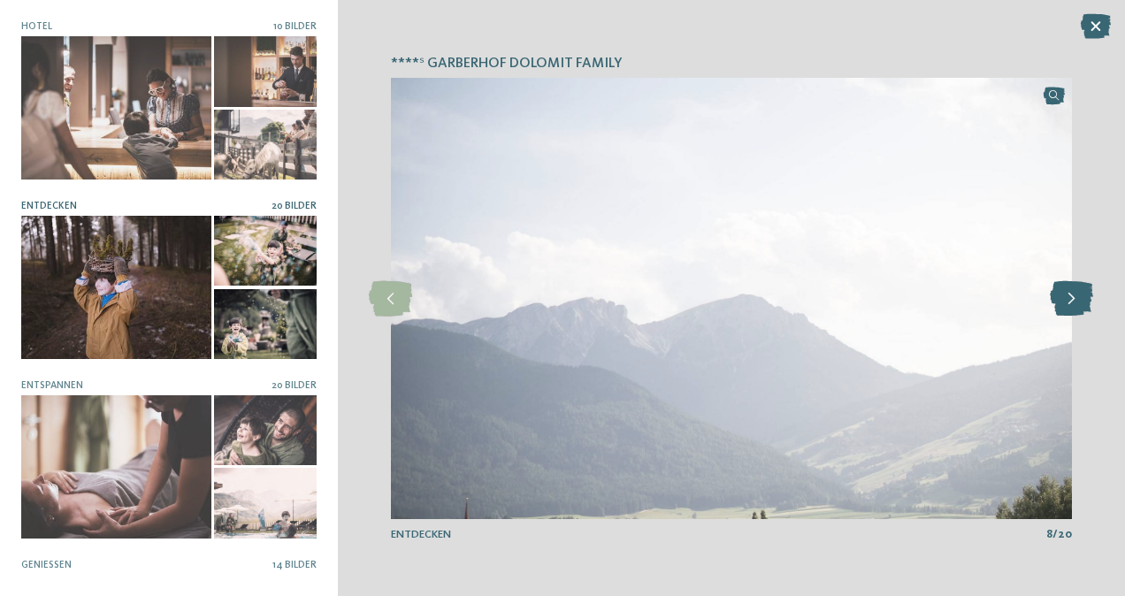
click at [1076, 298] on icon at bounding box center [1071, 298] width 43 height 35
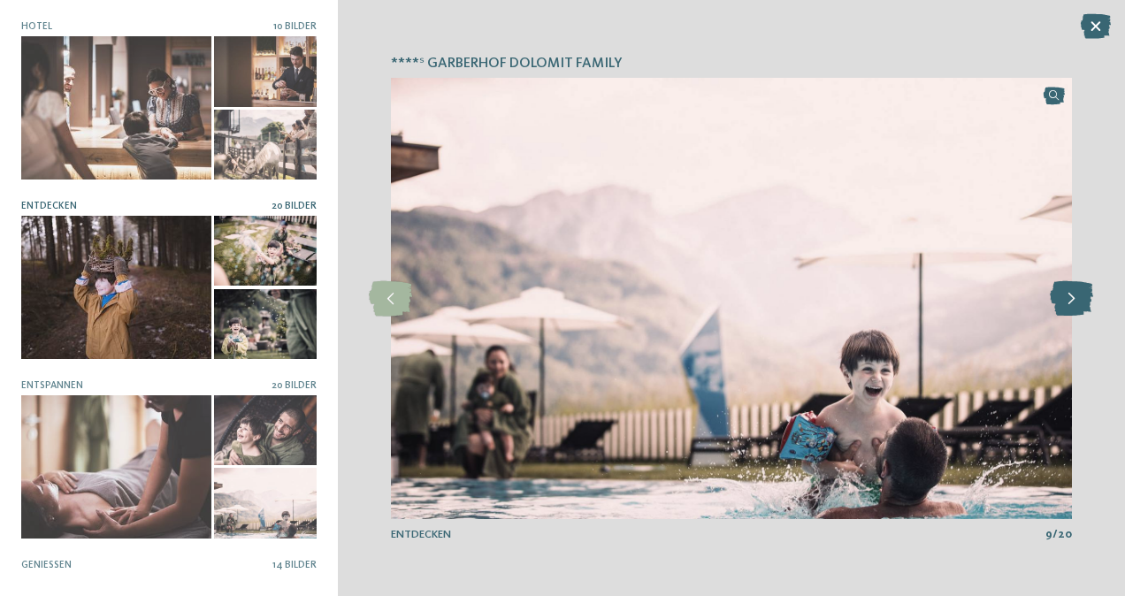
click at [1076, 298] on icon at bounding box center [1071, 298] width 43 height 35
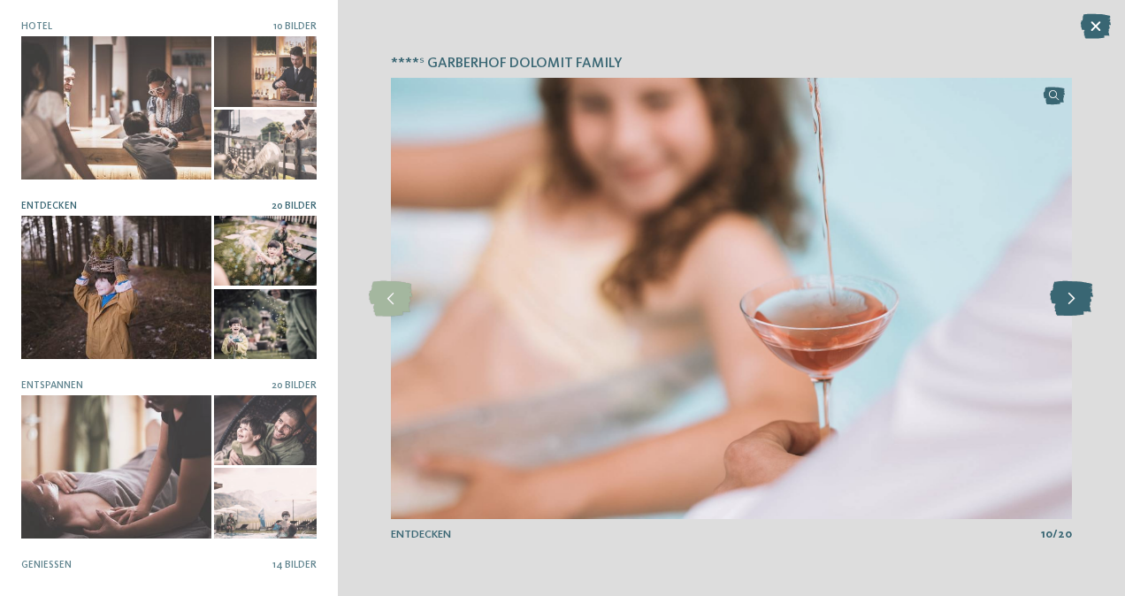
click at [1076, 298] on icon at bounding box center [1071, 298] width 43 height 35
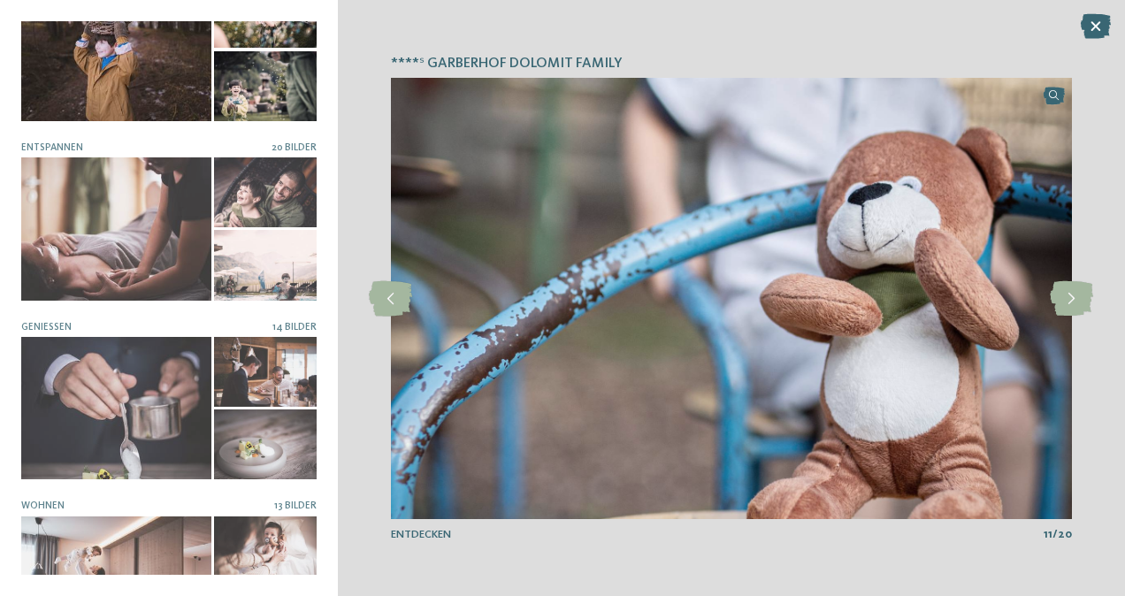
scroll to position [301, 0]
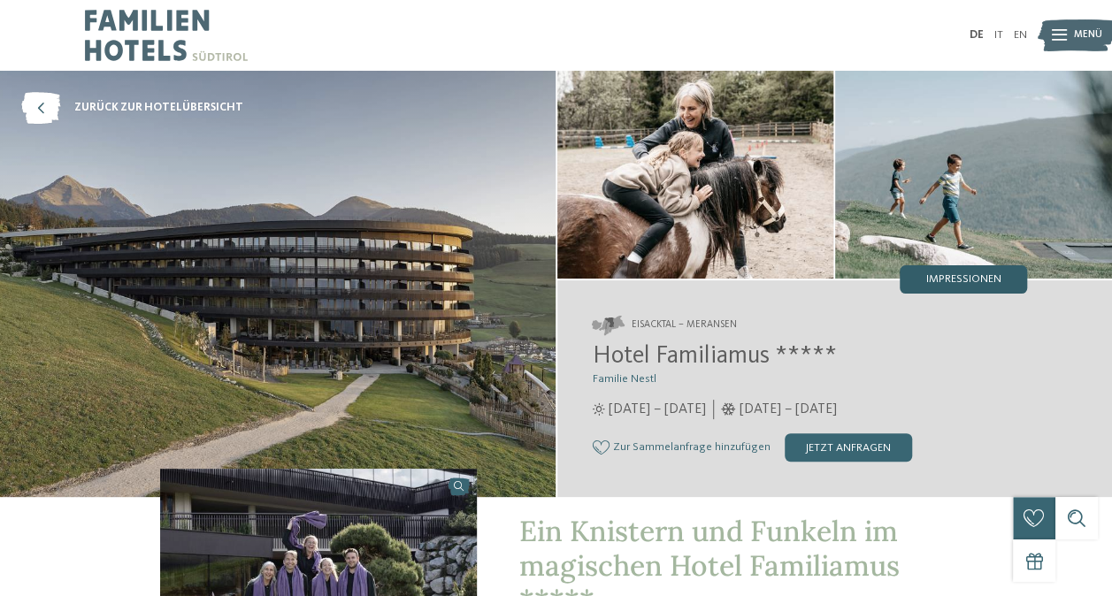
click at [945, 279] on span "Impressionen" at bounding box center [963, 279] width 75 height 11
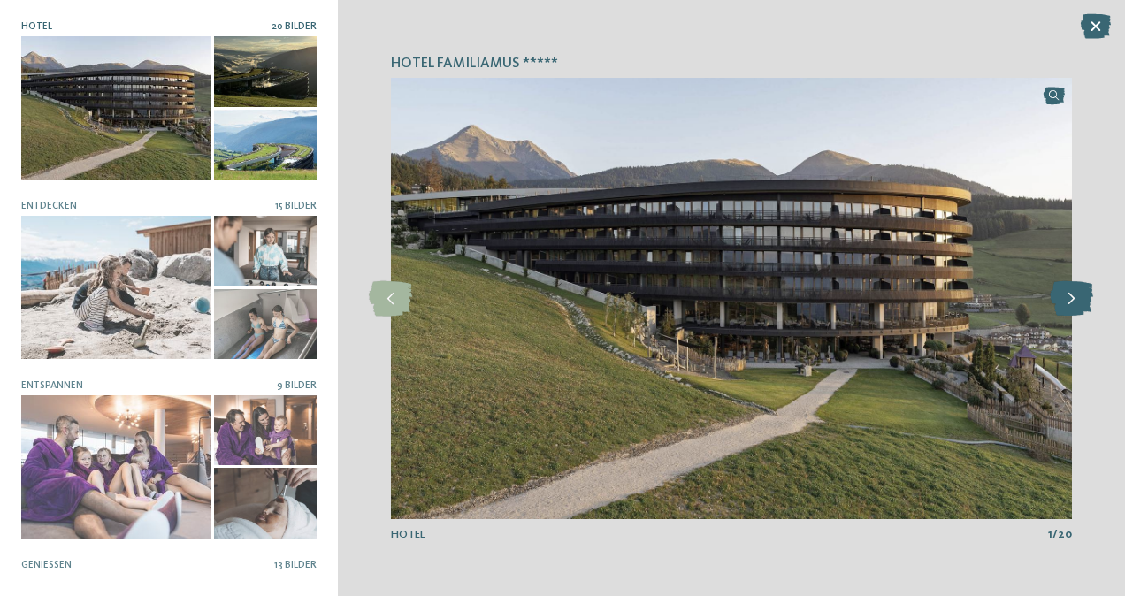
click at [1071, 297] on icon at bounding box center [1071, 298] width 43 height 35
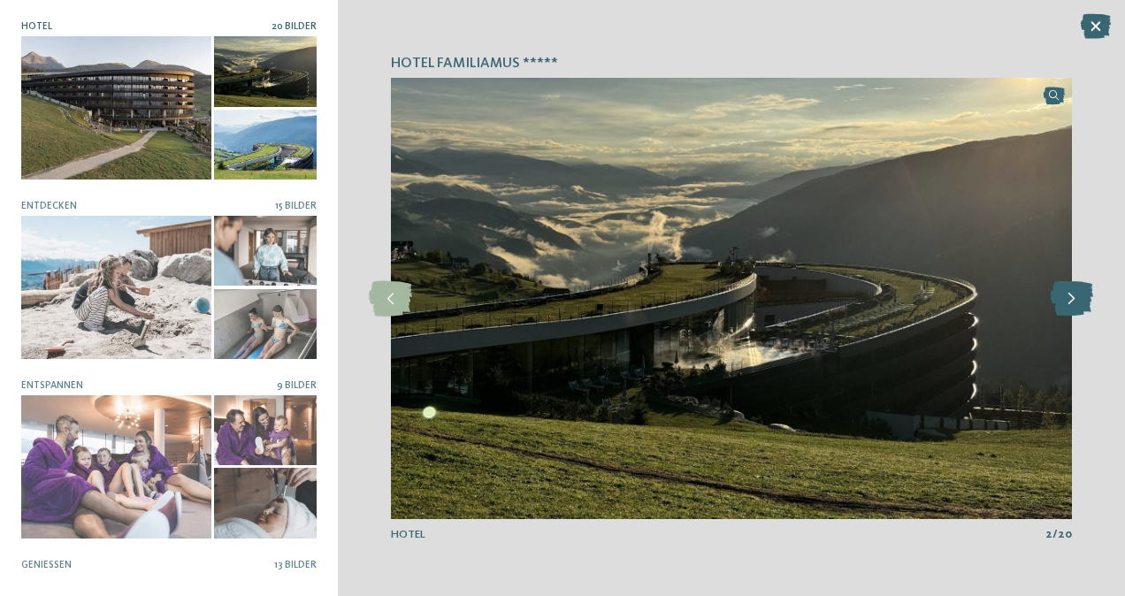
click at [1071, 297] on icon at bounding box center [1071, 298] width 43 height 35
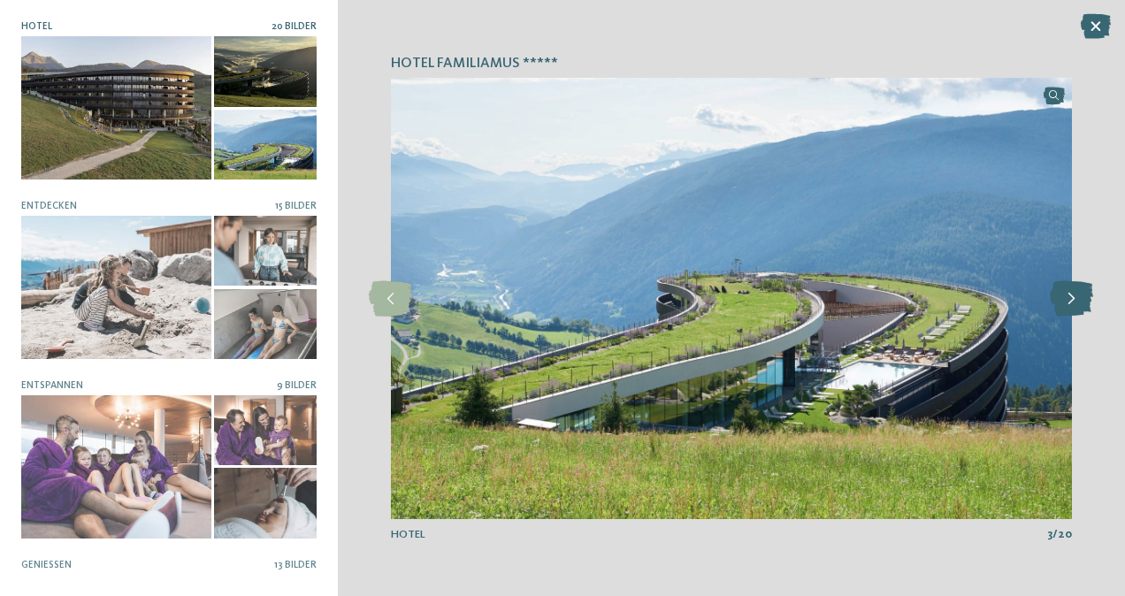
click at [1071, 297] on icon at bounding box center [1071, 298] width 43 height 35
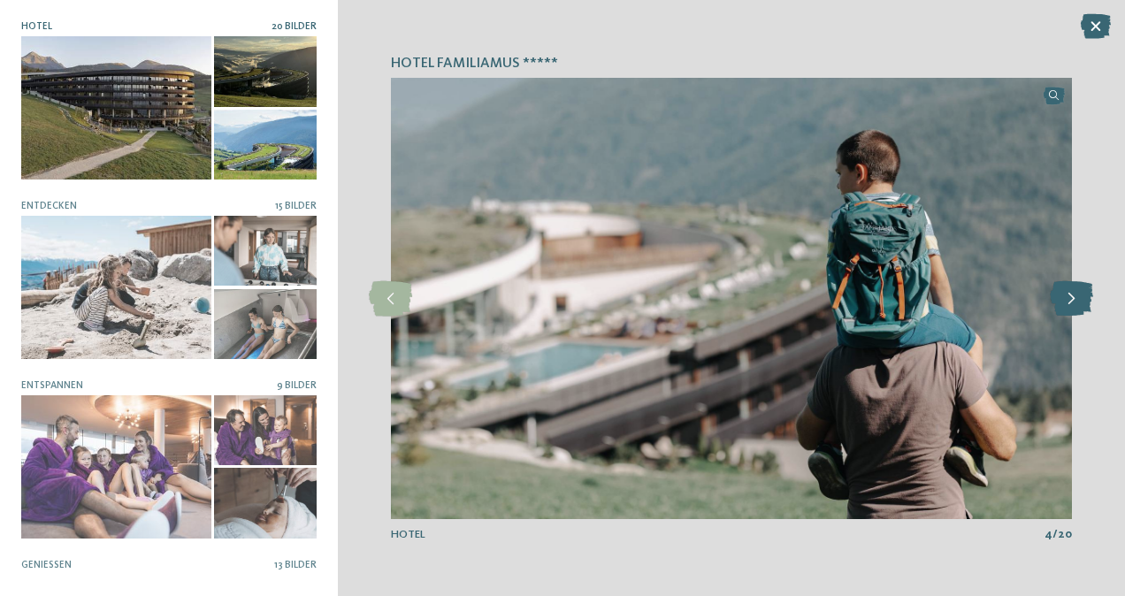
click at [1071, 297] on icon at bounding box center [1071, 298] width 43 height 35
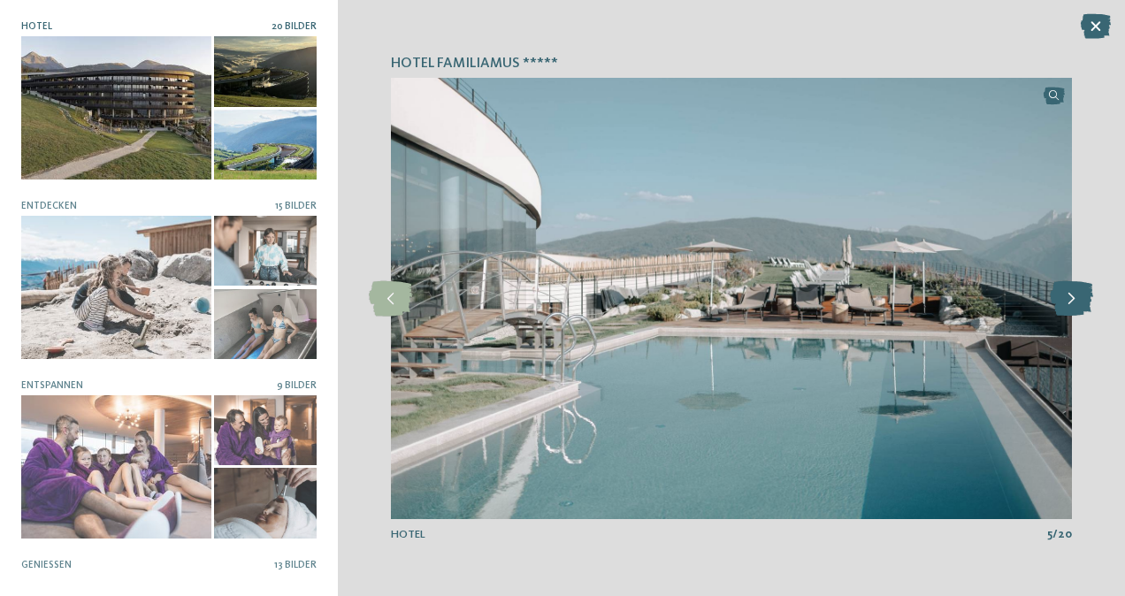
click at [1071, 297] on icon at bounding box center [1071, 298] width 43 height 35
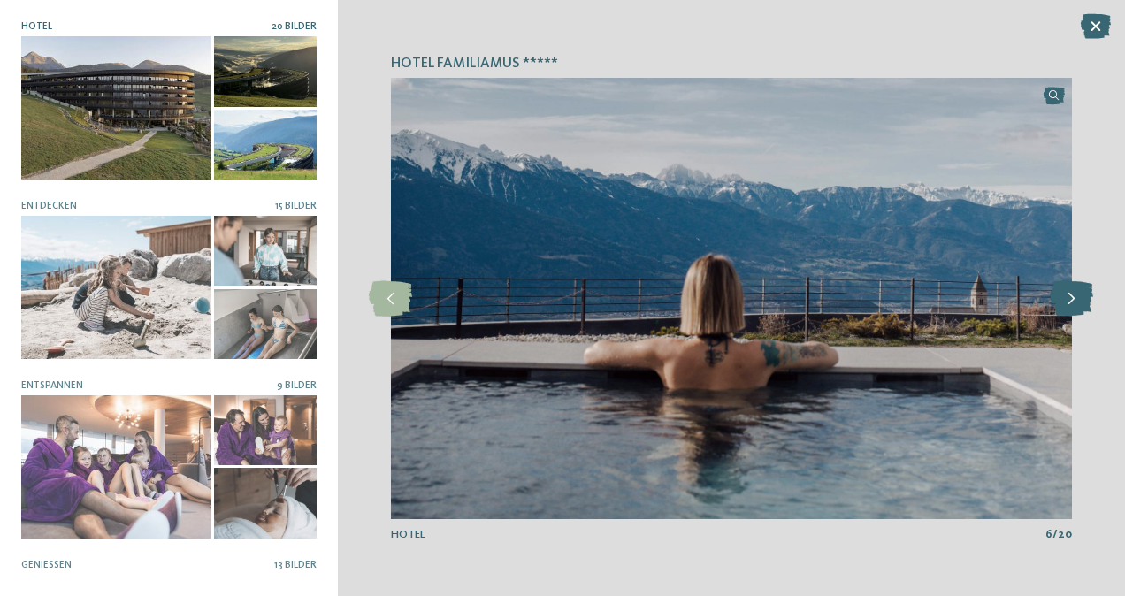
click at [1071, 297] on icon at bounding box center [1071, 298] width 43 height 35
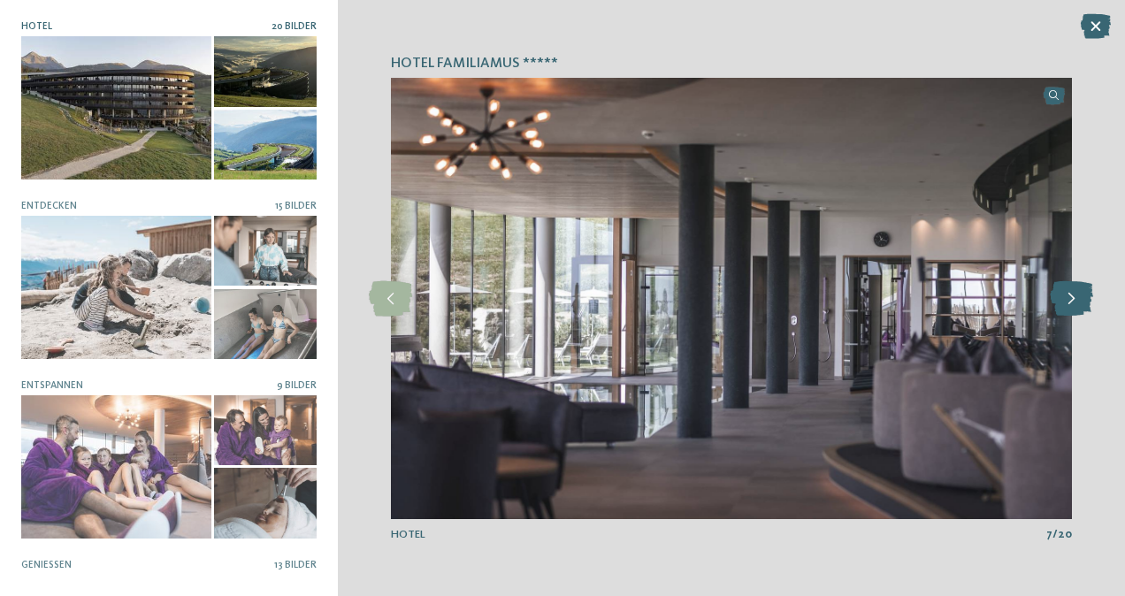
click at [1069, 303] on icon at bounding box center [1071, 298] width 43 height 35
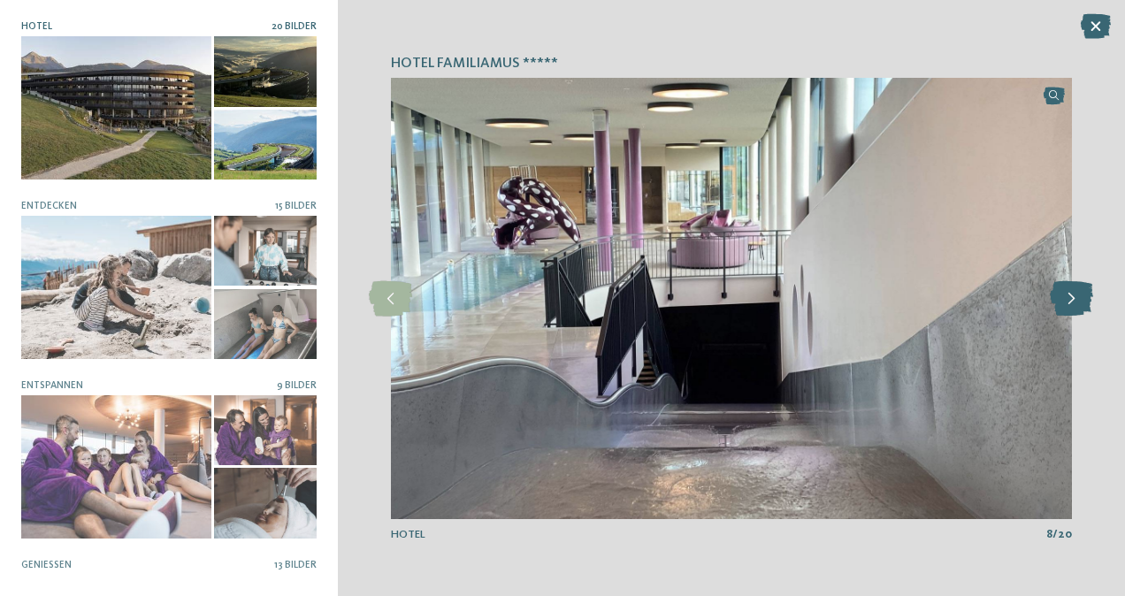
click at [1069, 303] on icon at bounding box center [1071, 298] width 43 height 35
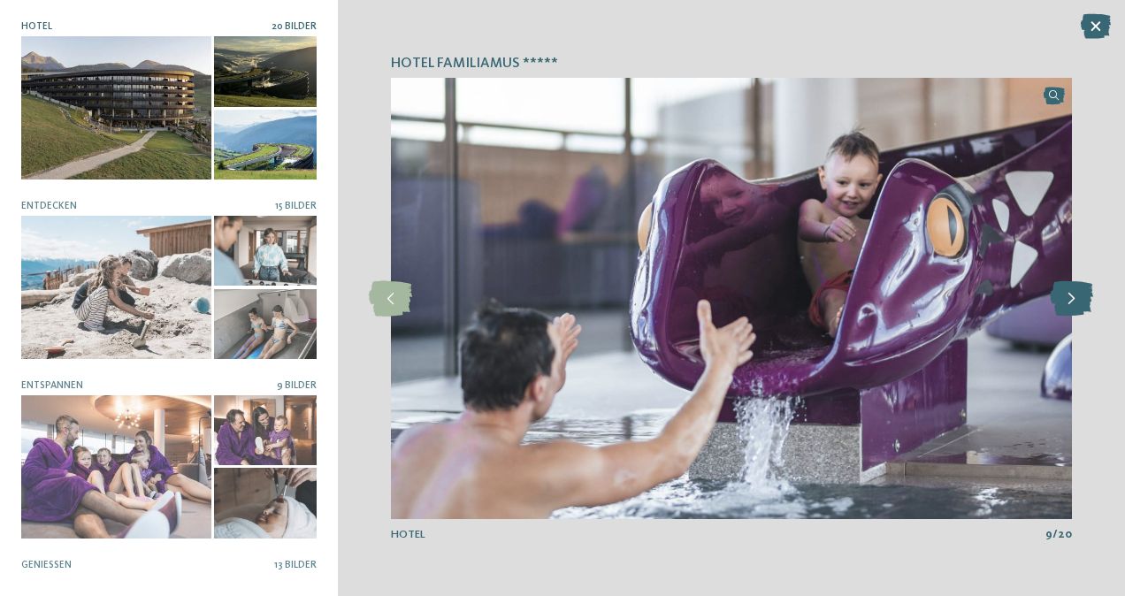
click at [1069, 303] on icon at bounding box center [1071, 298] width 43 height 35
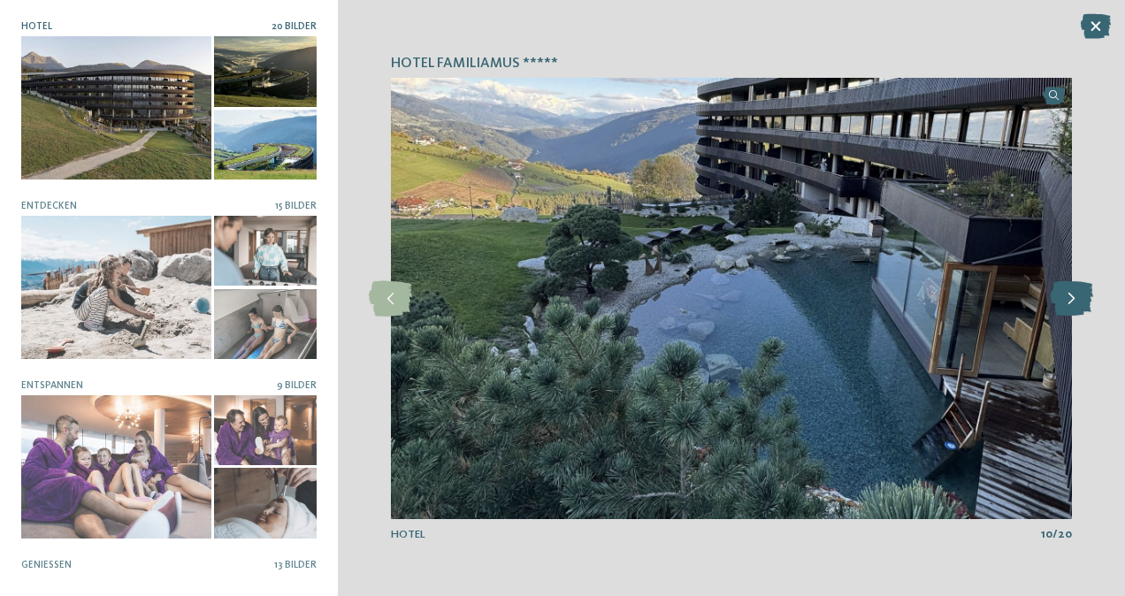
click at [1069, 303] on icon at bounding box center [1071, 298] width 43 height 35
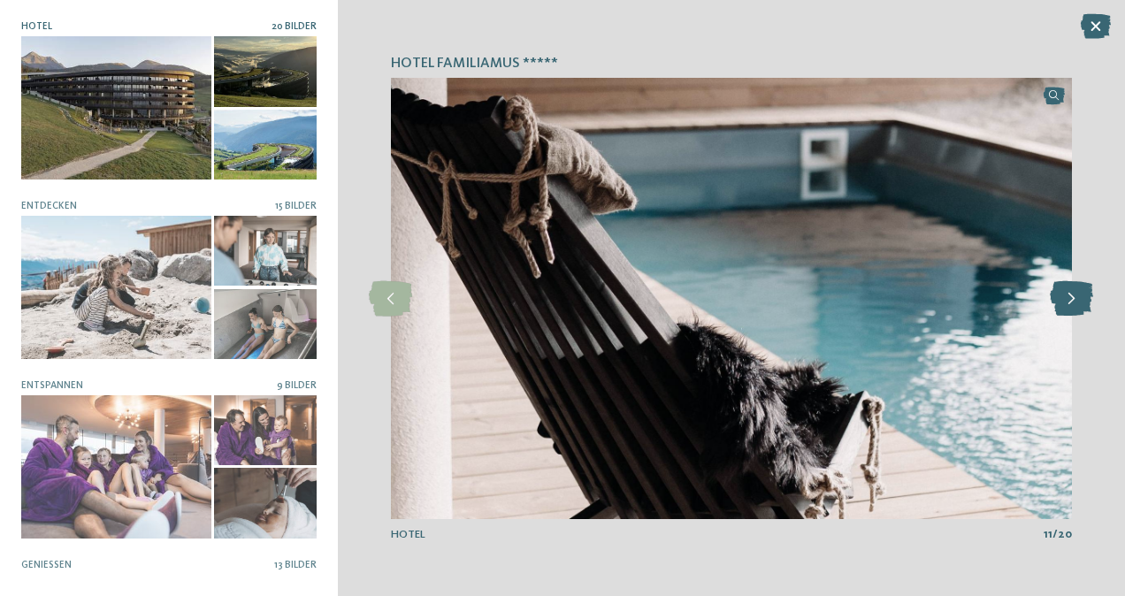
click at [1069, 303] on icon at bounding box center [1071, 298] width 43 height 35
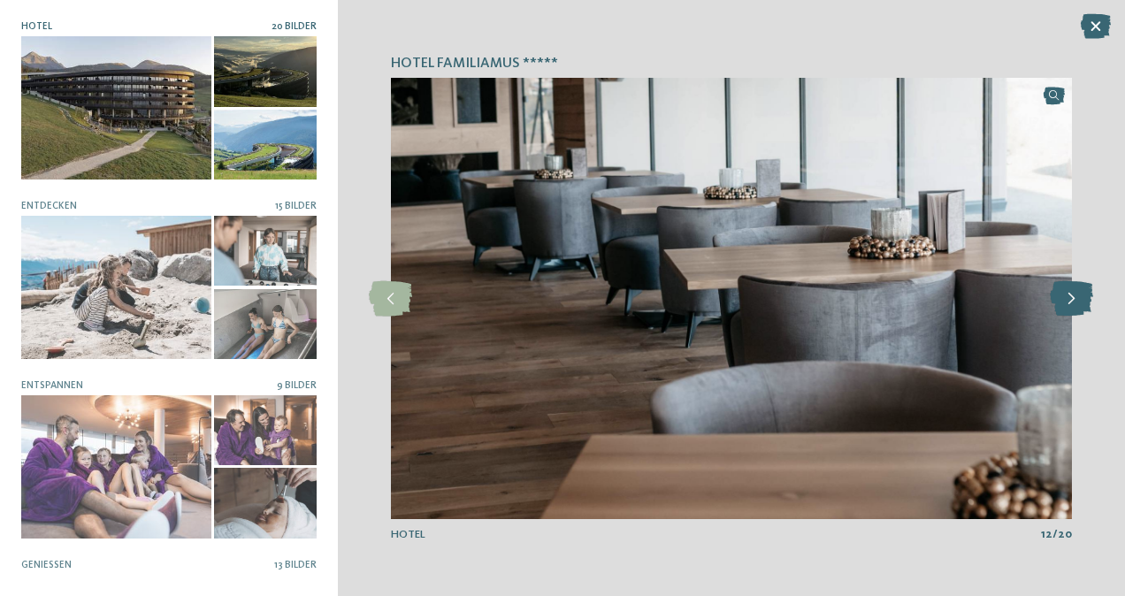
click at [1069, 303] on icon at bounding box center [1071, 298] width 43 height 35
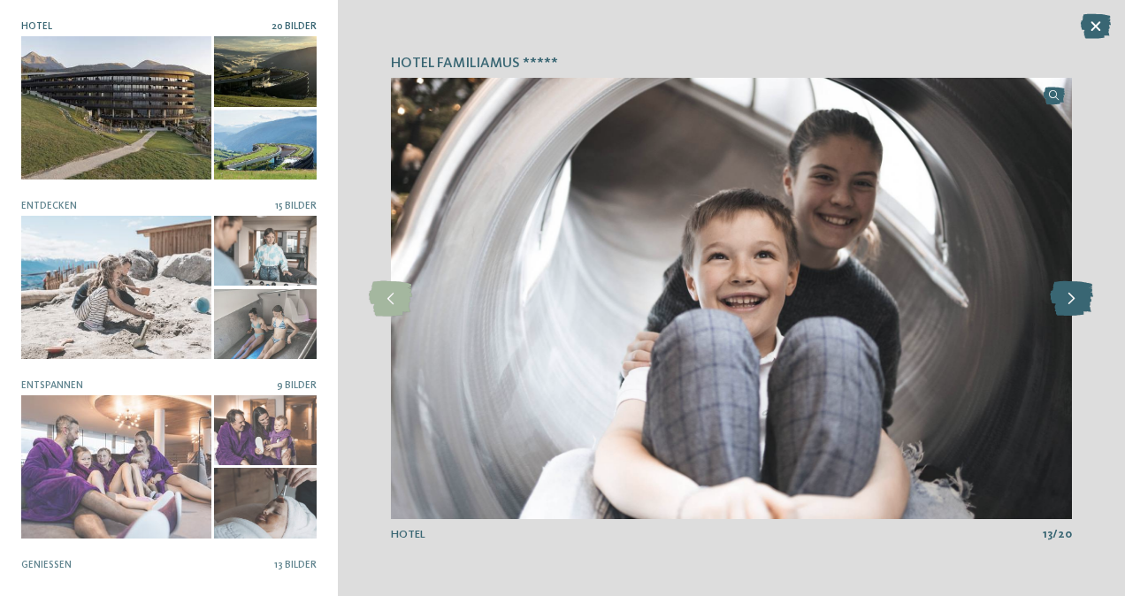
click at [1069, 303] on icon at bounding box center [1071, 298] width 43 height 35
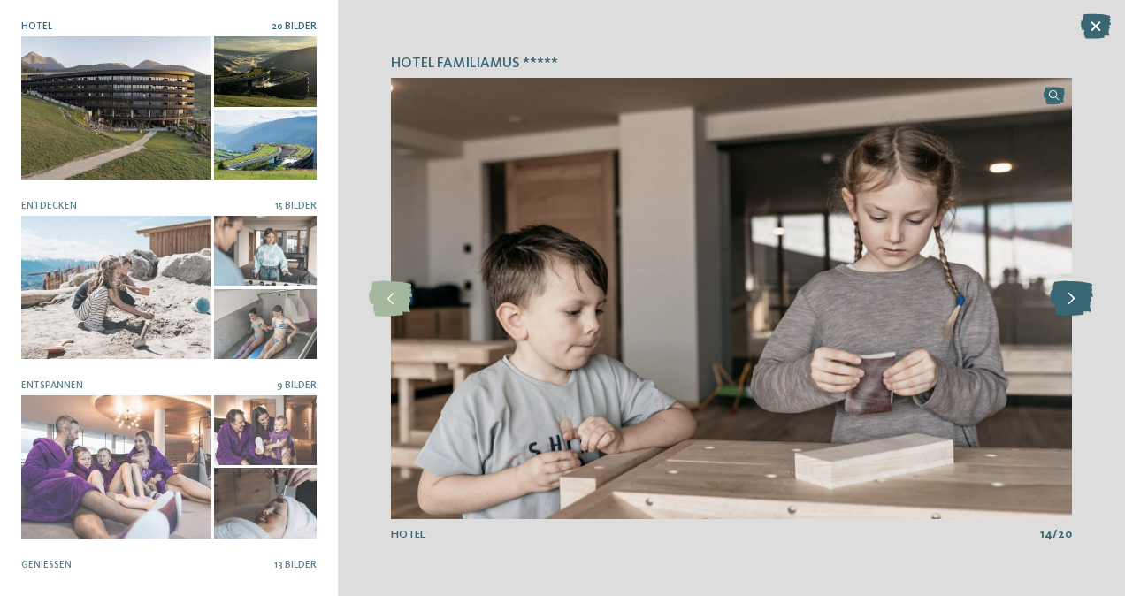
click at [1069, 303] on icon at bounding box center [1071, 298] width 43 height 35
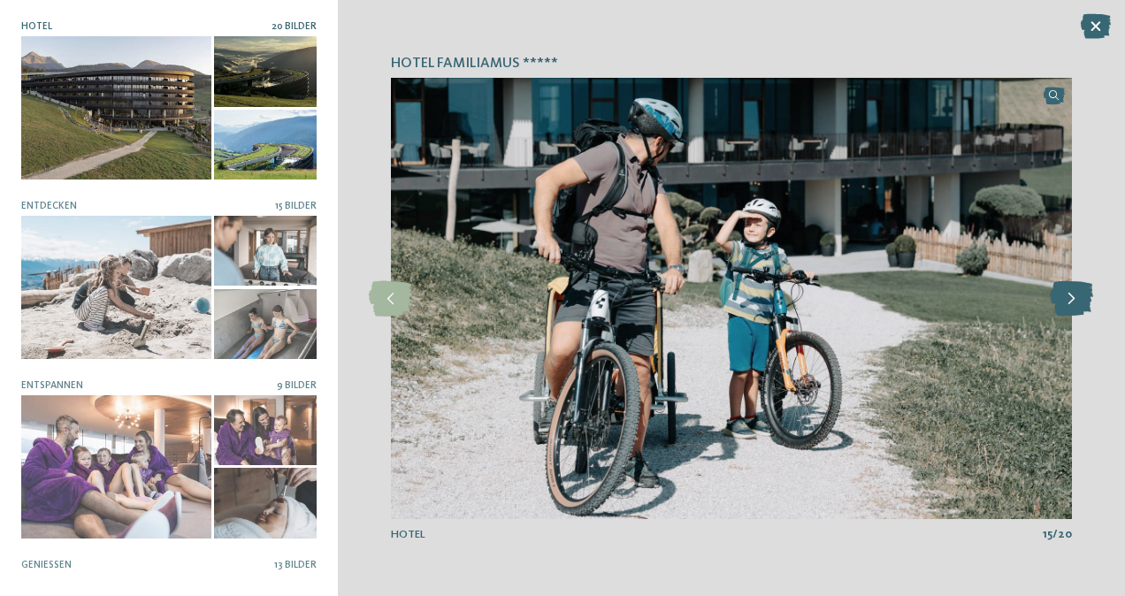
click at [1067, 308] on icon at bounding box center [1071, 298] width 43 height 35
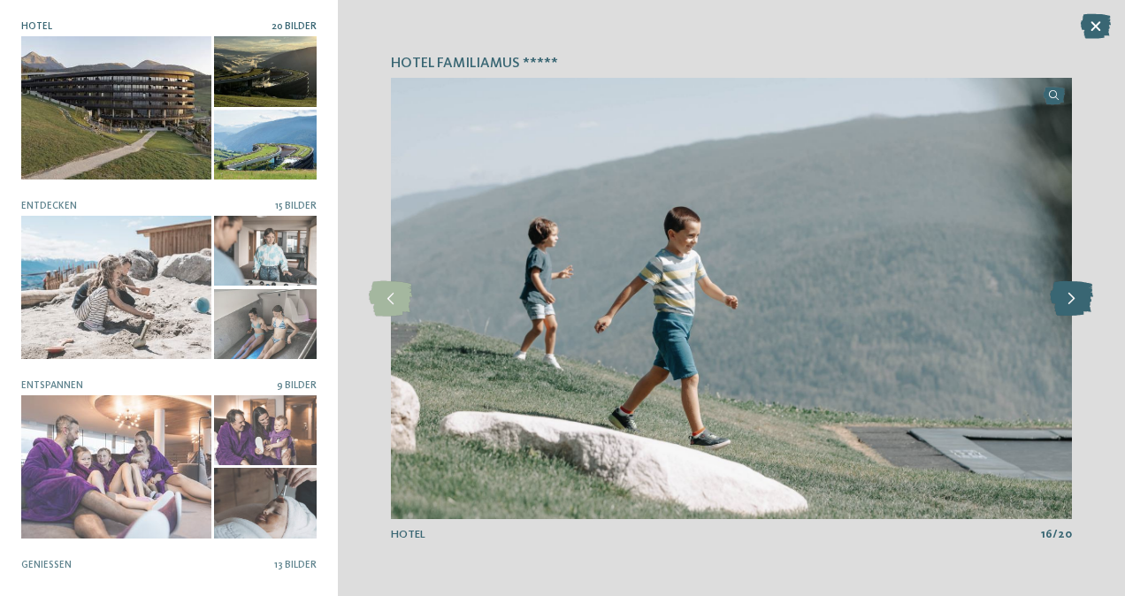
click at [1067, 308] on icon at bounding box center [1071, 298] width 43 height 35
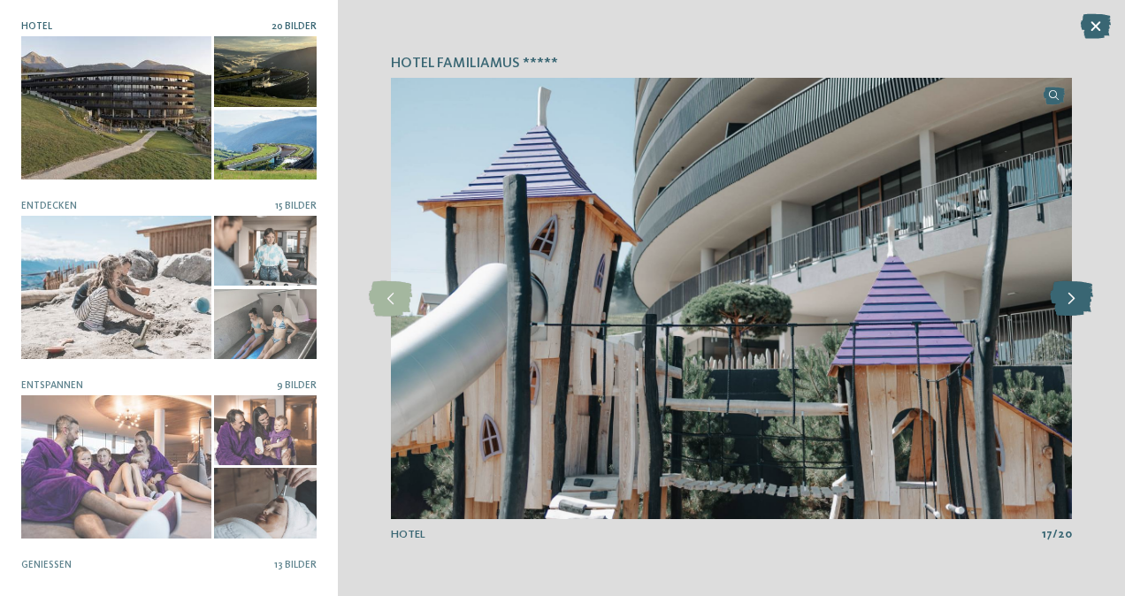
click at [1067, 308] on icon at bounding box center [1071, 298] width 43 height 35
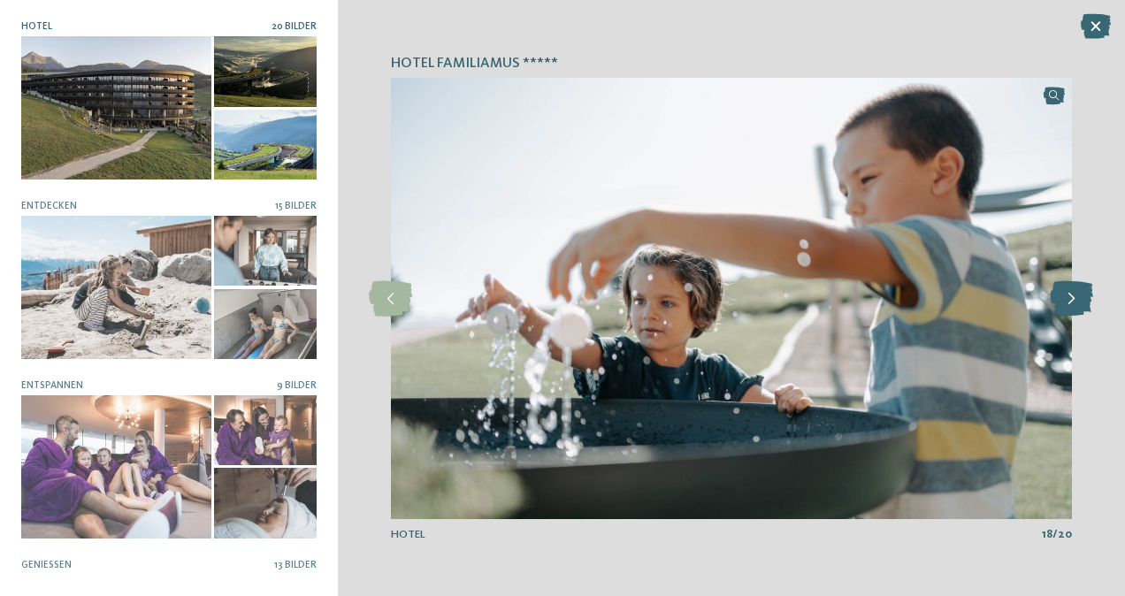
click at [1067, 308] on icon at bounding box center [1071, 298] width 43 height 35
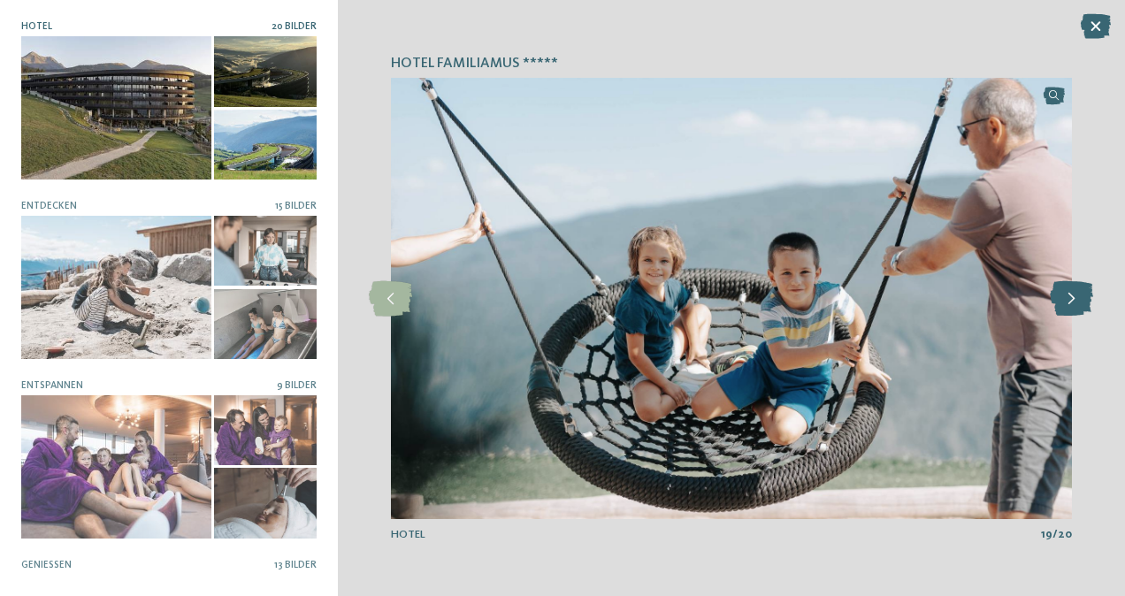
click at [1067, 308] on icon at bounding box center [1071, 298] width 43 height 35
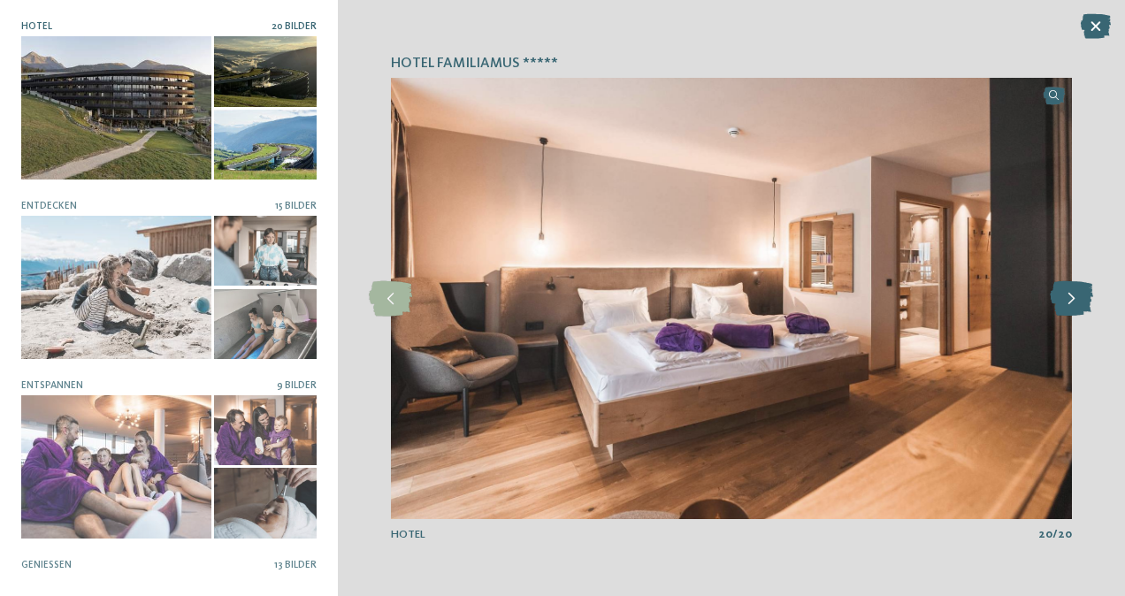
click at [1082, 290] on icon at bounding box center [1071, 298] width 43 height 35
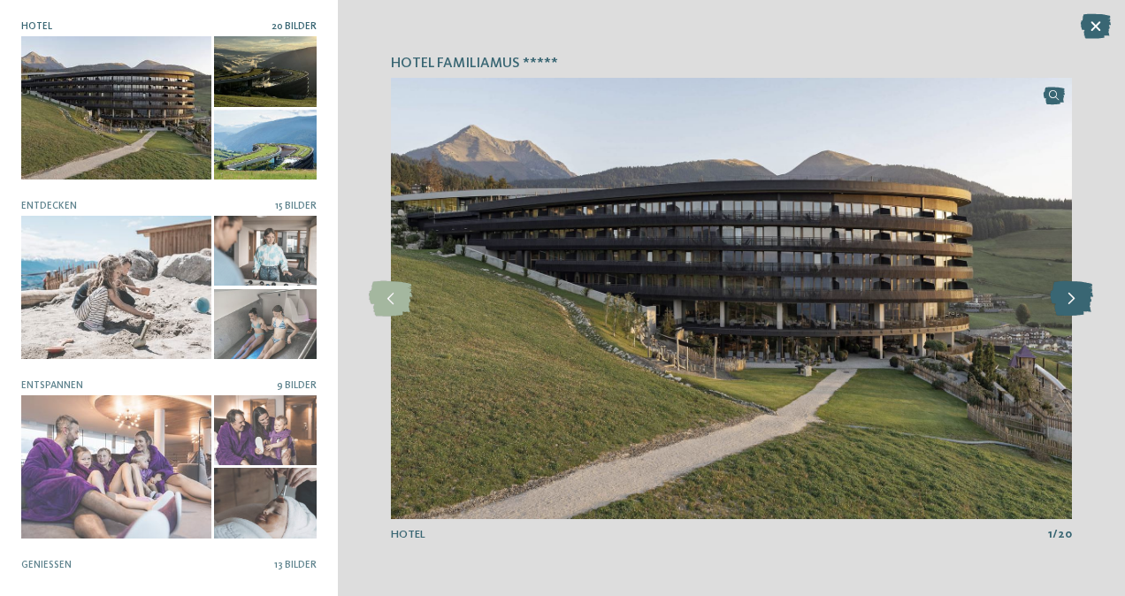
click at [1081, 294] on icon at bounding box center [1071, 298] width 43 height 35
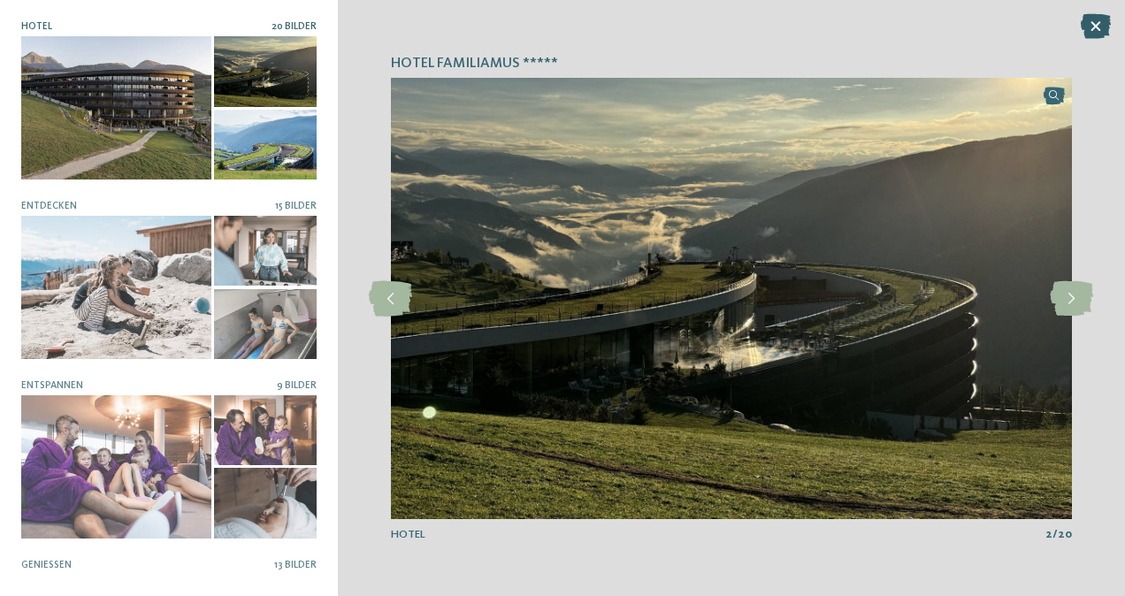
click at [1094, 33] on icon at bounding box center [1096, 26] width 30 height 25
